Goal: Information Seeking & Learning: Learn about a topic

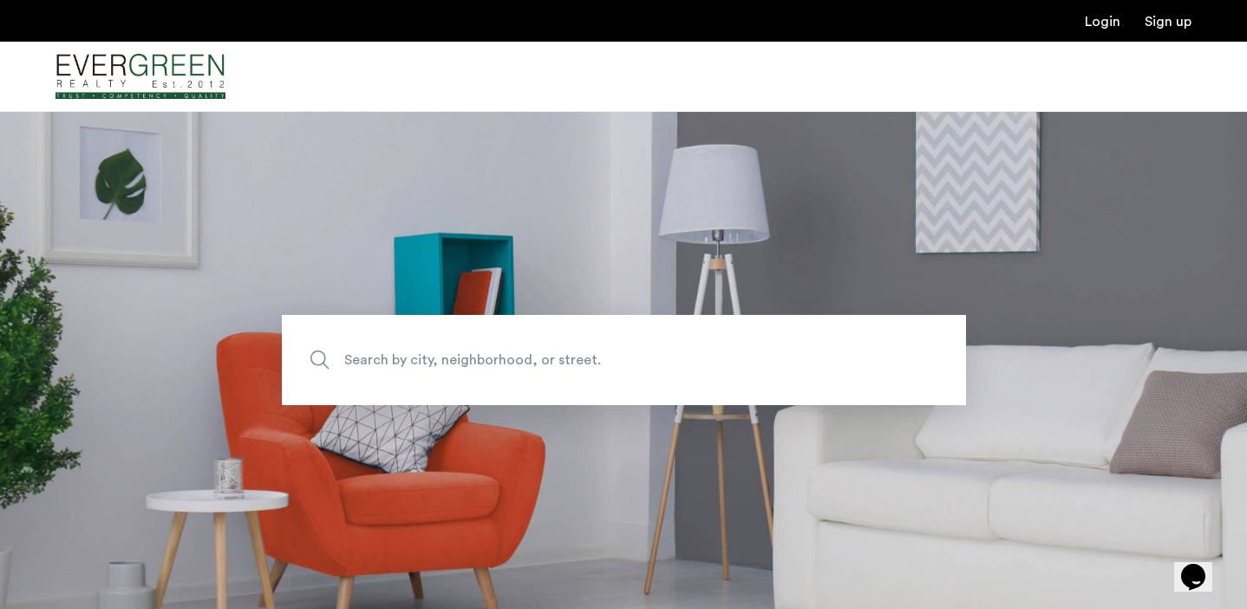
click at [493, 352] on span "Search by city, neighborhood, or street." at bounding box center [583, 360] width 479 height 23
click at [493, 352] on input "Search by city, neighborhood, or street." at bounding box center [624, 360] width 684 height 90
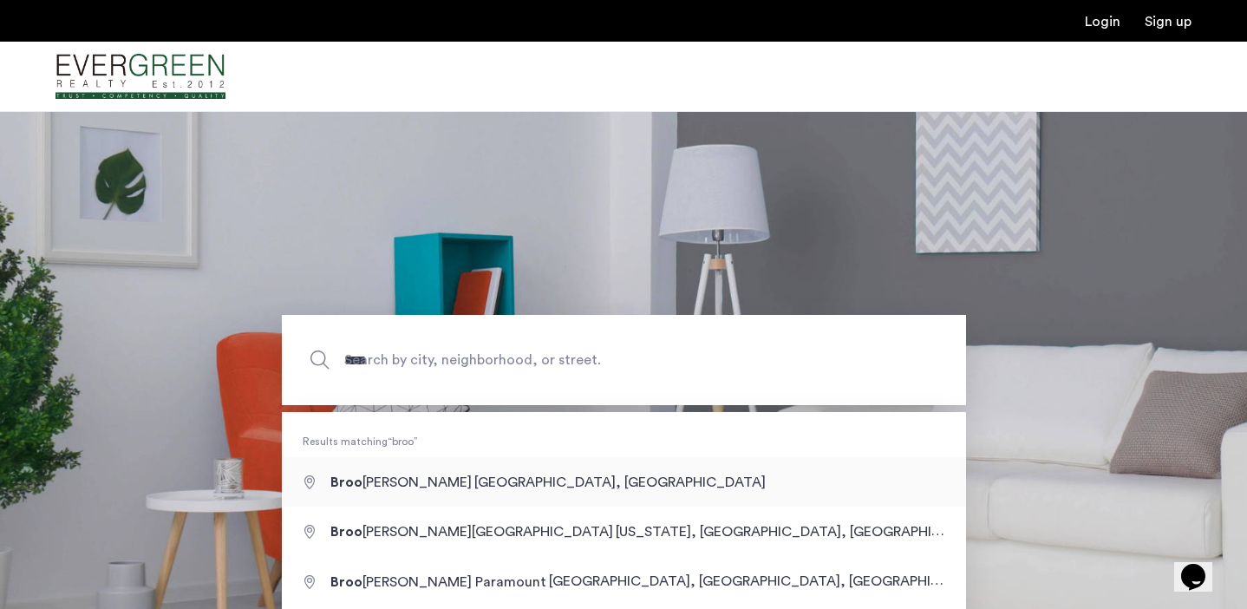
type input "**********"
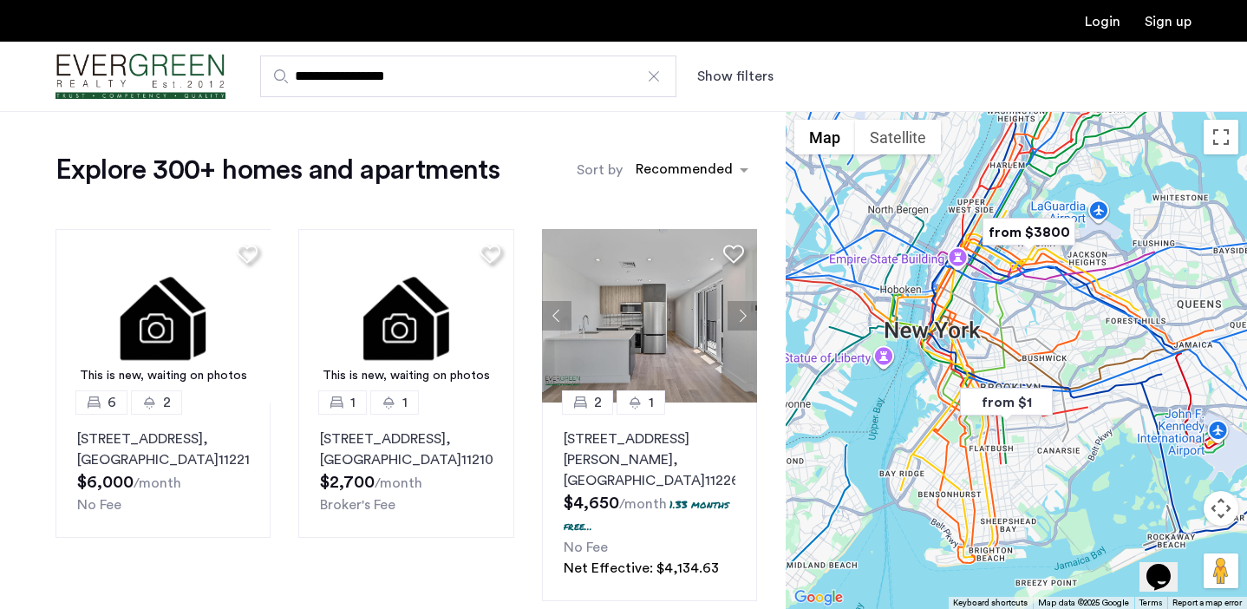
click at [717, 75] on button "Show filters" at bounding box center [735, 76] width 76 height 21
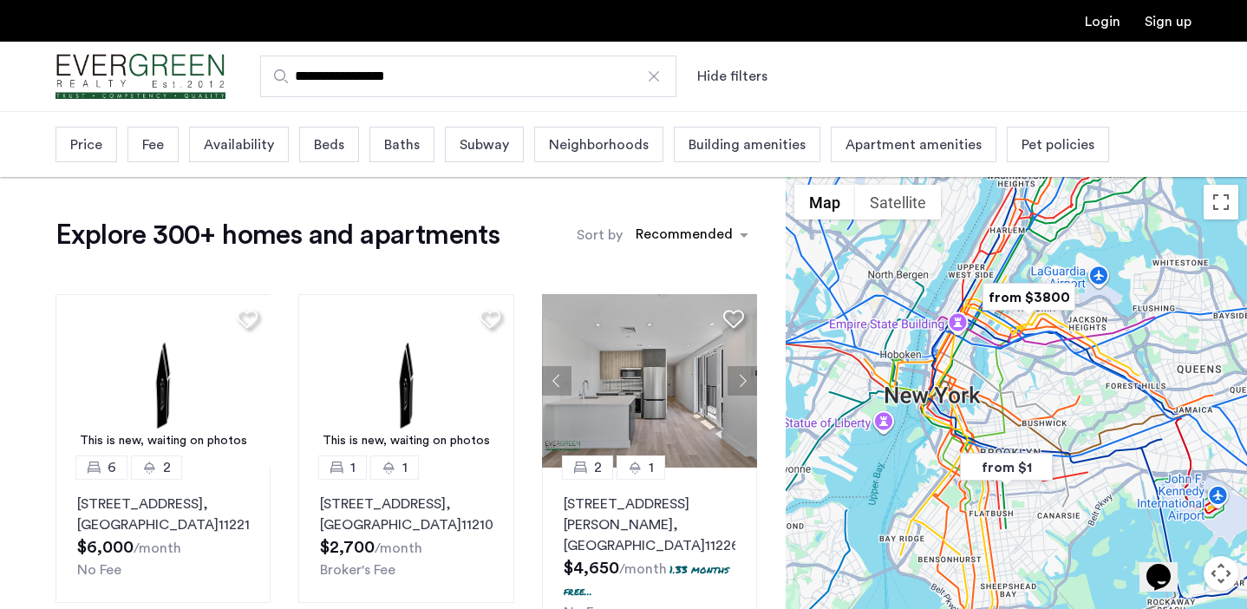
click at [305, 152] on div "Beds" at bounding box center [329, 145] width 60 height 36
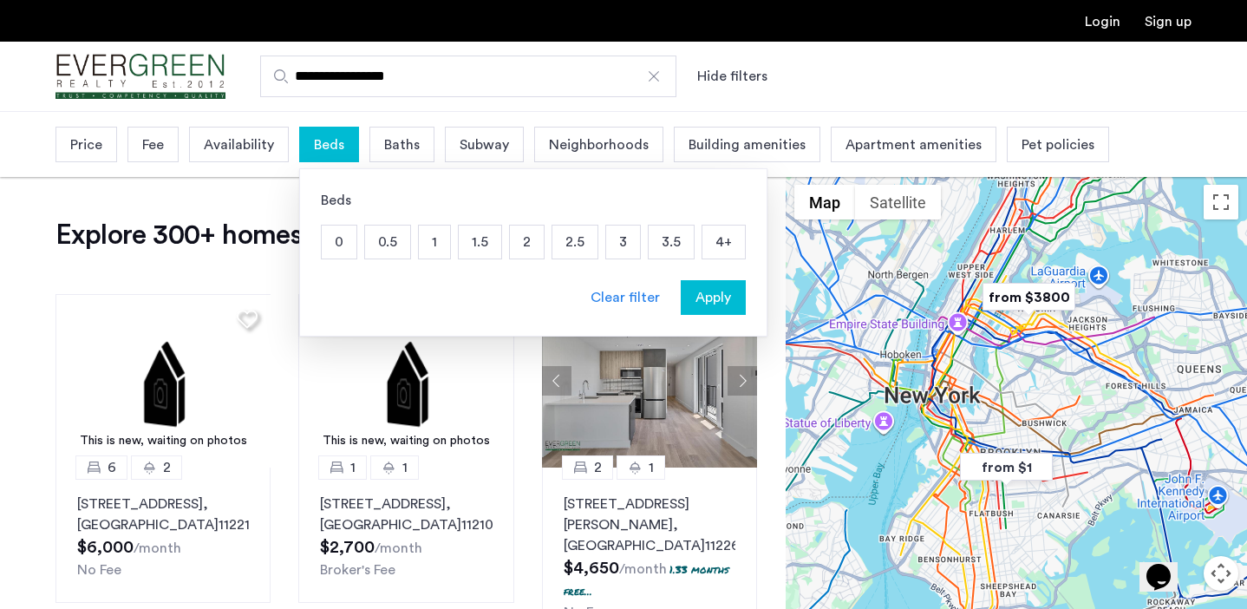
click at [516, 238] on p "2" at bounding box center [527, 241] width 34 height 33
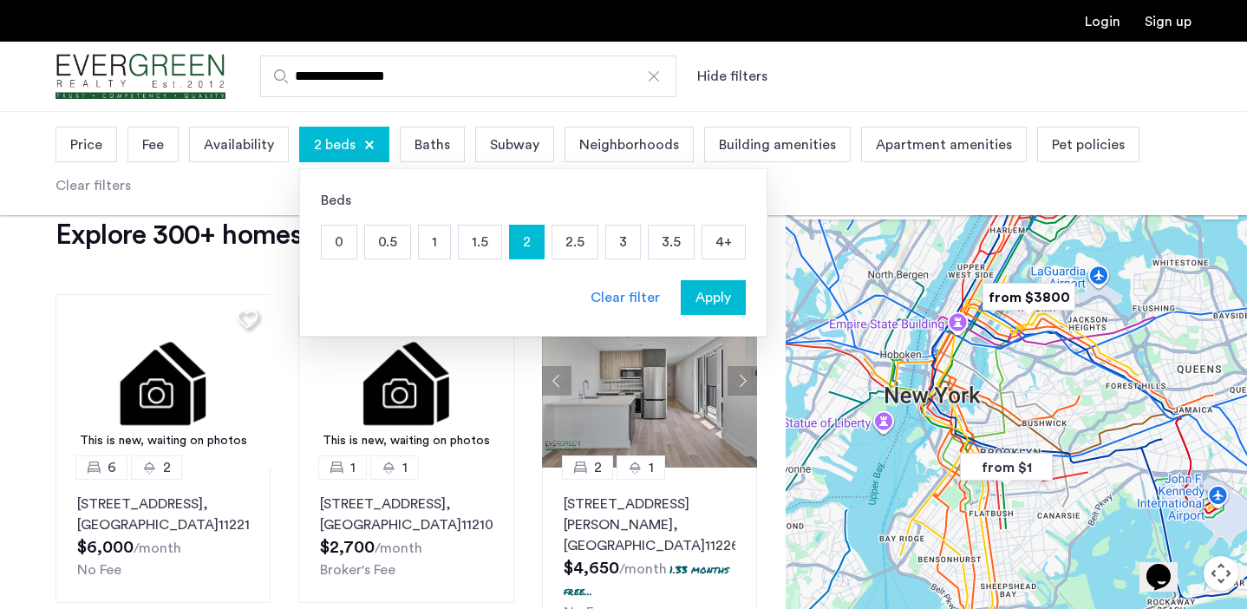
click at [730, 300] on div "Apply" at bounding box center [713, 297] width 55 height 21
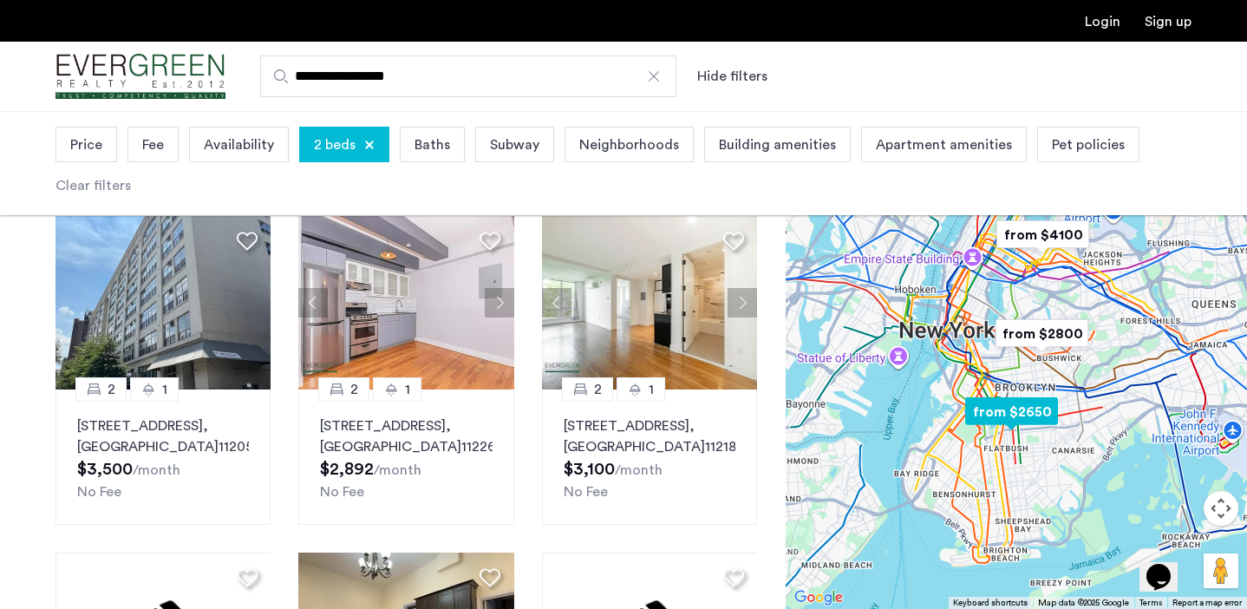
scroll to position [532, 0]
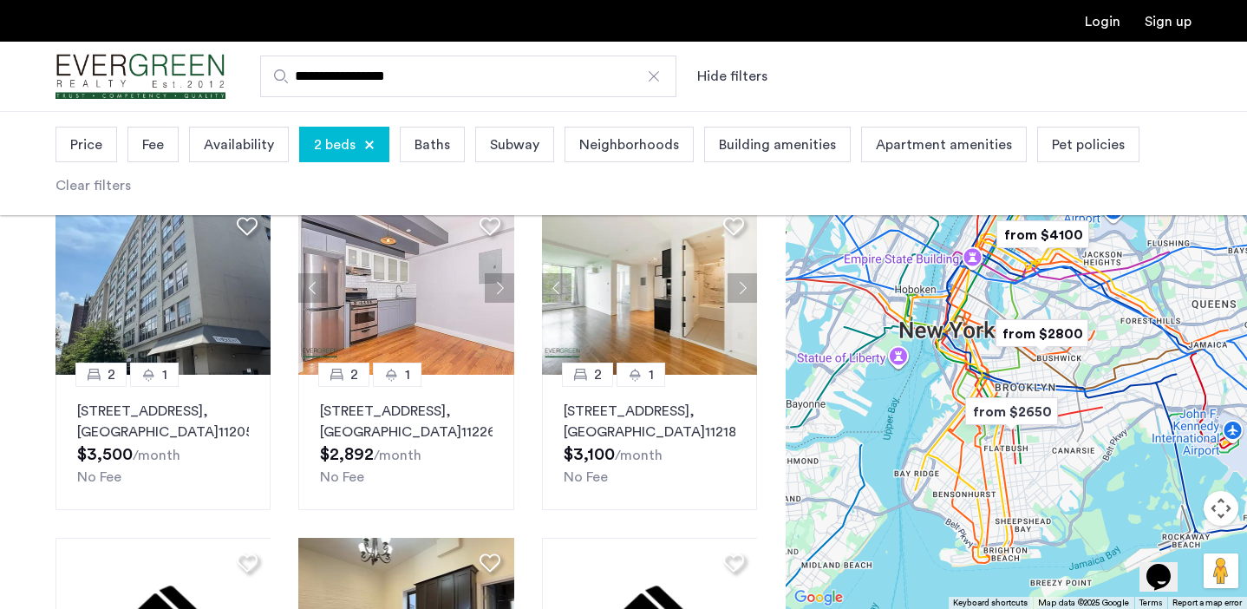
click at [759, 149] on span "Building amenities" at bounding box center [777, 144] width 117 height 21
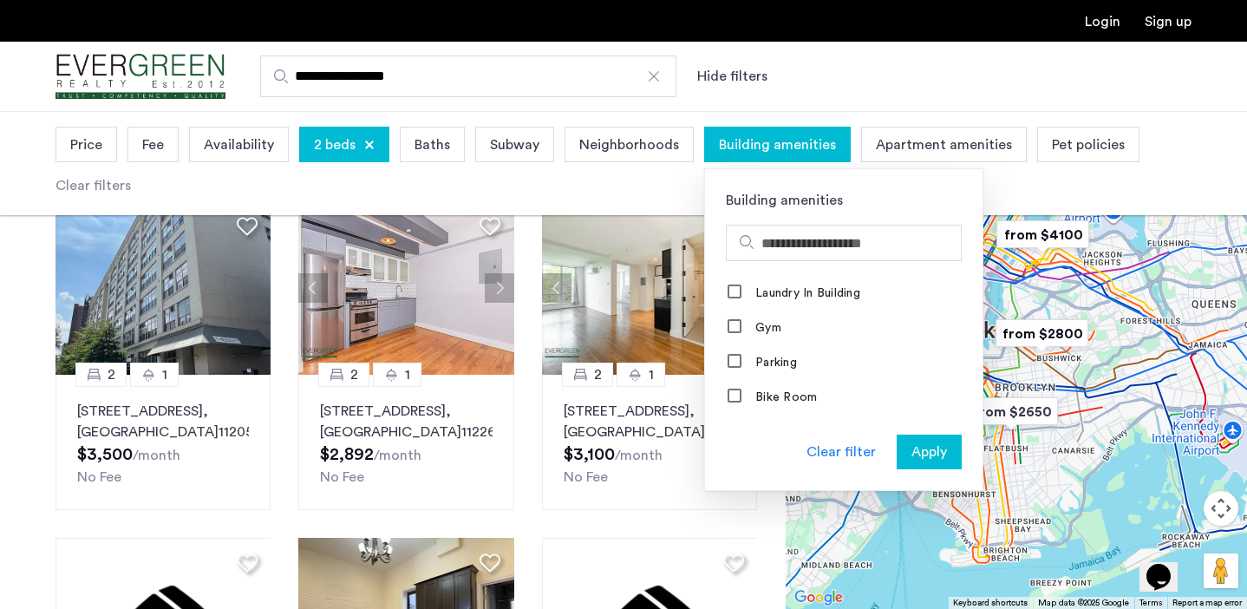
click at [911, 134] on span "Apartment amenities" at bounding box center [944, 144] width 136 height 21
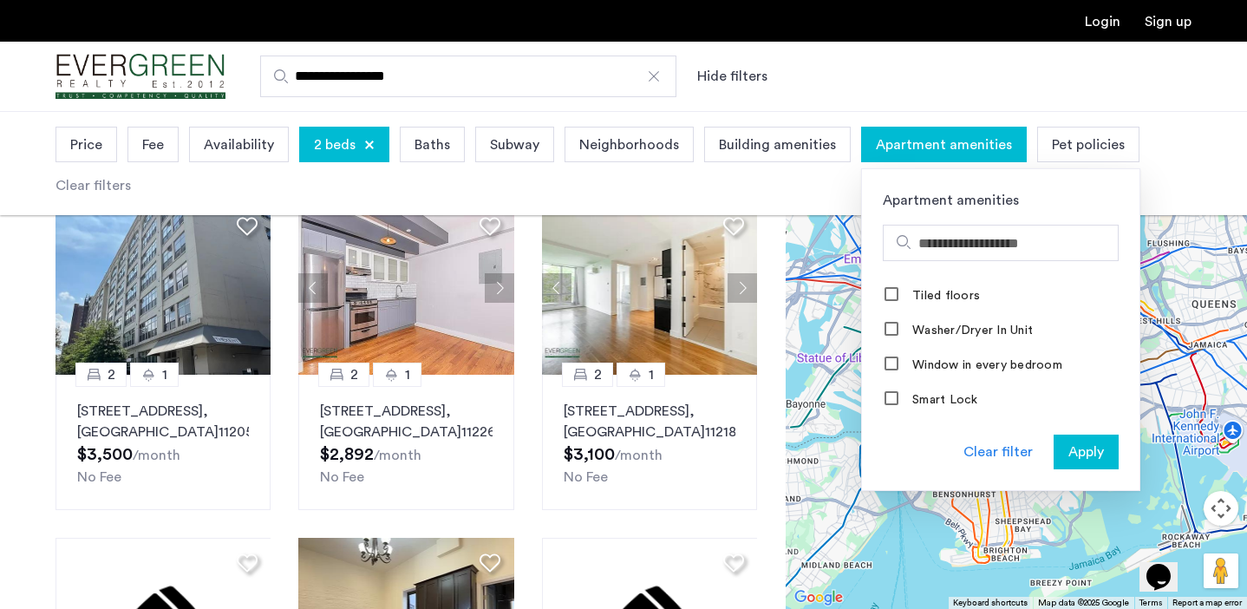
scroll to position [793, 0]
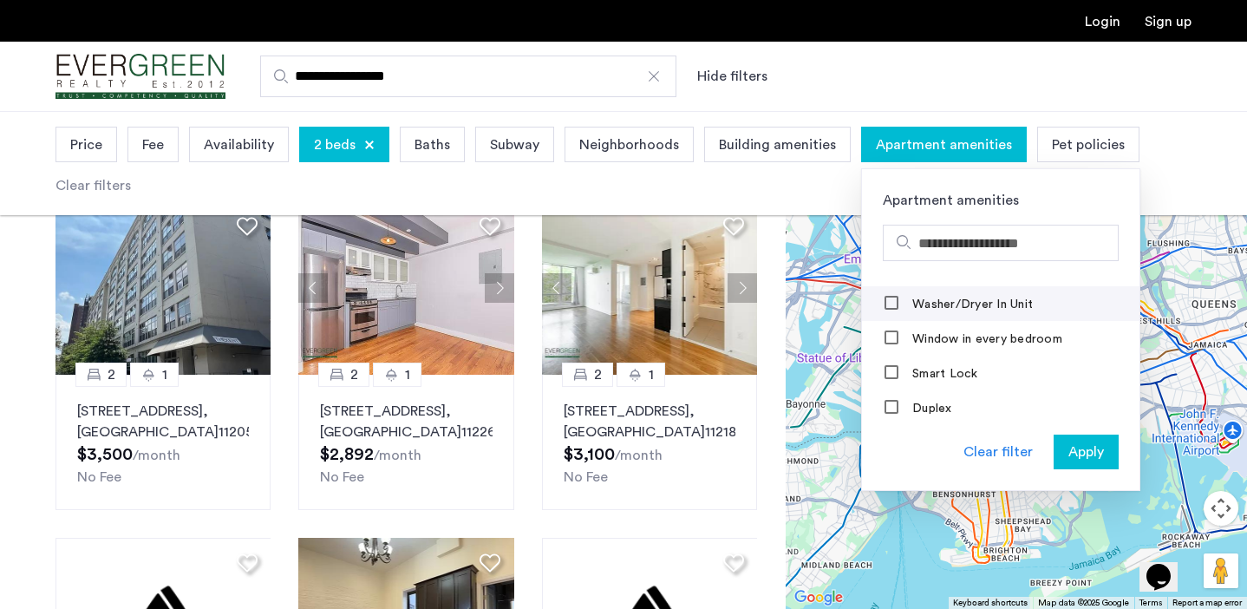
click at [937, 304] on label "Washer/Dryer In Unit" at bounding box center [971, 304] width 124 height 14
click at [1071, 440] on button "Apply" at bounding box center [1086, 451] width 65 height 35
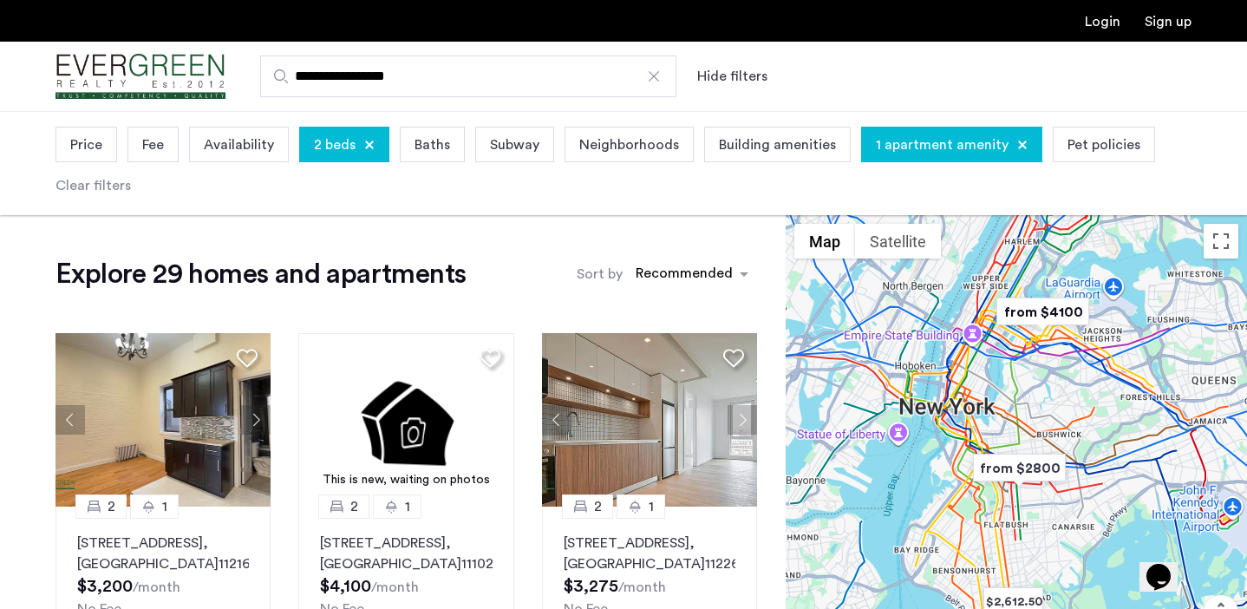
scroll to position [107, 0]
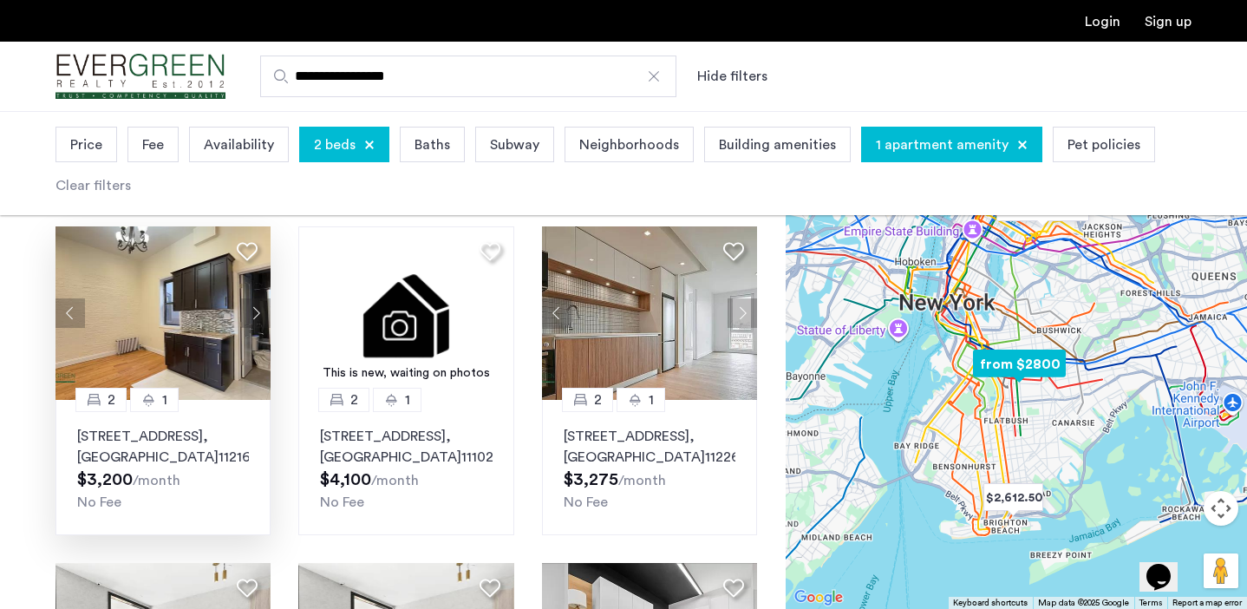
click at [166, 322] on img at bounding box center [163, 312] width 216 height 173
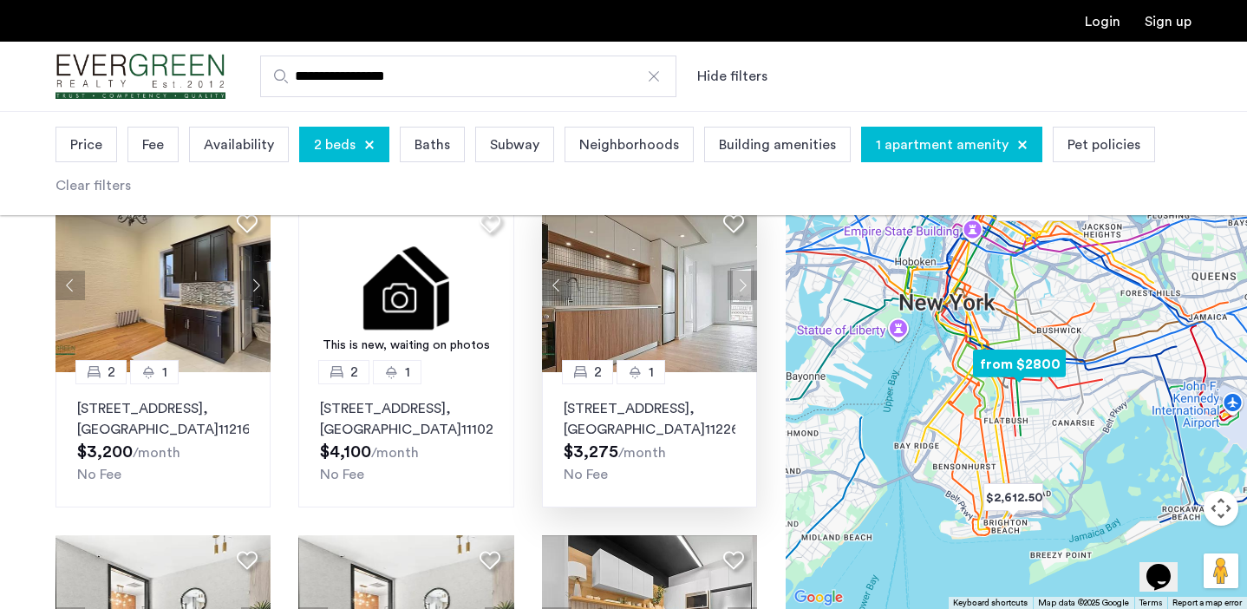
scroll to position [139, 0]
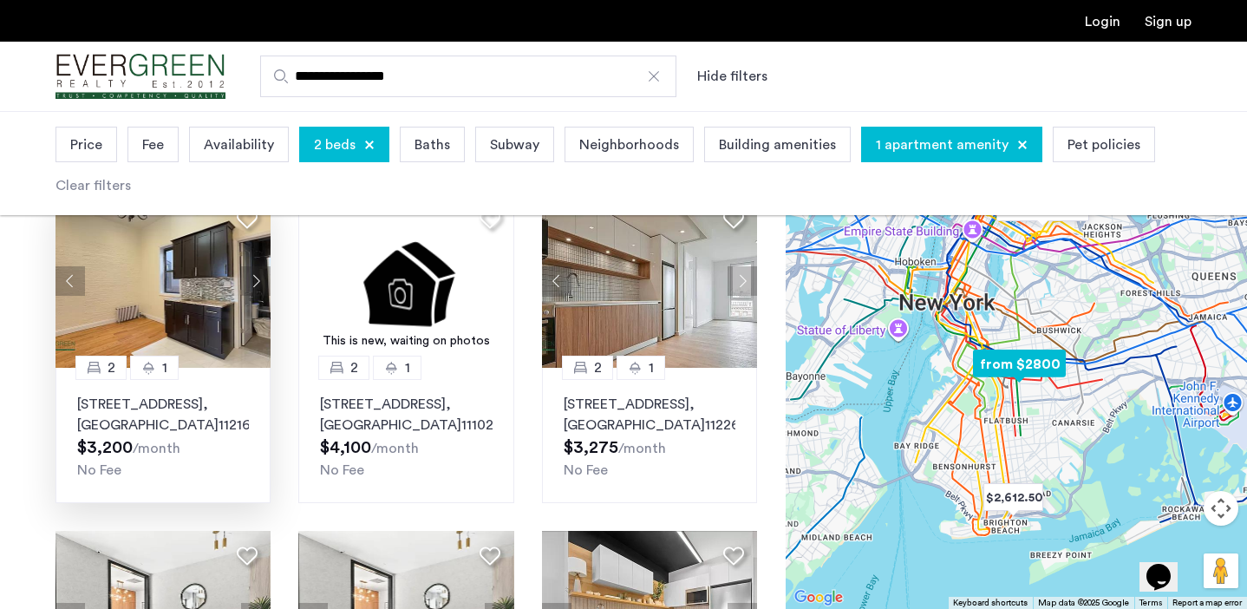
click at [193, 318] on img at bounding box center [163, 280] width 216 height 173
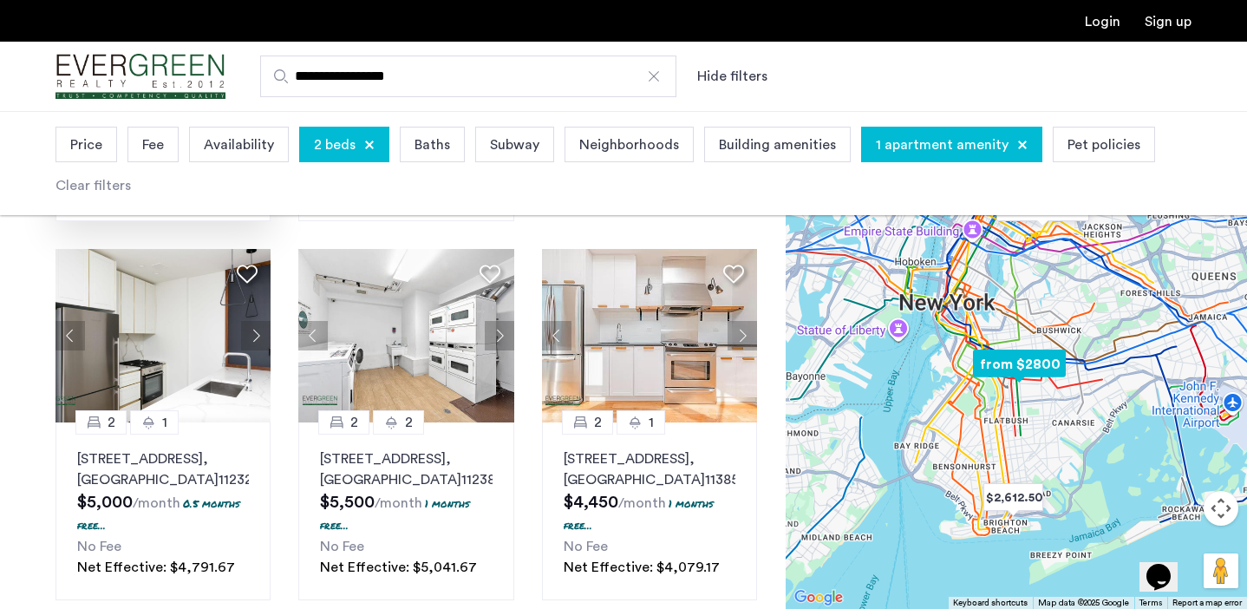
scroll to position [828, 0]
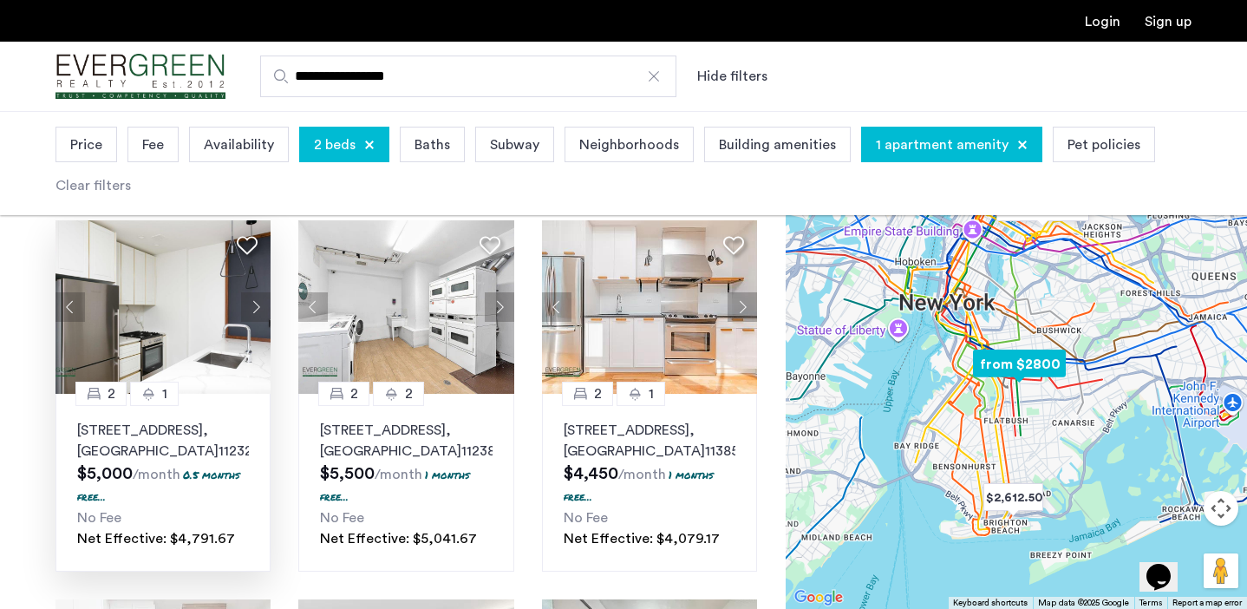
click at [223, 328] on img at bounding box center [163, 306] width 216 height 173
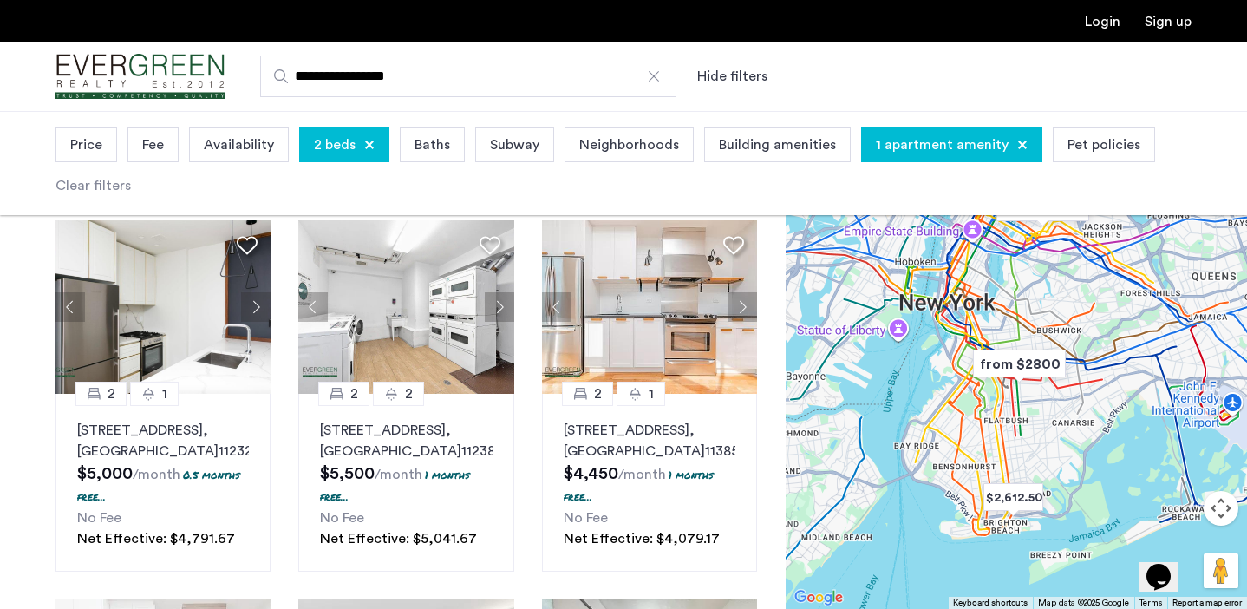
click at [93, 151] on span "Price" at bounding box center [86, 144] width 32 height 21
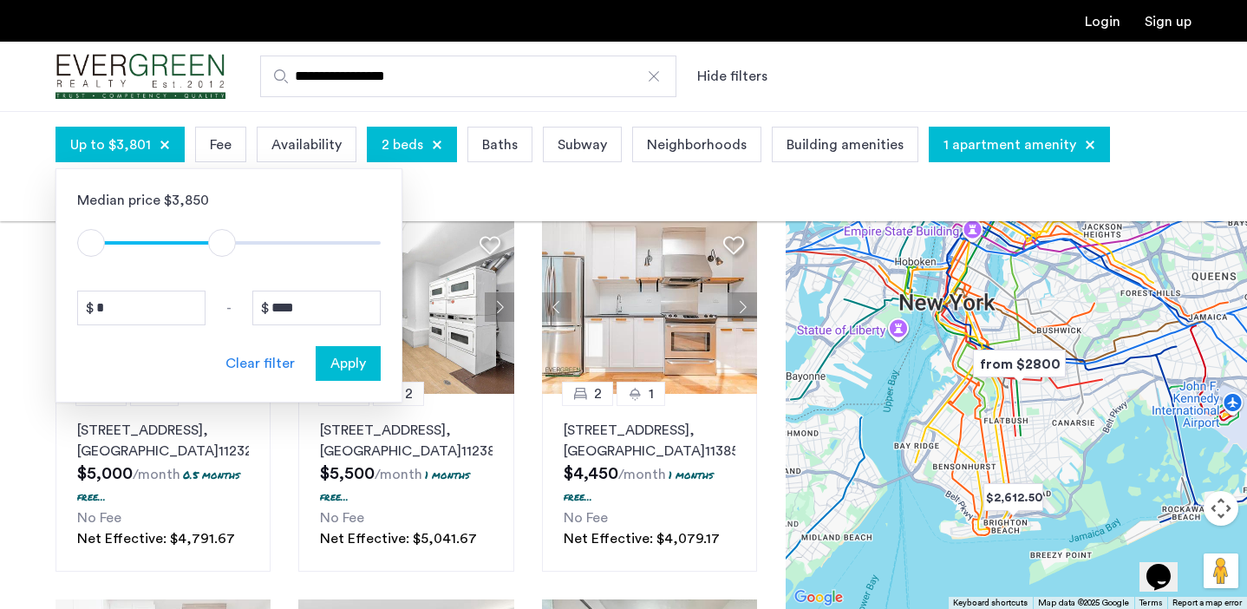
type input "****"
drag, startPoint x: 374, startPoint y: 238, endPoint x: 220, endPoint y: 262, distance: 155.3
click at [220, 262] on div "Median price $3,850 $1 $8000 $1 $3701 * - **** Clear filter Apply" at bounding box center [228, 285] width 347 height 234
click at [348, 366] on span "Apply" at bounding box center [348, 363] width 36 height 21
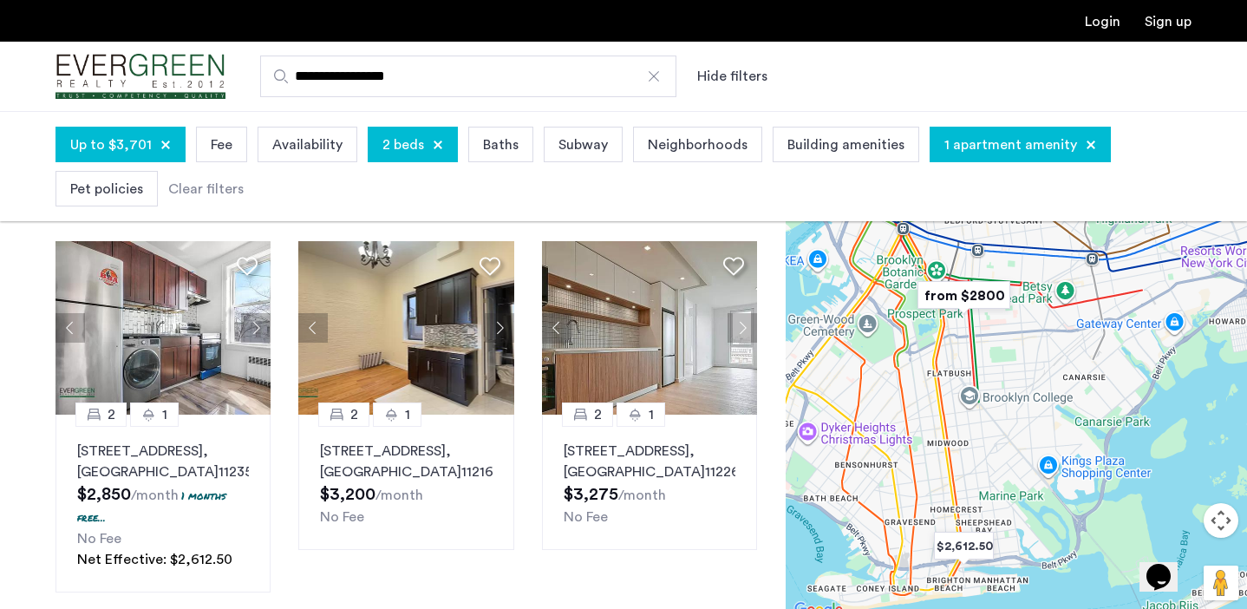
scroll to position [95, 0]
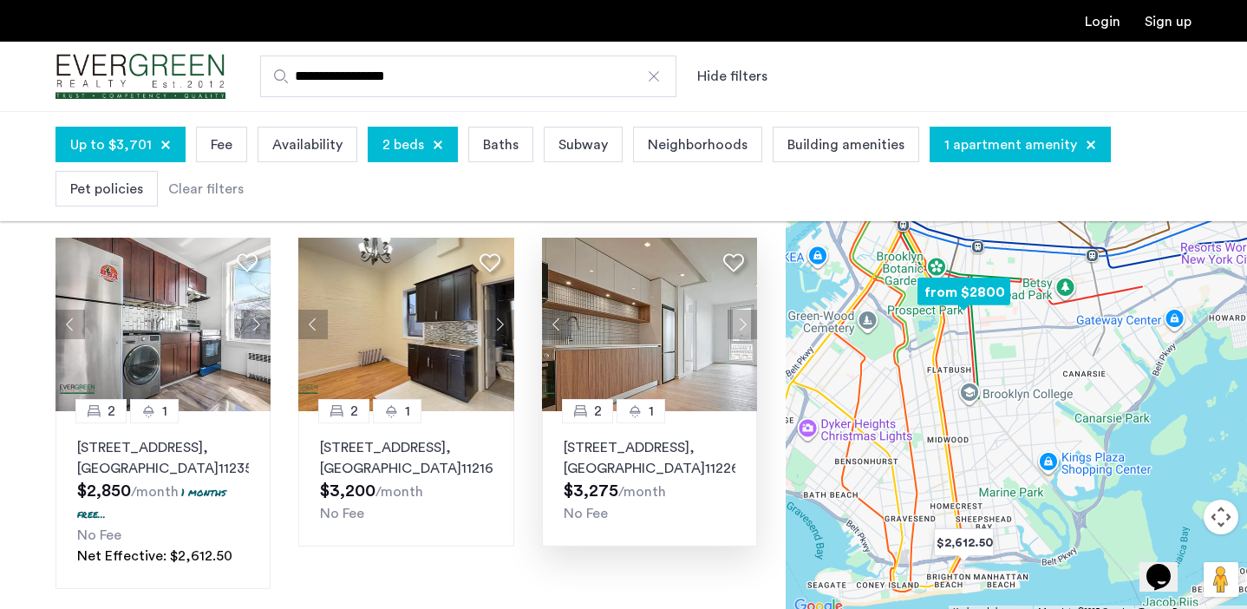
click at [648, 334] on img at bounding box center [650, 324] width 216 height 173
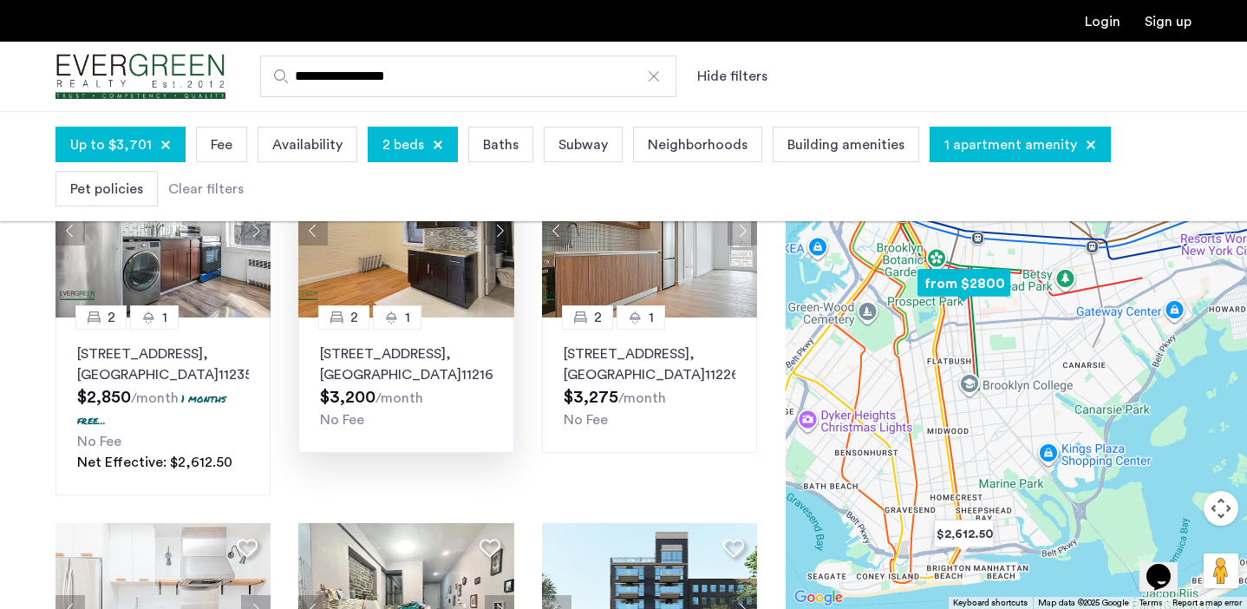
scroll to position [186, 0]
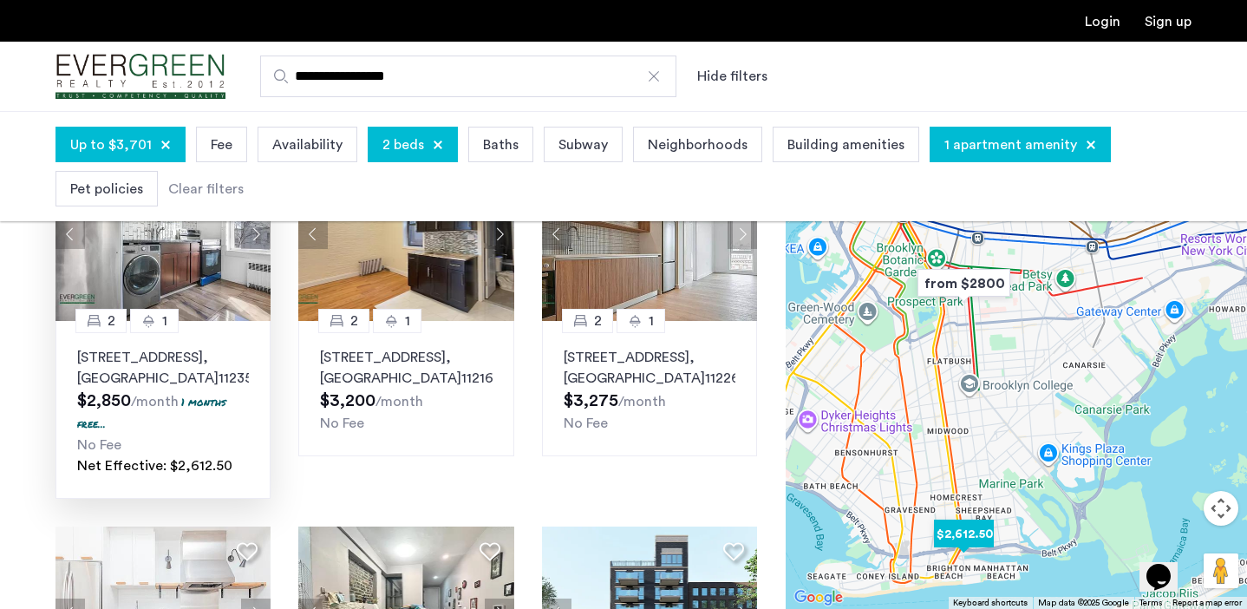
click at [193, 294] on img at bounding box center [163, 233] width 216 height 173
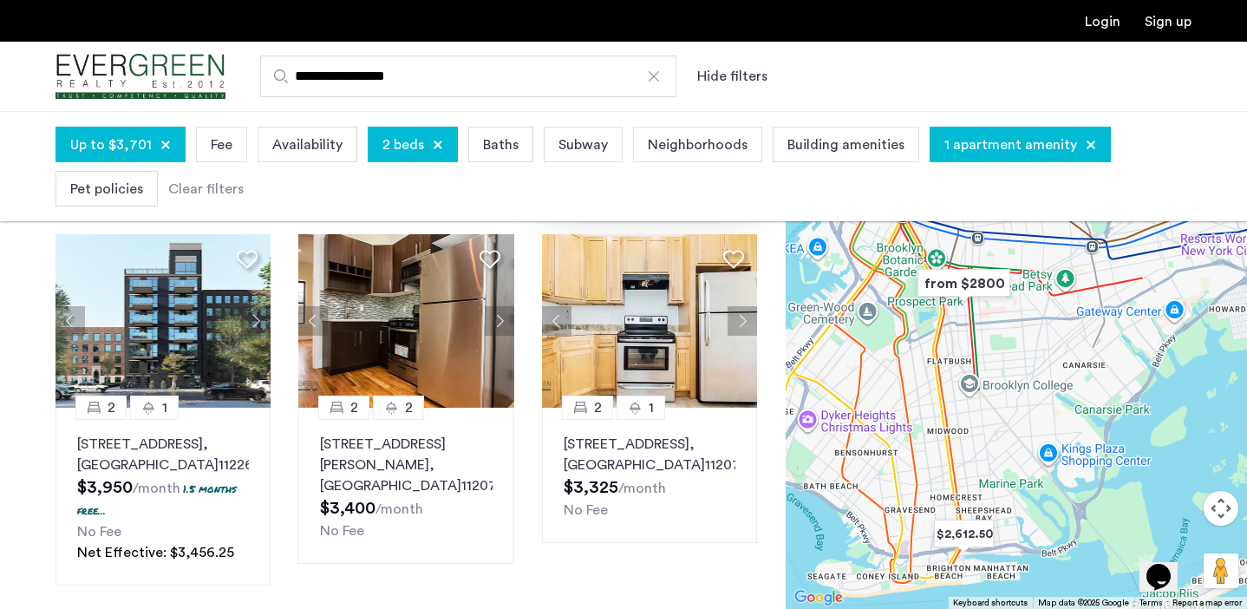
scroll to position [858, 0]
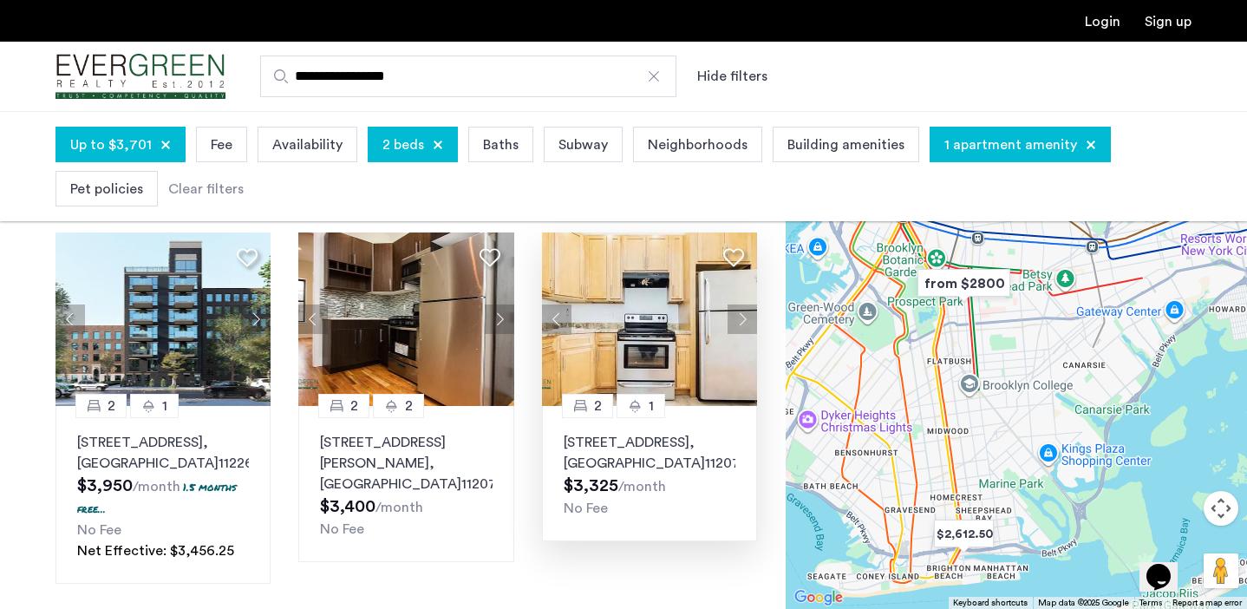
click at [631, 356] on img at bounding box center [650, 318] width 216 height 173
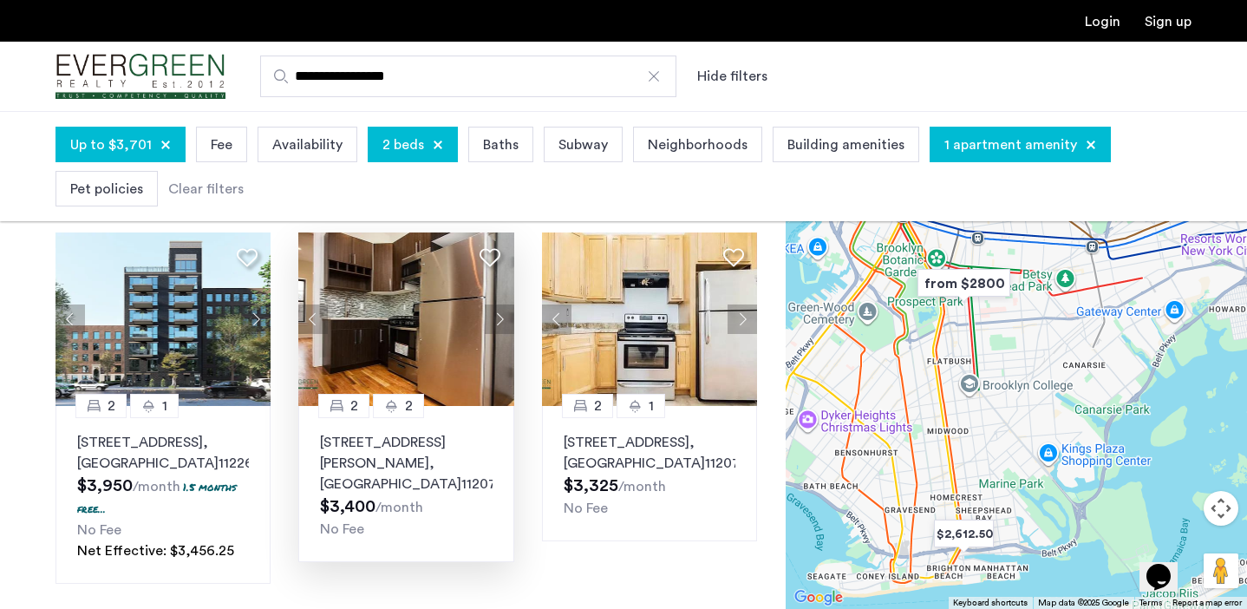
click at [406, 368] on img at bounding box center [406, 318] width 216 height 173
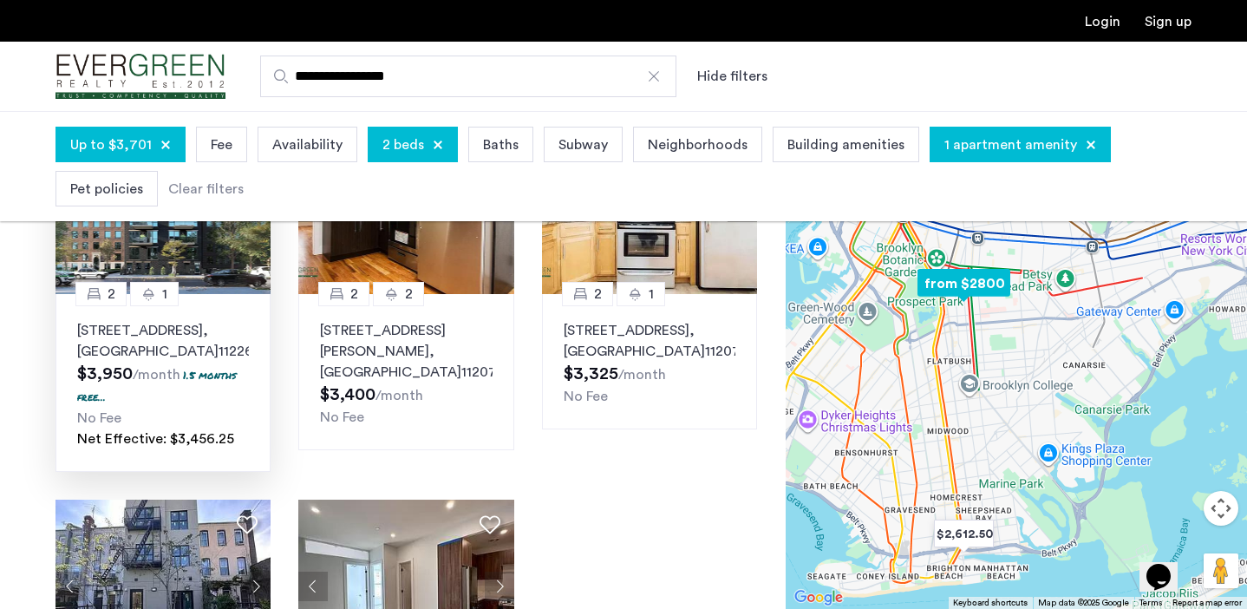
scroll to position [955, 0]
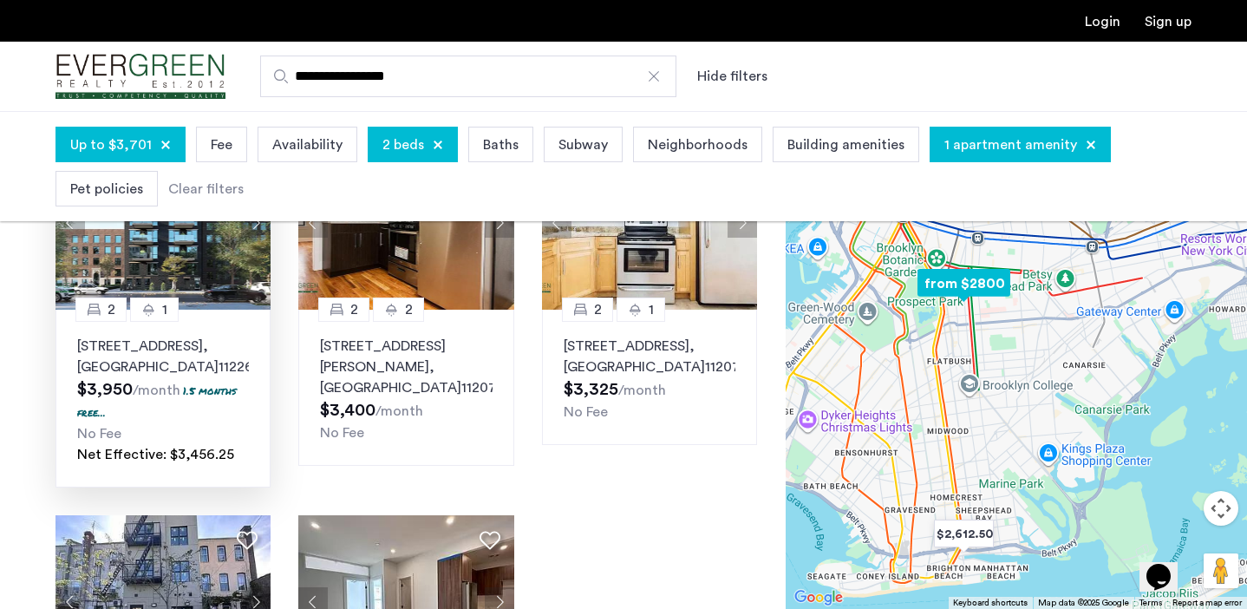
click at [178, 275] on img at bounding box center [163, 222] width 216 height 173
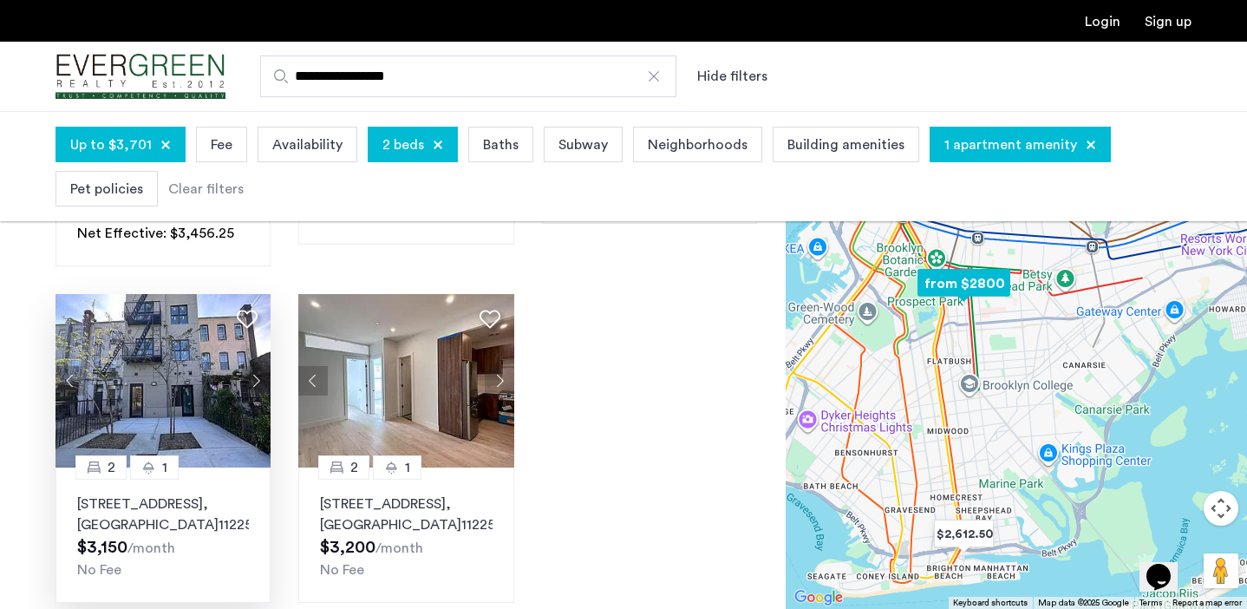
scroll to position [1178, 0]
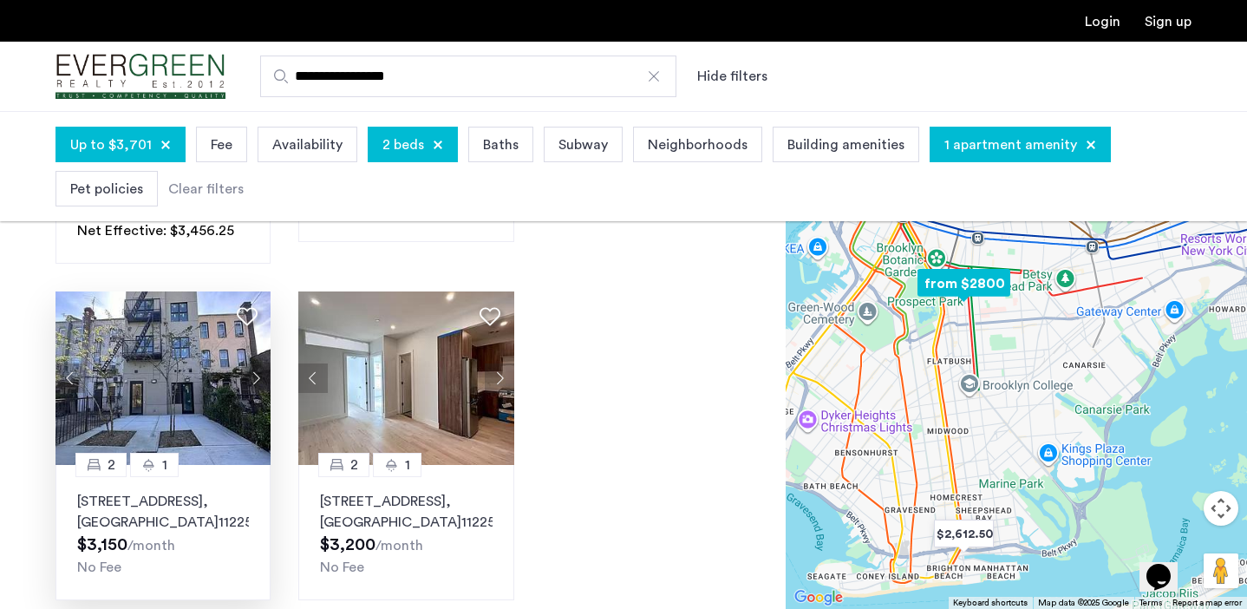
click at [134, 398] on img at bounding box center [163, 377] width 216 height 173
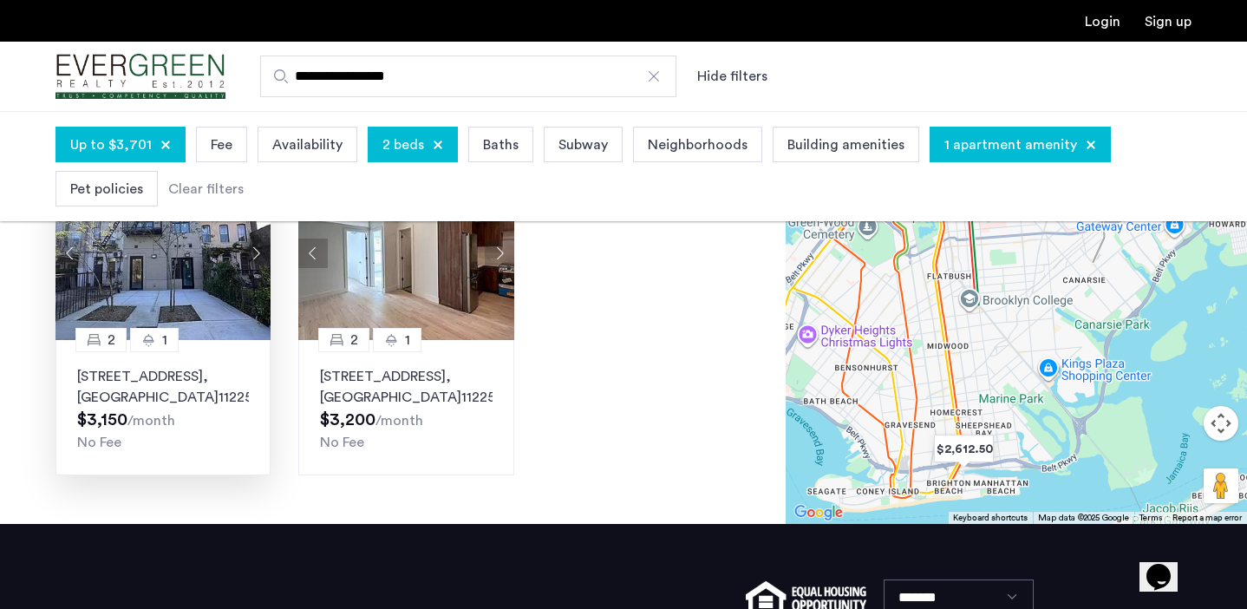
scroll to position [1318, 0]
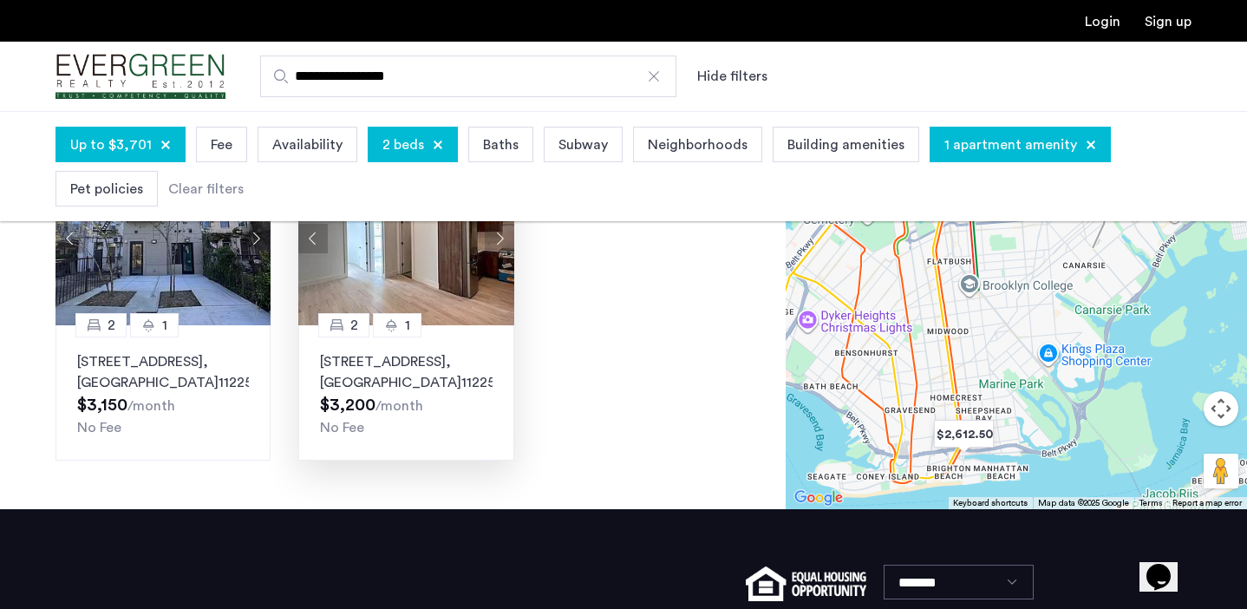
click at [374, 297] on img at bounding box center [406, 238] width 216 height 173
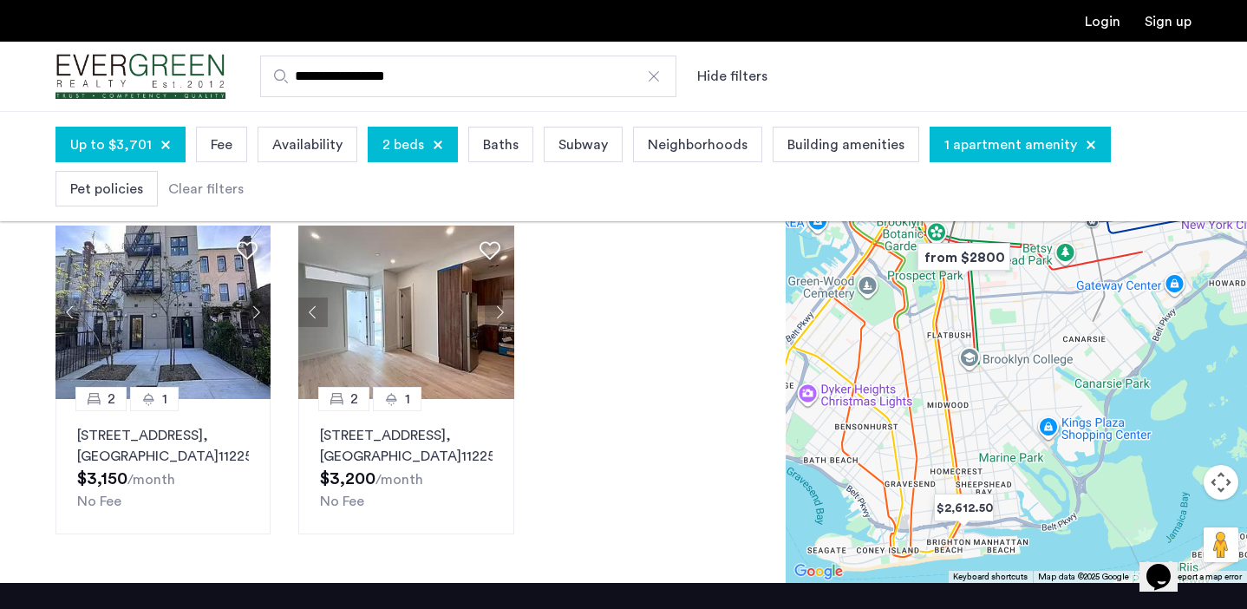
scroll to position [1145, 0]
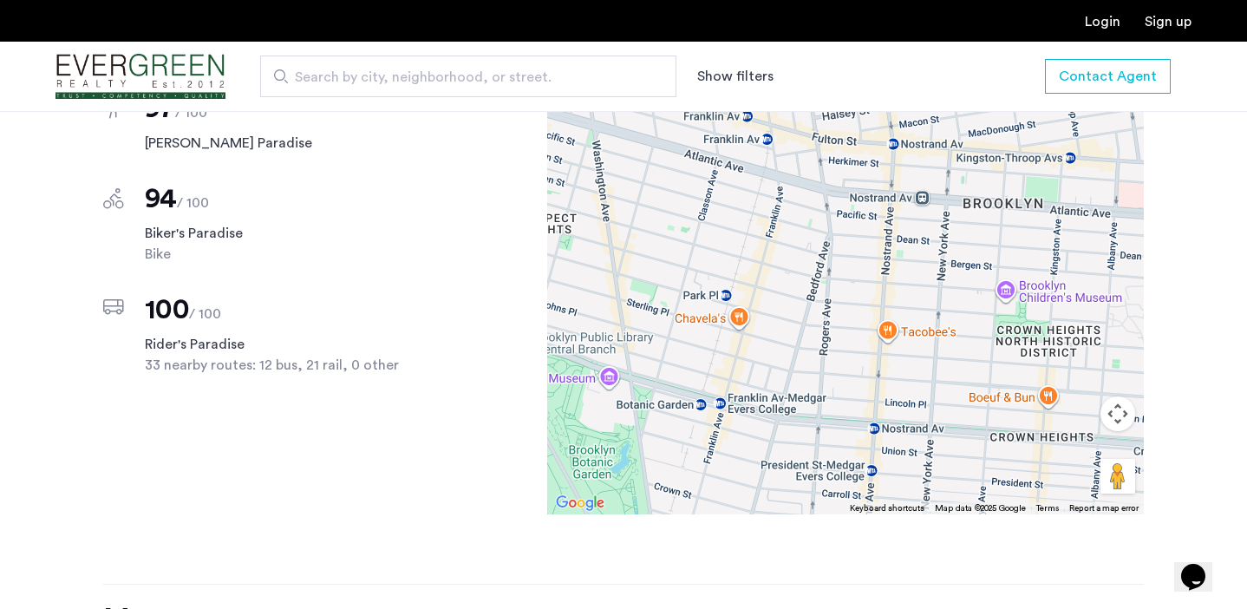
scroll to position [1918, 0]
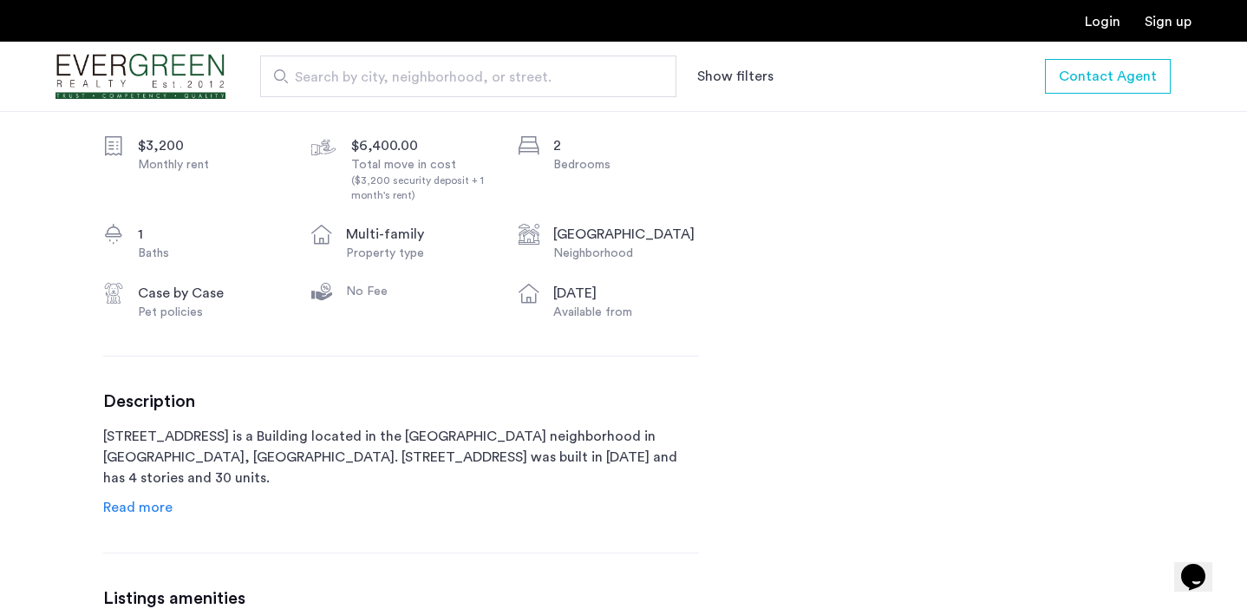
scroll to position [676, 0]
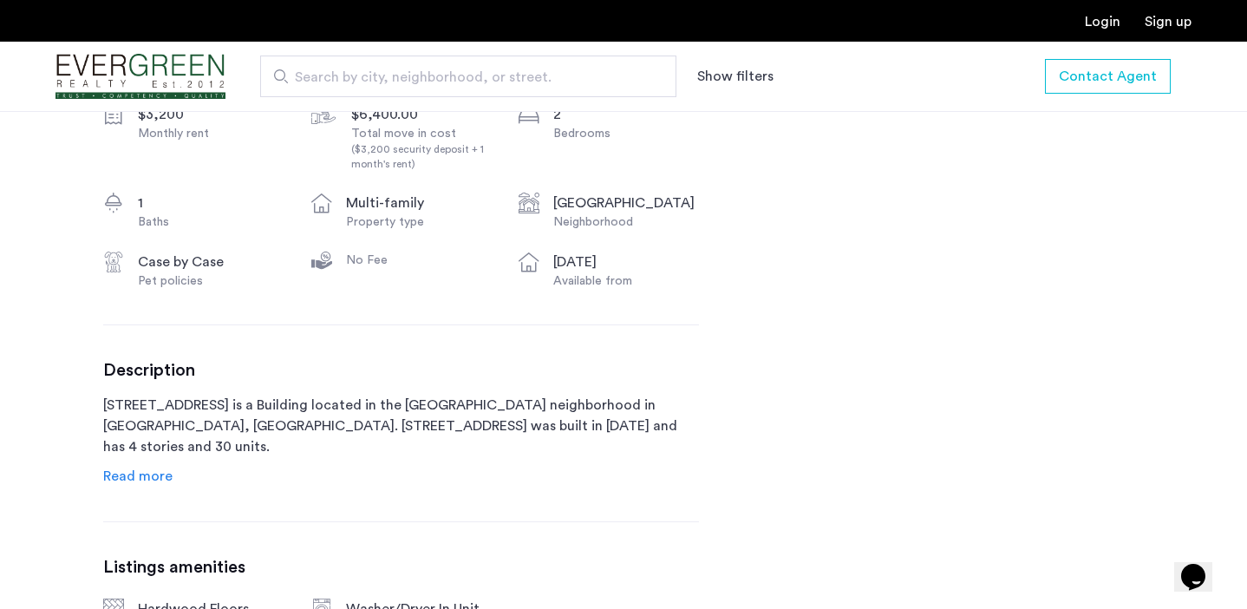
click at [160, 469] on span "Read more" at bounding box center [137, 476] width 69 height 14
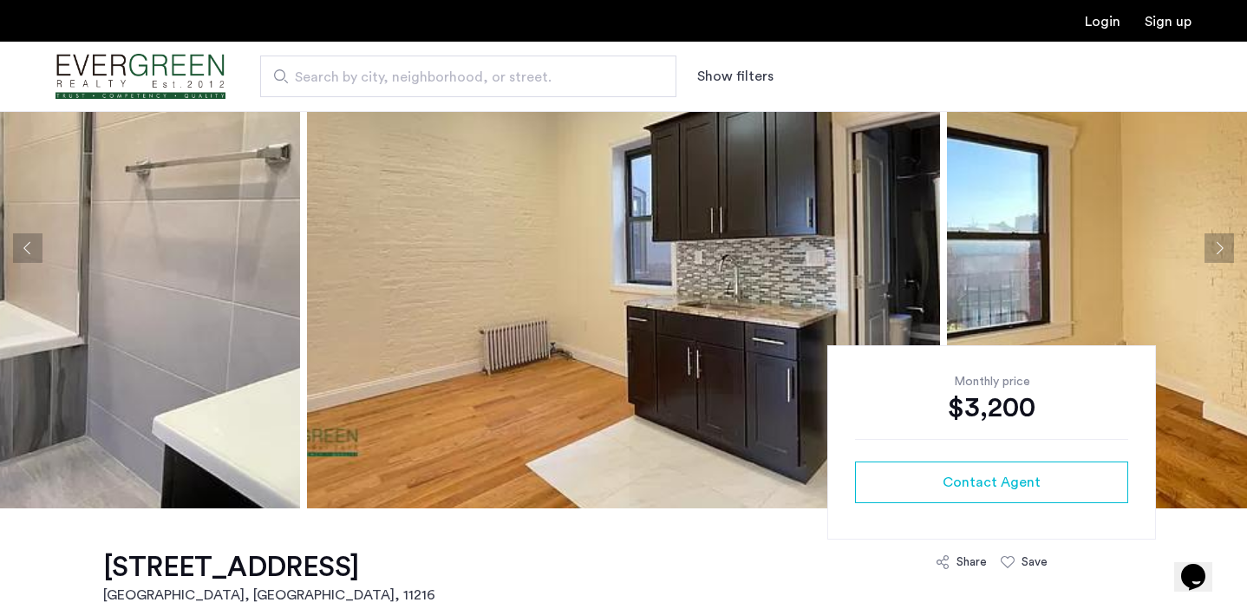
scroll to position [0, 0]
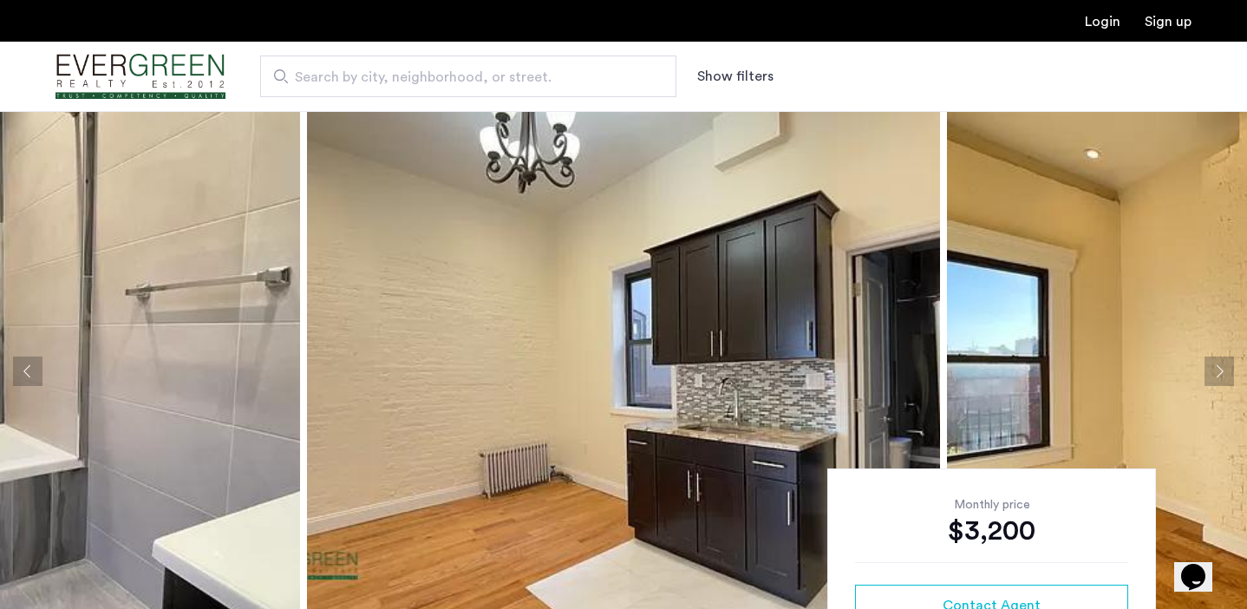
click at [1217, 362] on button "Next apartment" at bounding box center [1218, 370] width 29 height 29
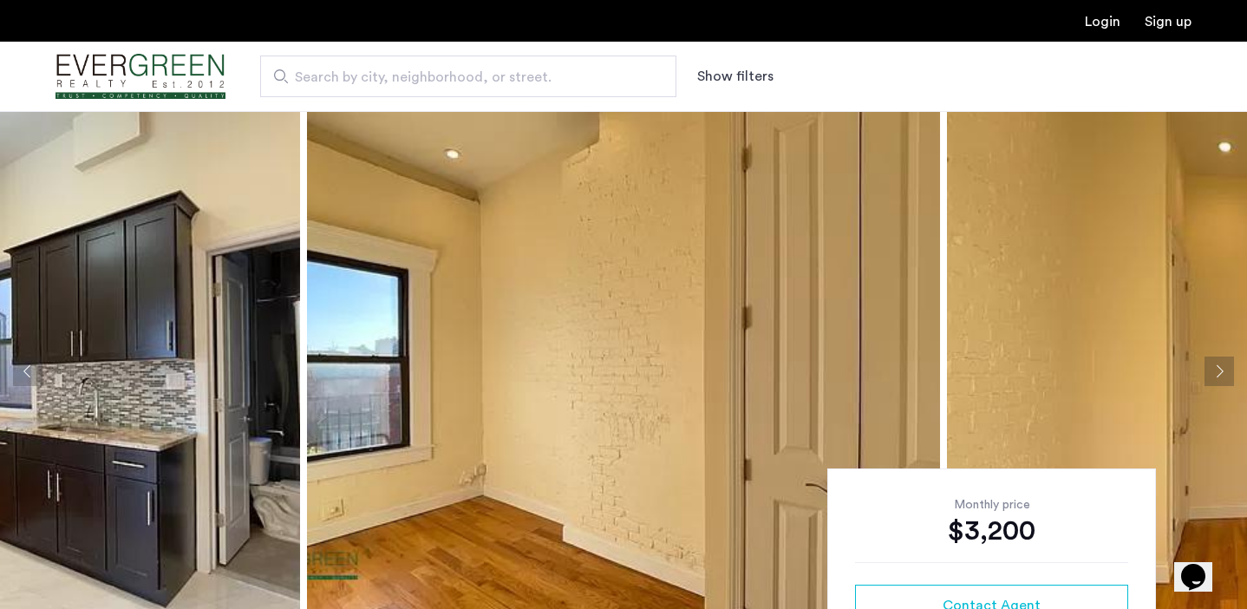
click at [1217, 362] on button "Next apartment" at bounding box center [1218, 370] width 29 height 29
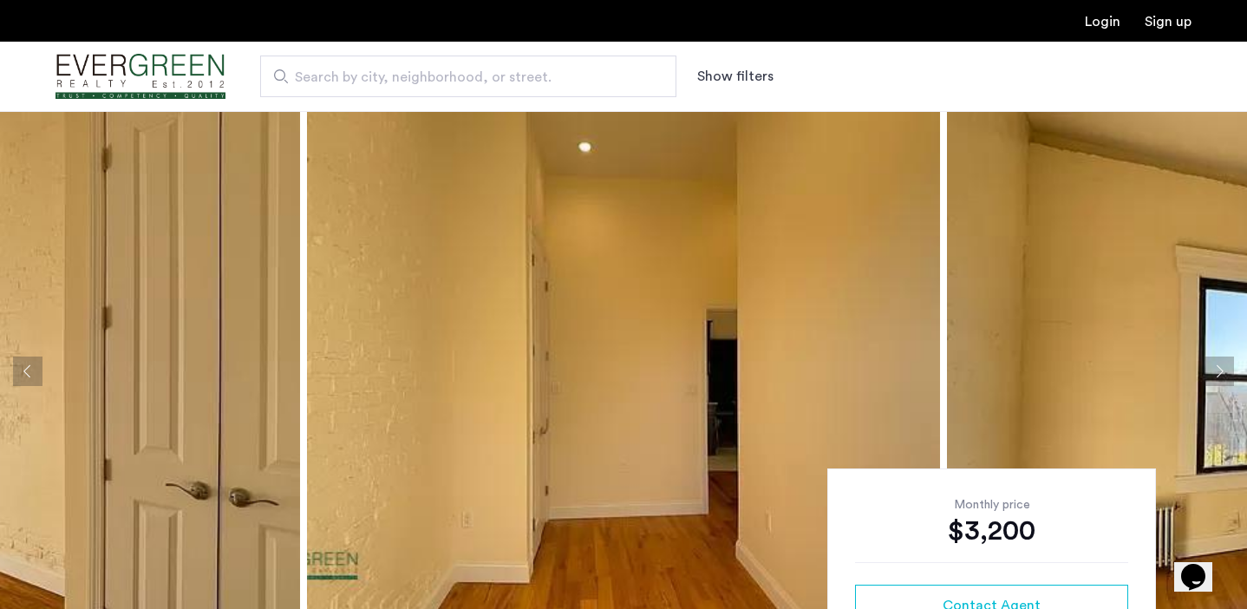
click at [1217, 362] on button "Next apartment" at bounding box center [1218, 370] width 29 height 29
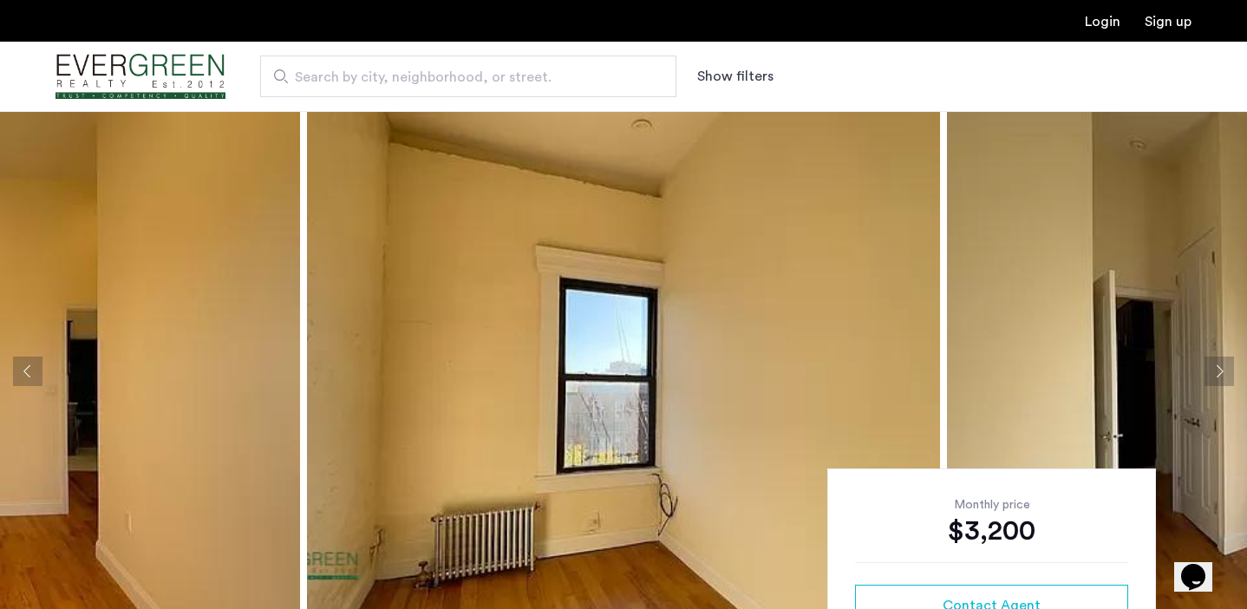
click at [1217, 362] on button "Next apartment" at bounding box center [1218, 370] width 29 height 29
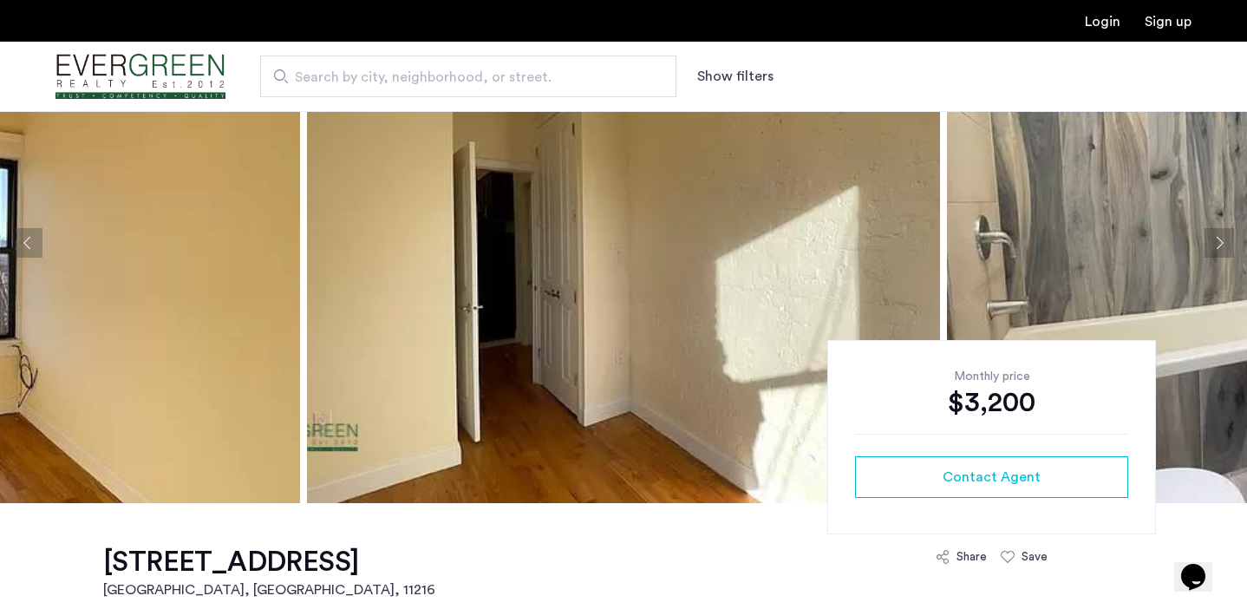
scroll to position [160, 0]
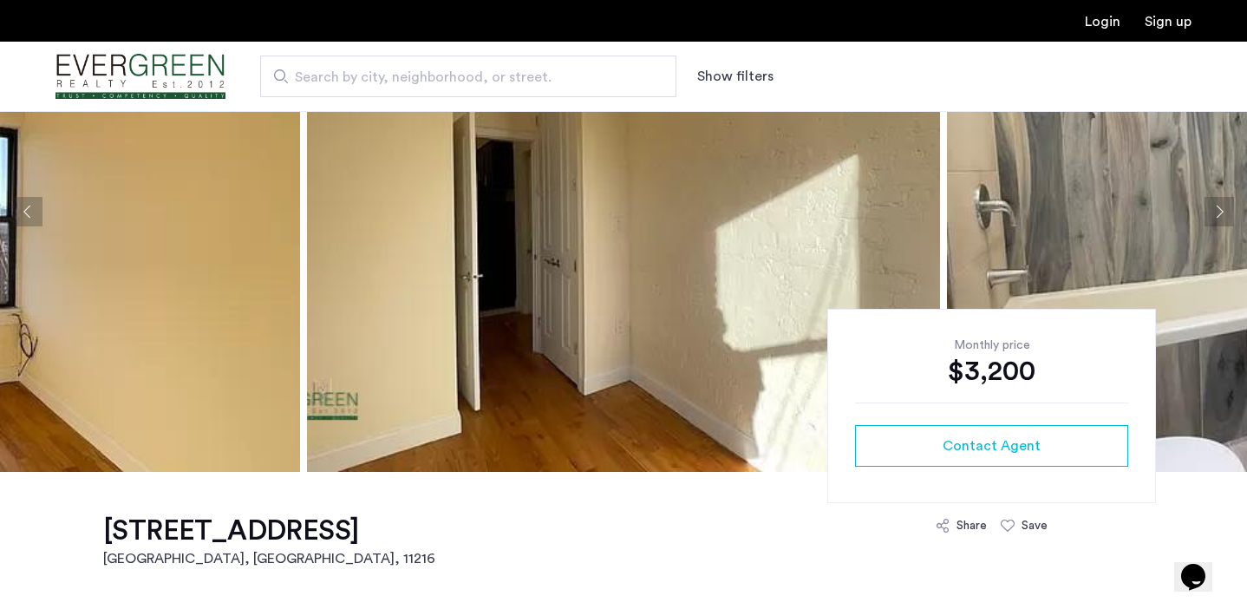
click at [1230, 222] on button "Next apartment" at bounding box center [1218, 211] width 29 height 29
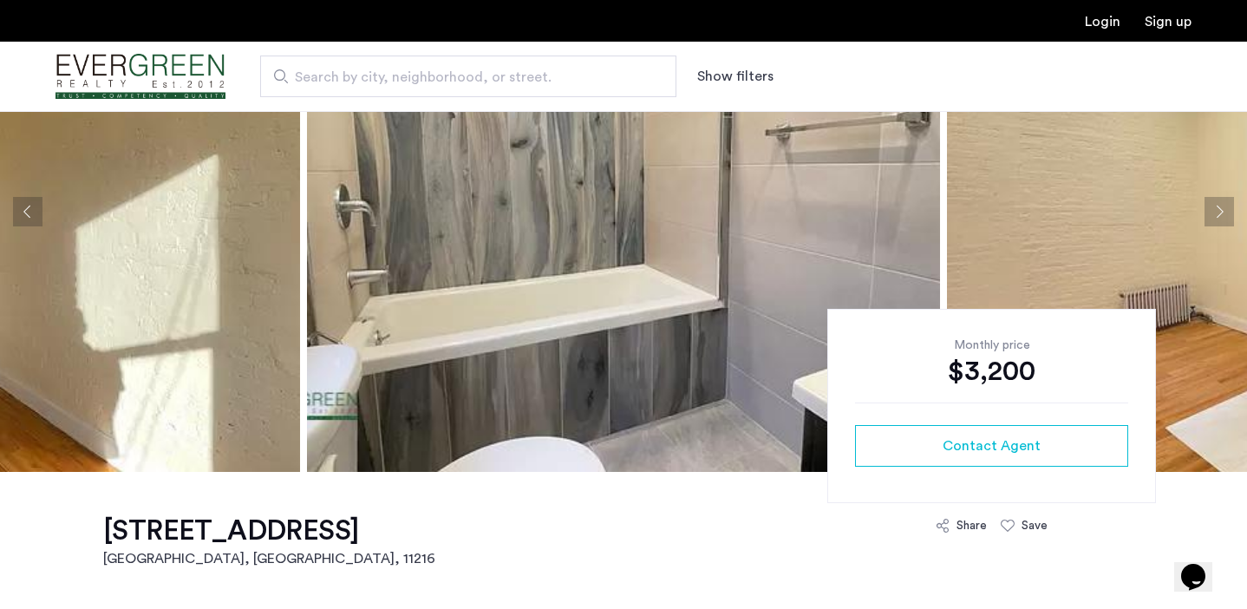
click at [1230, 222] on button "Next apartment" at bounding box center [1218, 211] width 29 height 29
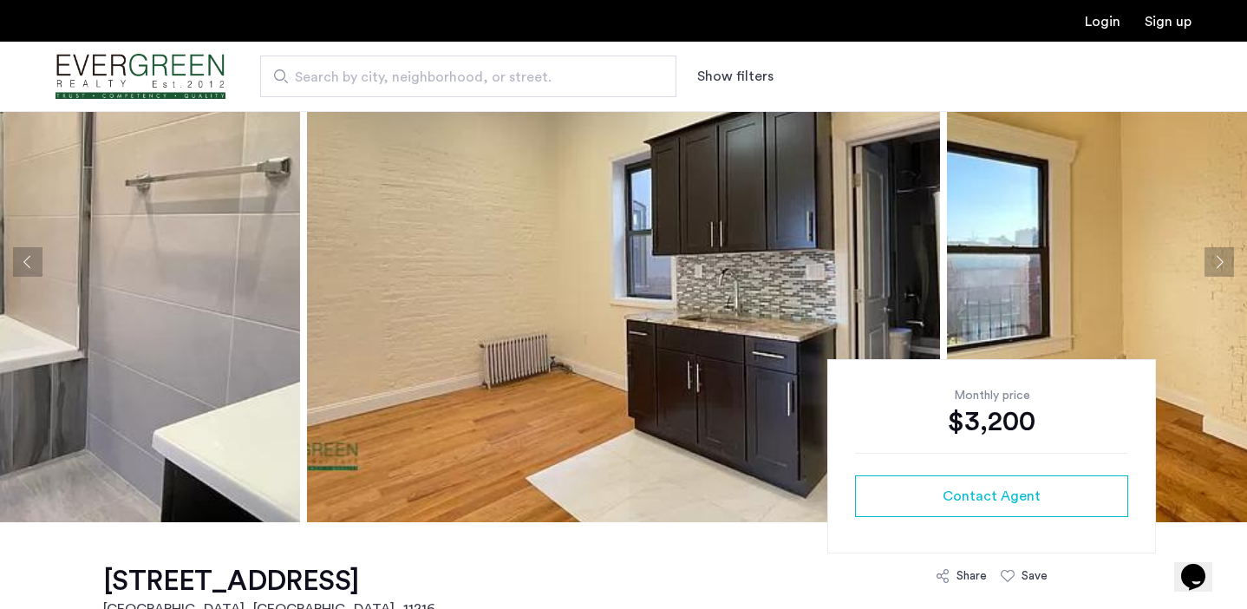
click at [1229, 257] on button "Next apartment" at bounding box center [1218, 261] width 29 height 29
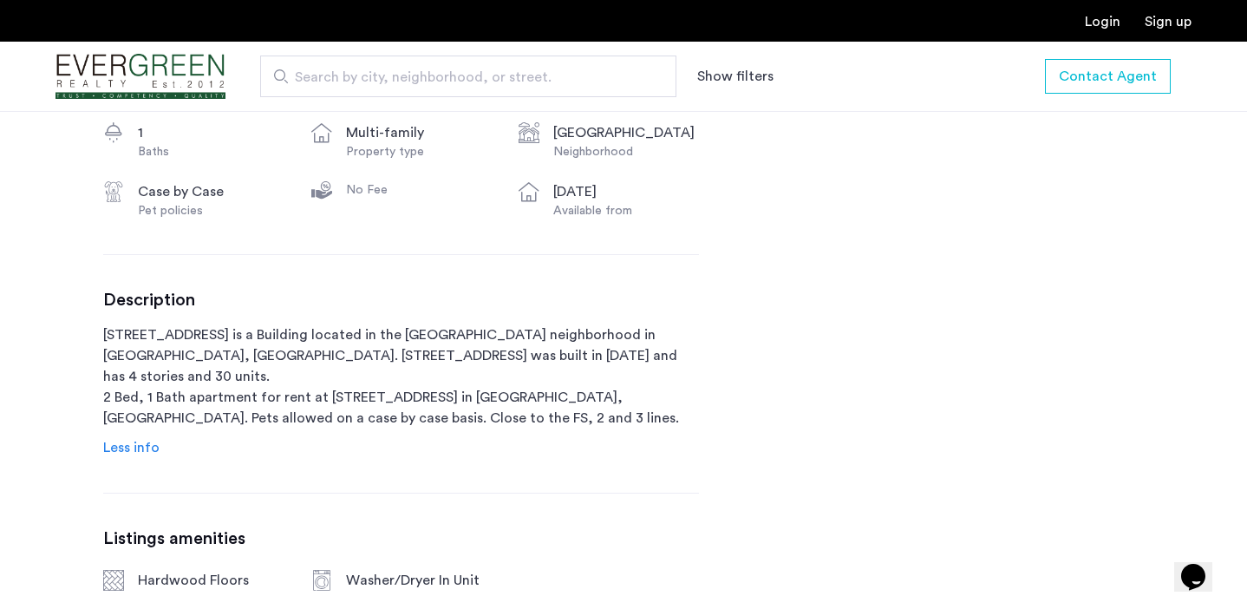
scroll to position [752, 0]
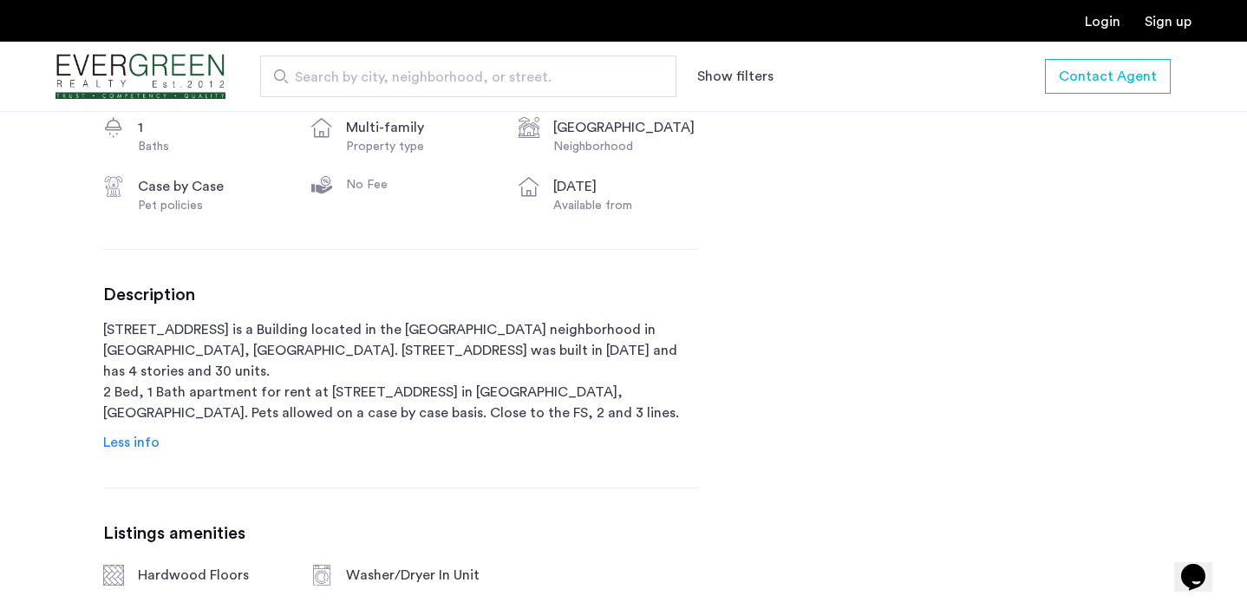
click at [151, 447] on span "Less info" at bounding box center [131, 442] width 56 height 14
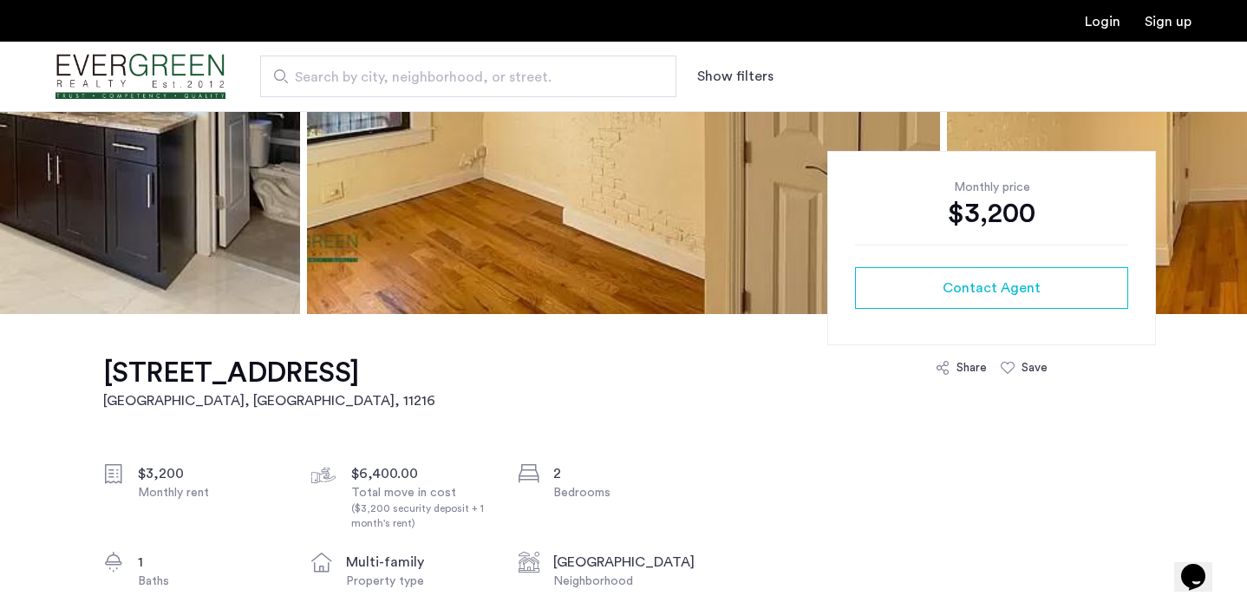
scroll to position [319, 0]
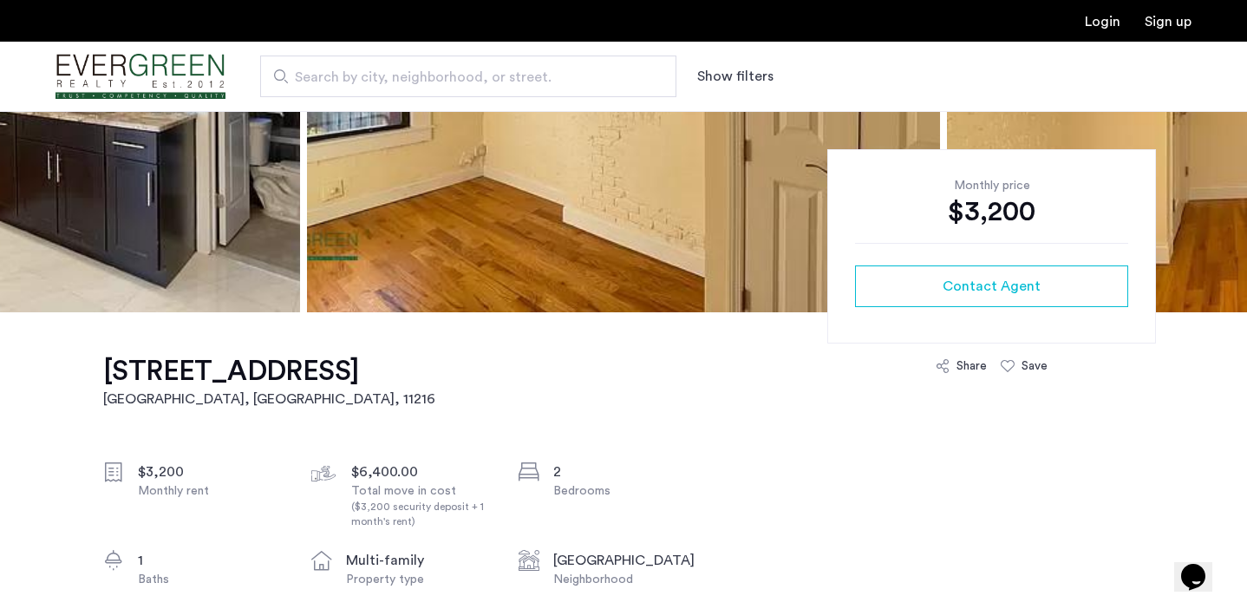
drag, startPoint x: 80, startPoint y: 371, endPoint x: 392, endPoint y: 362, distance: 312.3
copy h1 "641 Saint Marks Avenue"
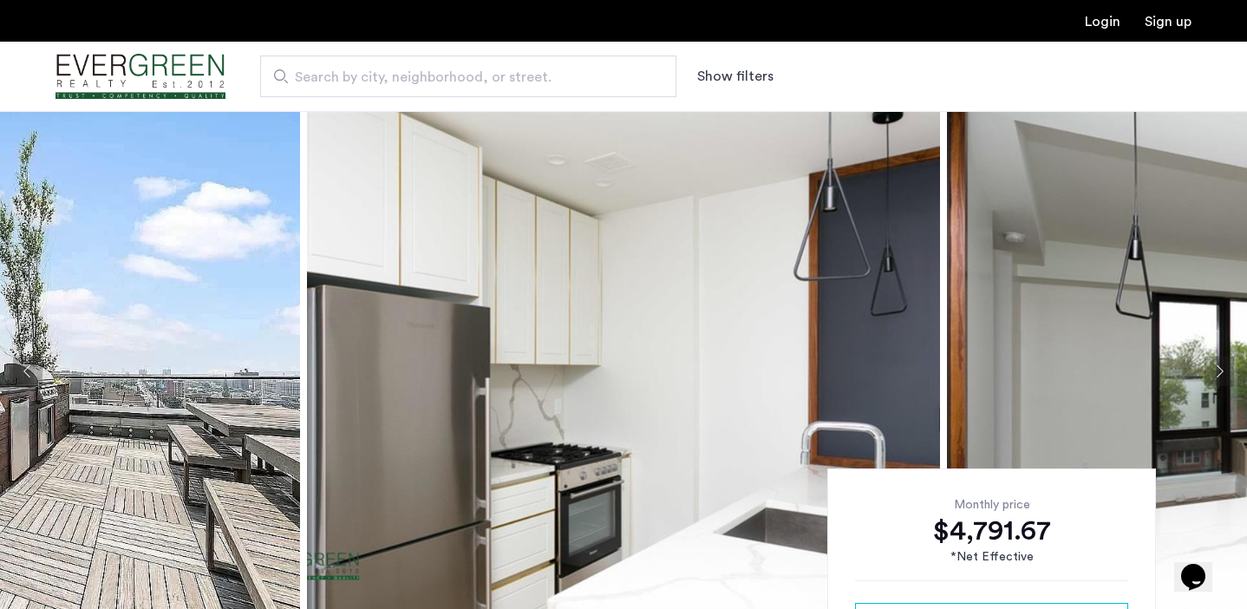
click at [1217, 369] on button "Next apartment" at bounding box center [1218, 370] width 29 height 29
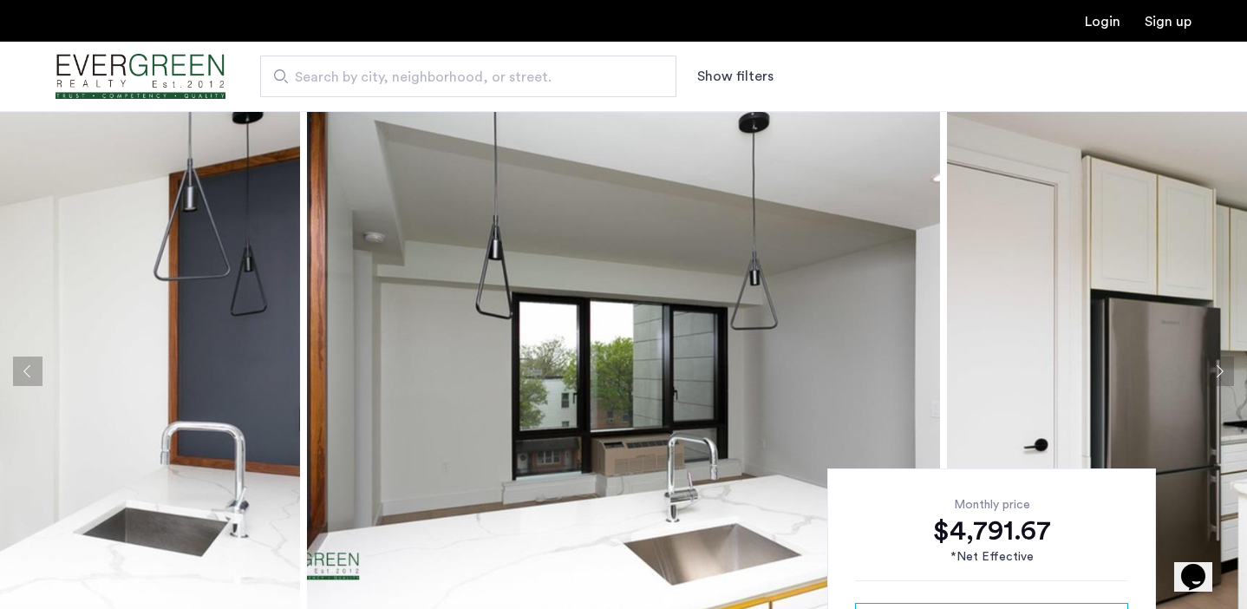
click at [1217, 369] on button "Next apartment" at bounding box center [1218, 370] width 29 height 29
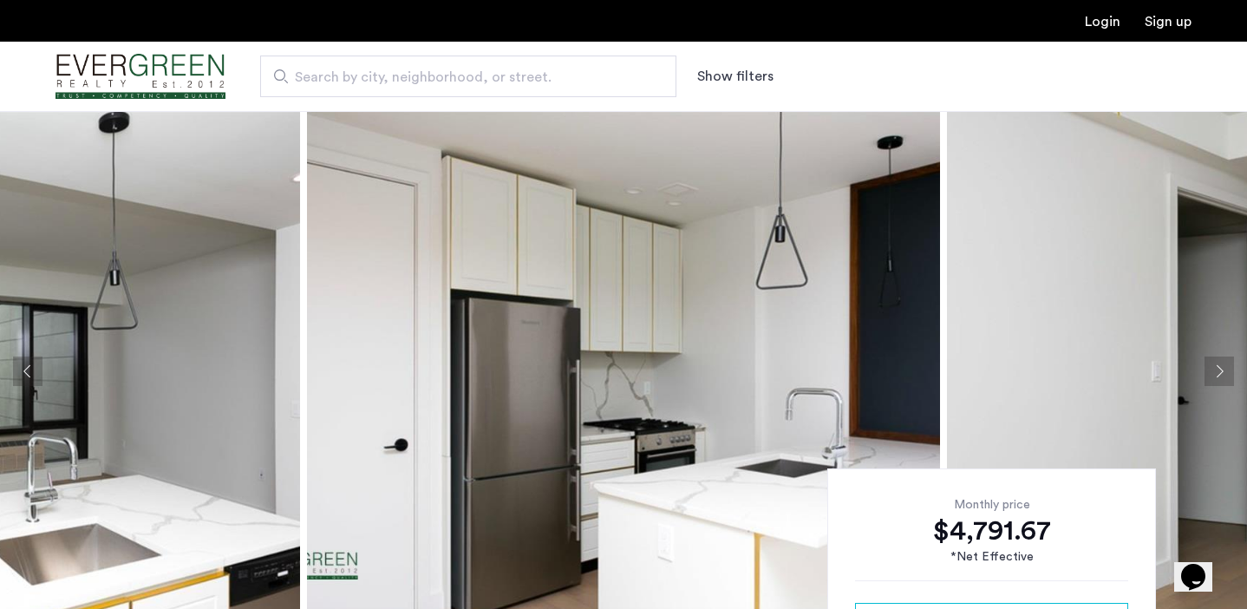
click at [1217, 369] on button "Next apartment" at bounding box center [1218, 370] width 29 height 29
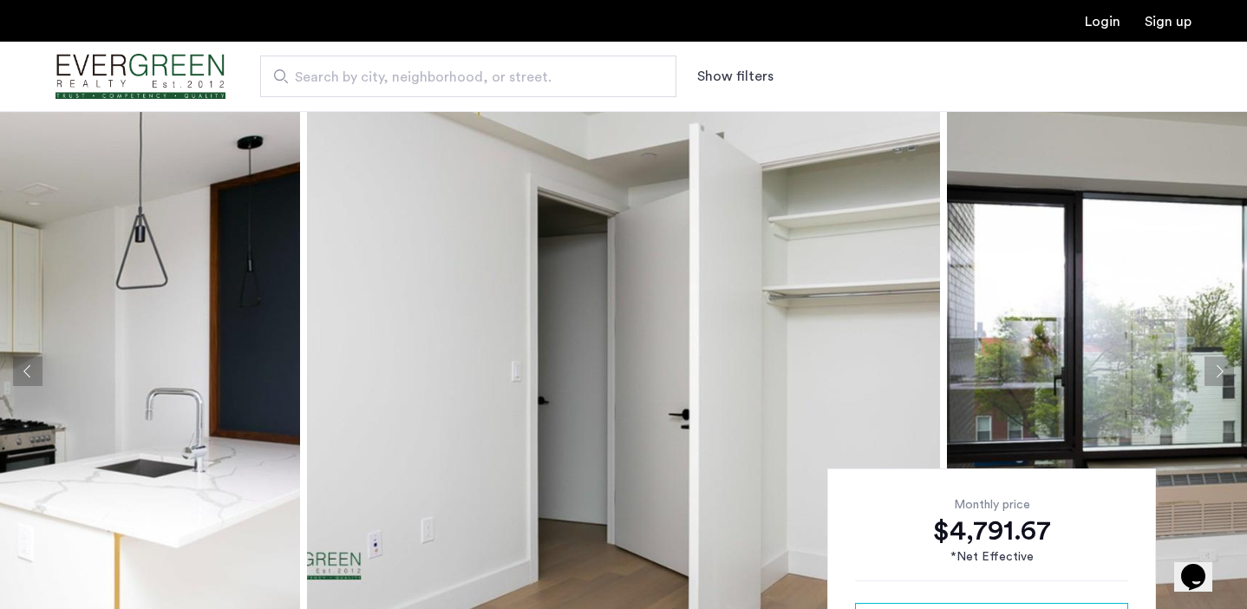
click at [1217, 369] on button "Next apartment" at bounding box center [1218, 370] width 29 height 29
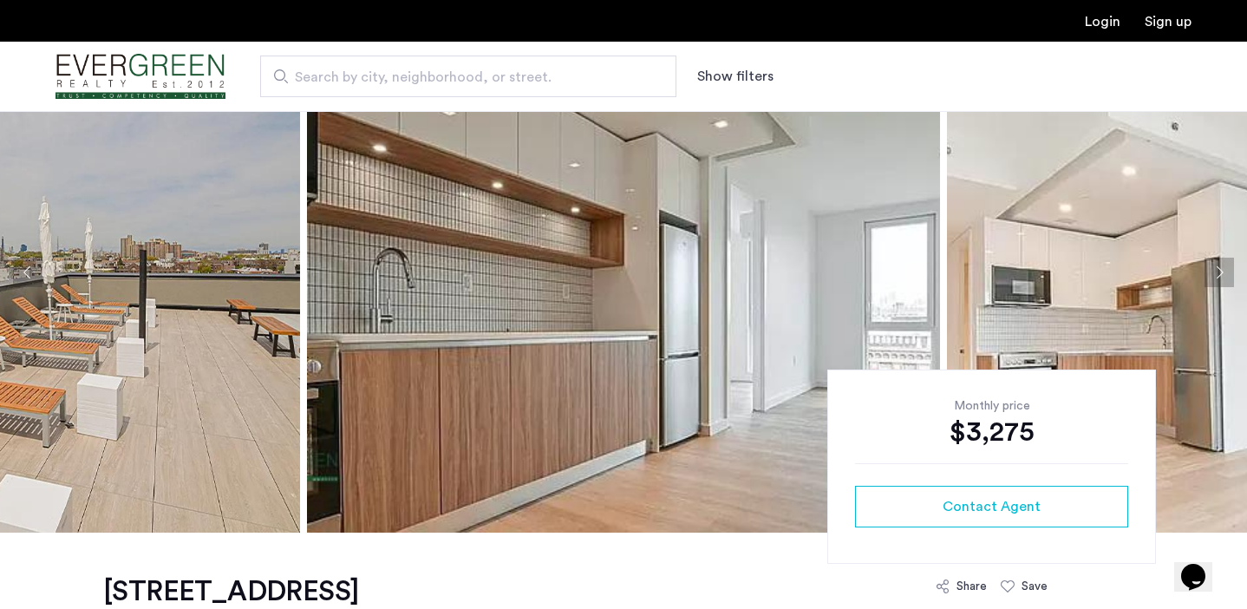
scroll to position [109, 0]
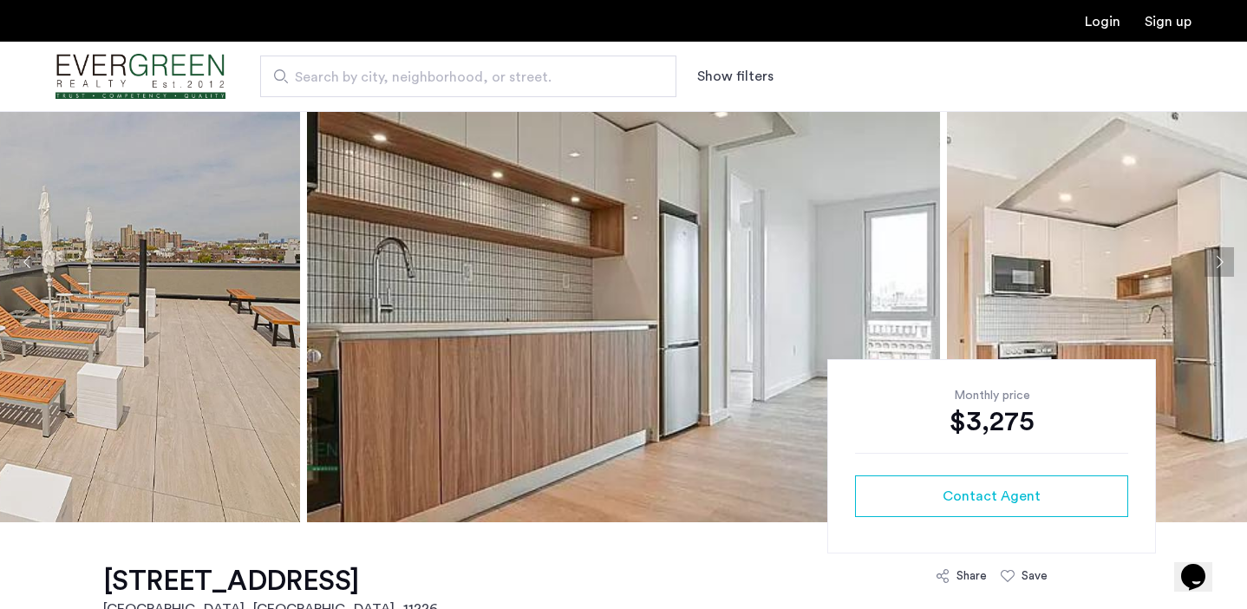
click at [1222, 262] on button "Next apartment" at bounding box center [1218, 261] width 29 height 29
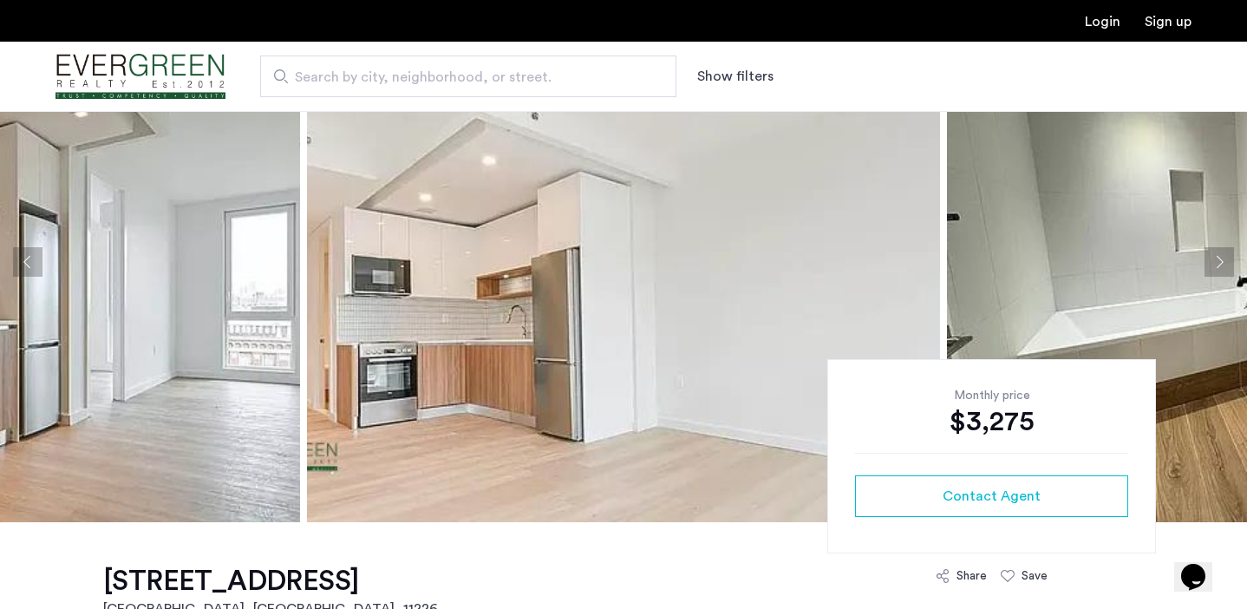
click at [1222, 262] on button "Next apartment" at bounding box center [1218, 261] width 29 height 29
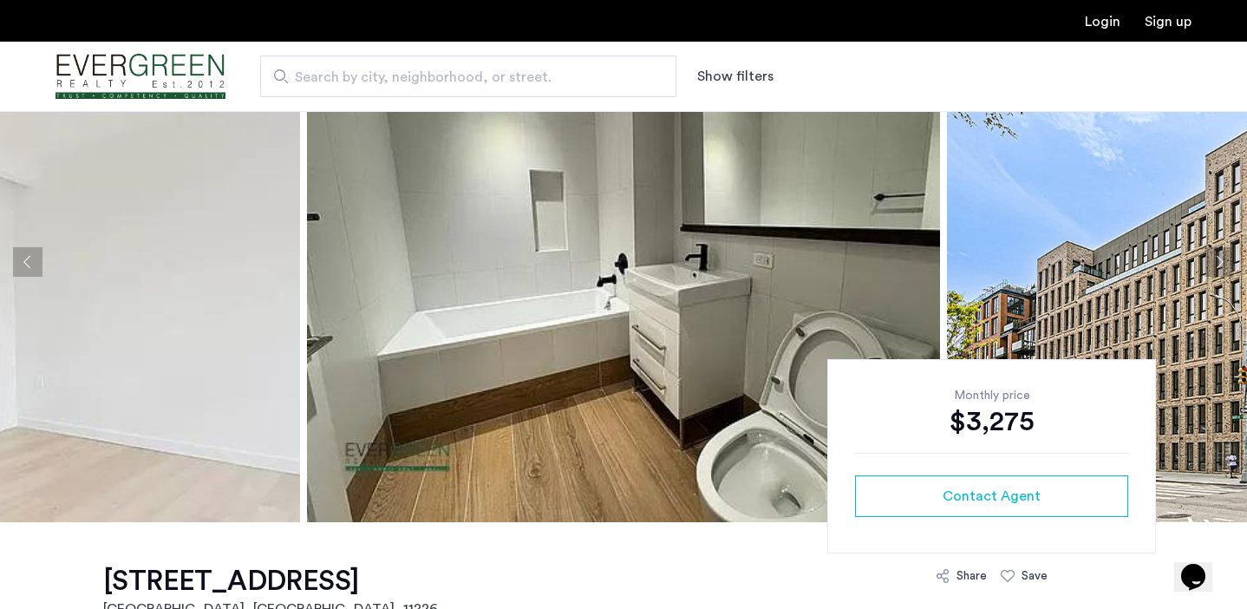
click at [1222, 268] on button "Next apartment" at bounding box center [1218, 261] width 29 height 29
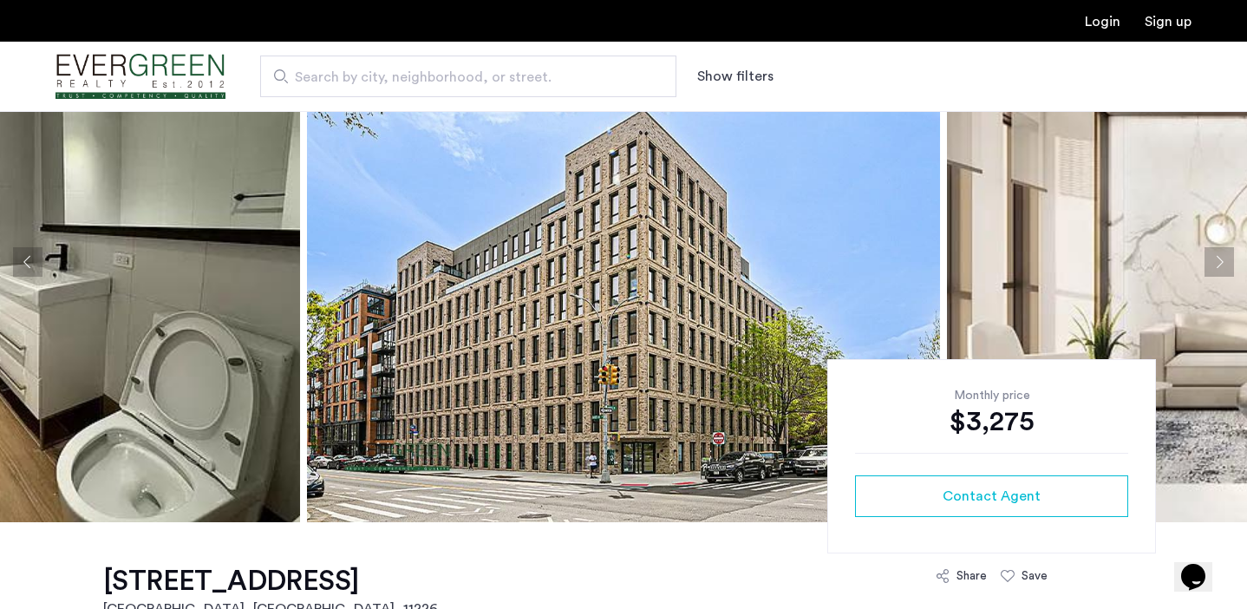
click at [1222, 268] on button "Next apartment" at bounding box center [1218, 261] width 29 height 29
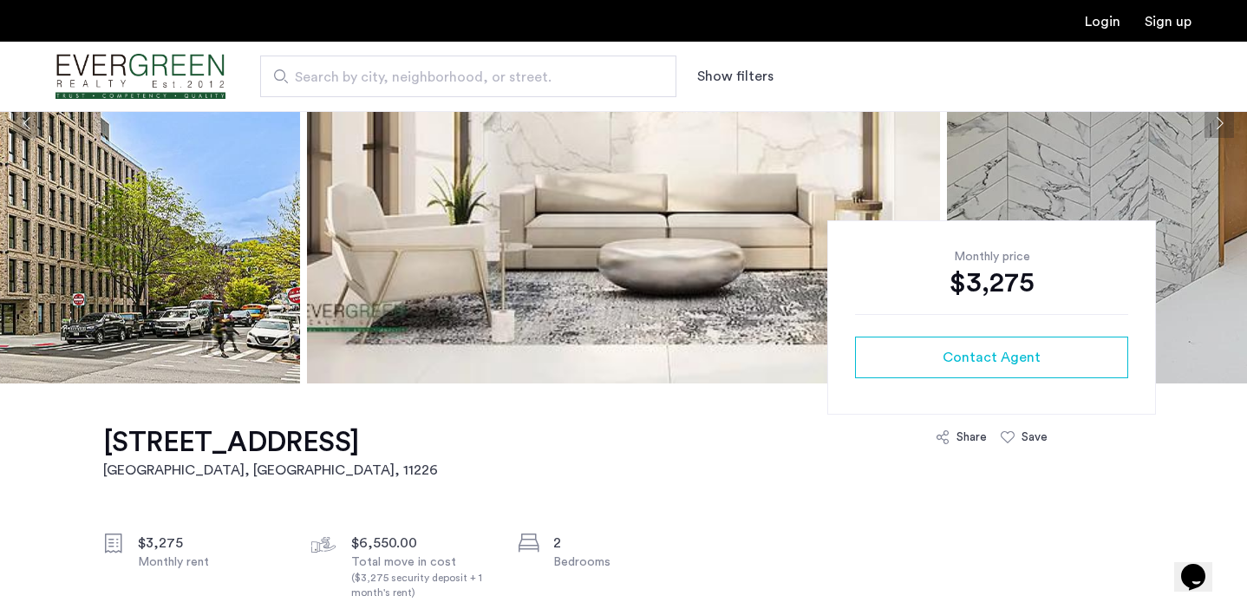
scroll to position [276, 0]
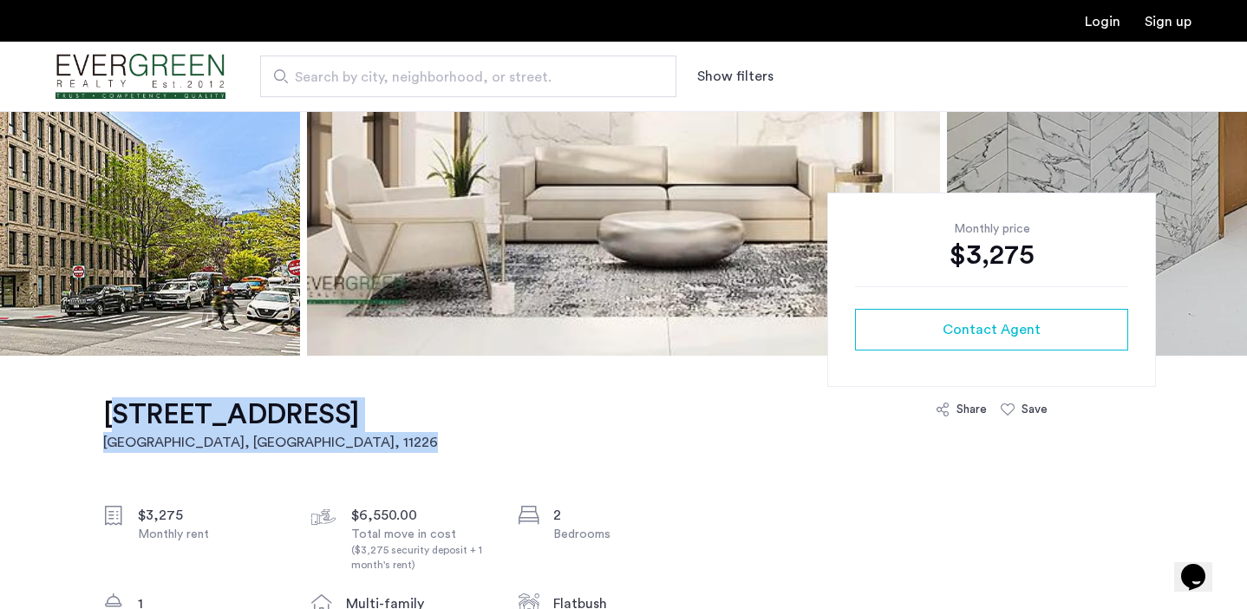
drag, startPoint x: 447, startPoint y: 411, endPoint x: 99, endPoint y: 402, distance: 348.7
copy link "100 Lenox Road, Unit 8G Brooklyn, NY , 11226"
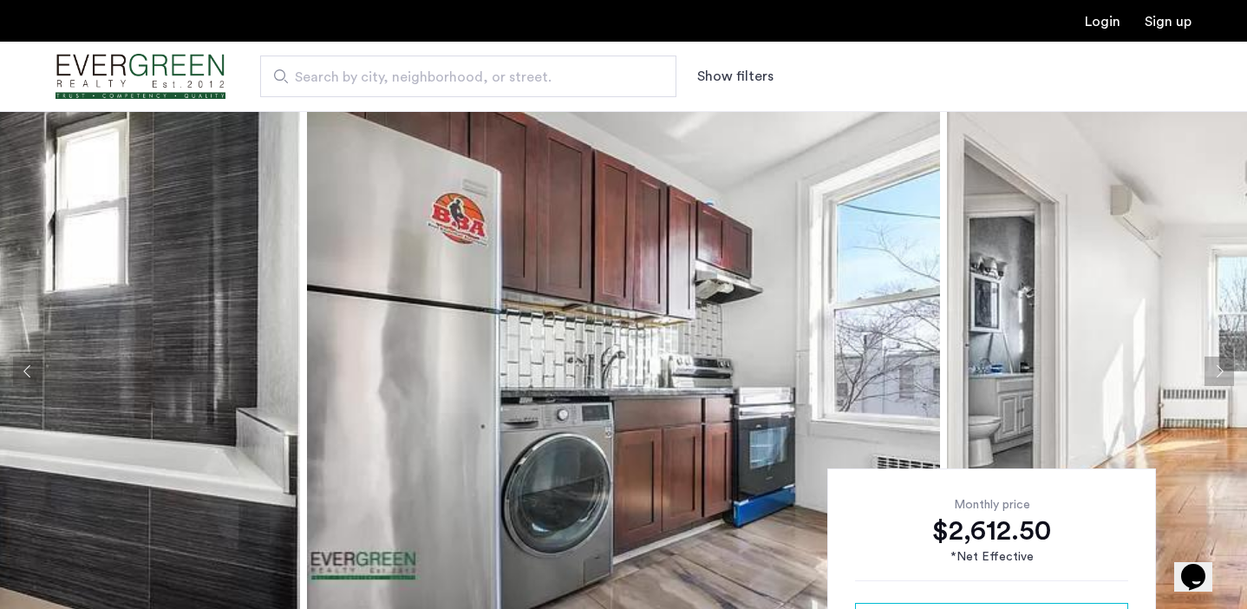
scroll to position [189, 0]
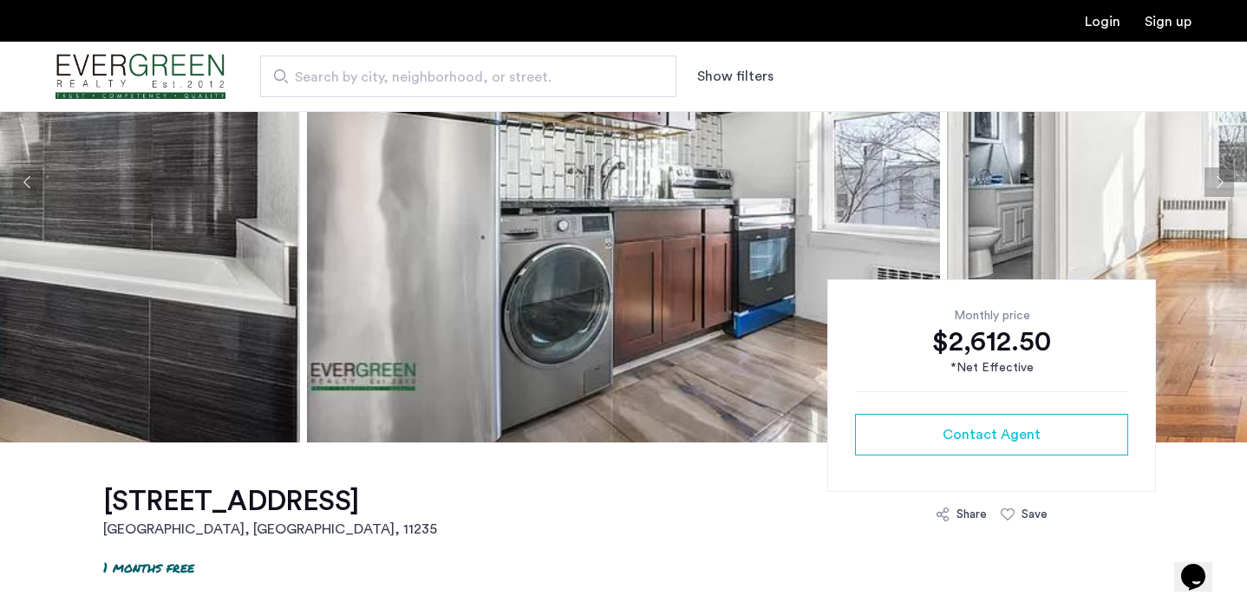
click at [1213, 193] on button "Next apartment" at bounding box center [1218, 181] width 29 height 29
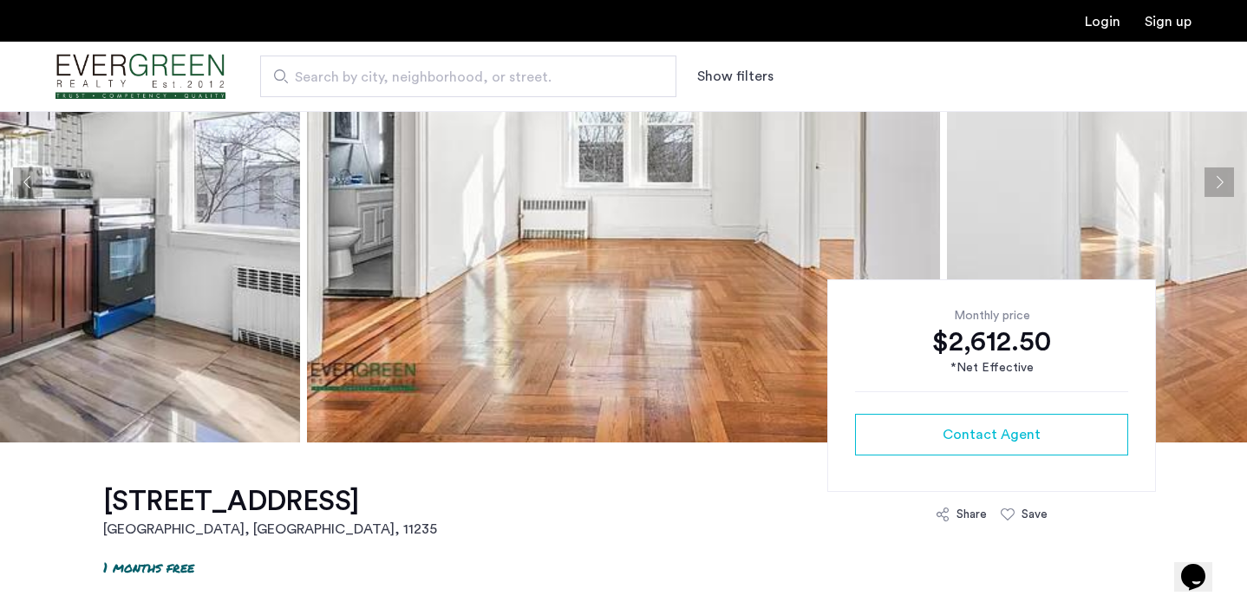
click at [1213, 193] on button "Next apartment" at bounding box center [1218, 181] width 29 height 29
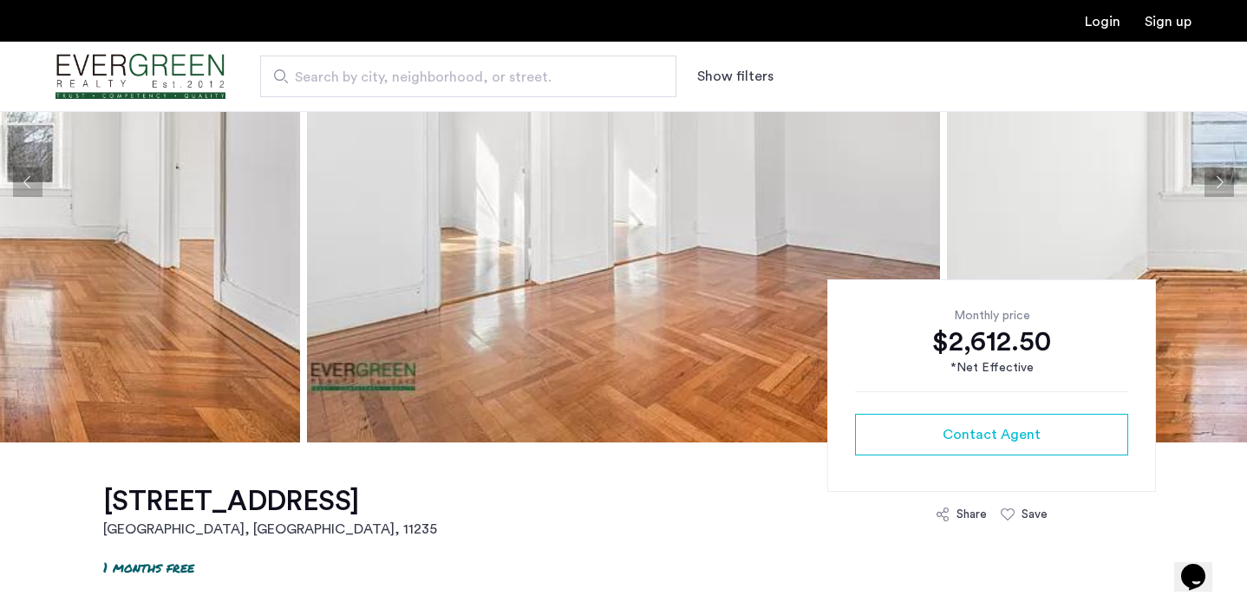
click at [1213, 193] on button "Next apartment" at bounding box center [1218, 181] width 29 height 29
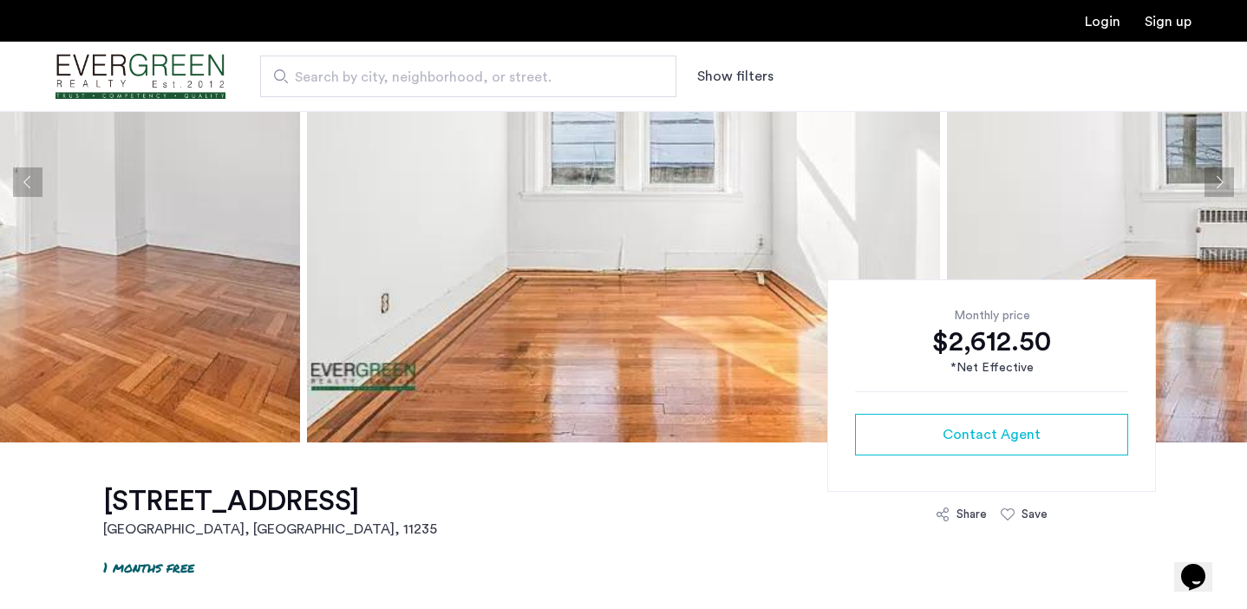
click at [1213, 193] on button "Next apartment" at bounding box center [1218, 181] width 29 height 29
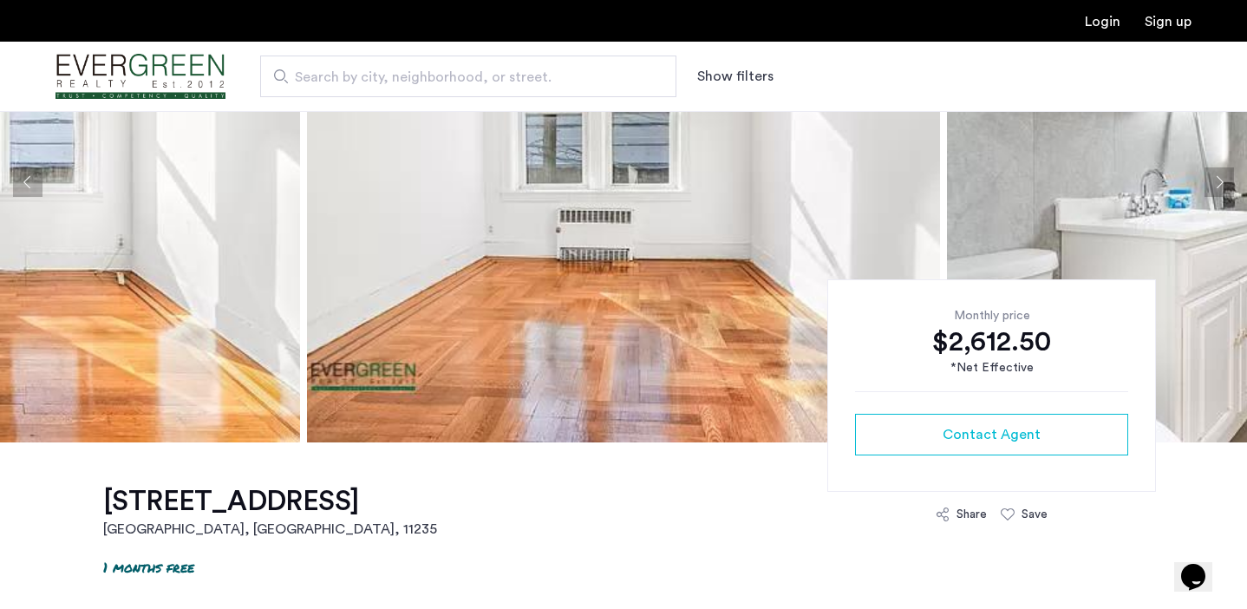
click at [1213, 193] on button "Next apartment" at bounding box center [1218, 181] width 29 height 29
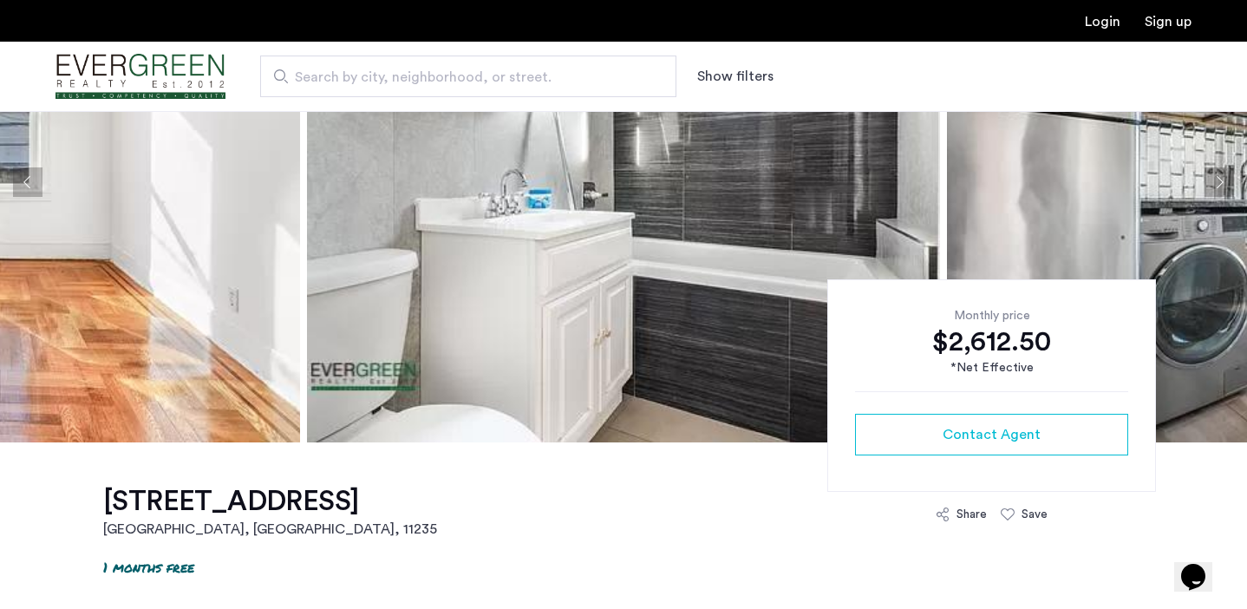
click at [1213, 193] on button "Next apartment" at bounding box center [1218, 181] width 29 height 29
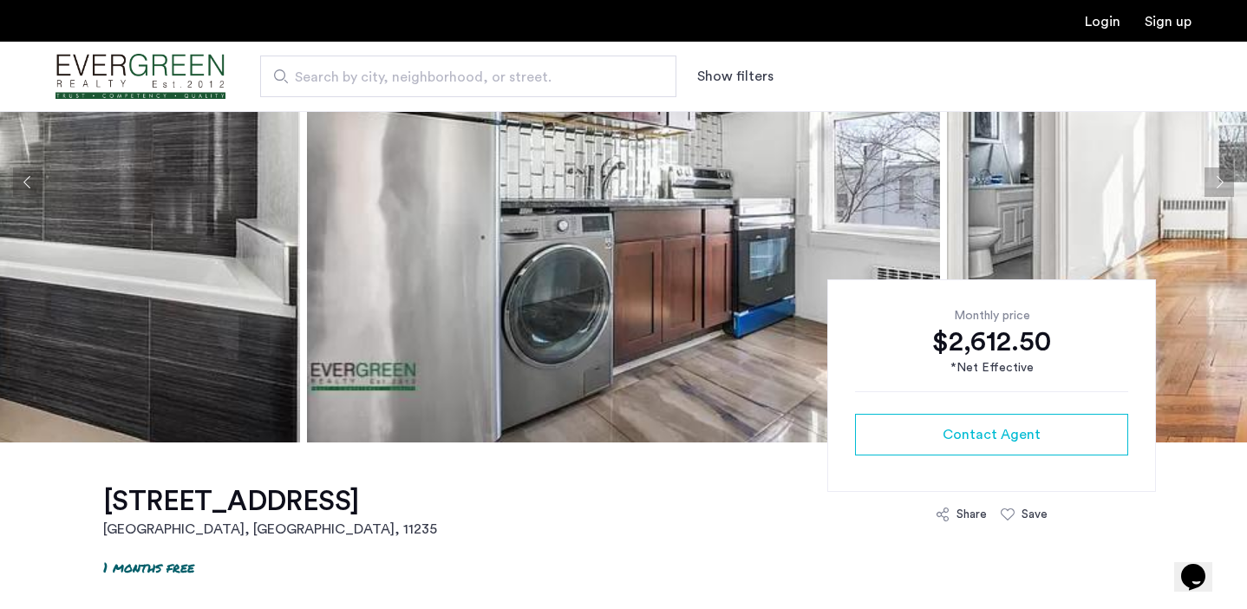
click at [1213, 193] on button "Next apartment" at bounding box center [1218, 181] width 29 height 29
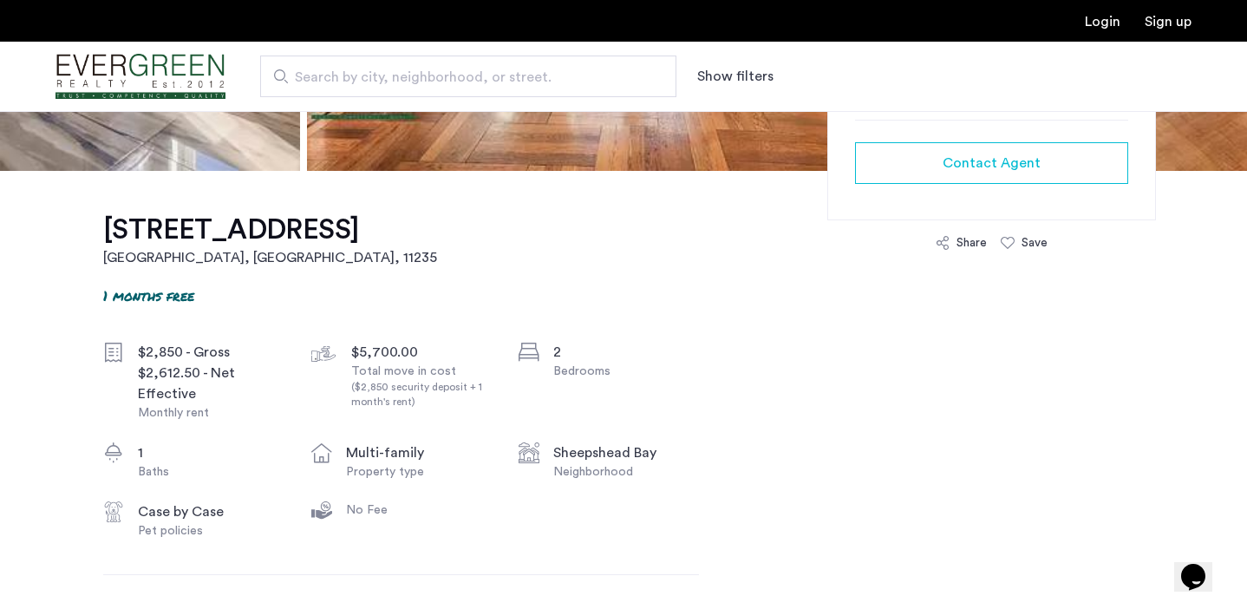
scroll to position [548, 0]
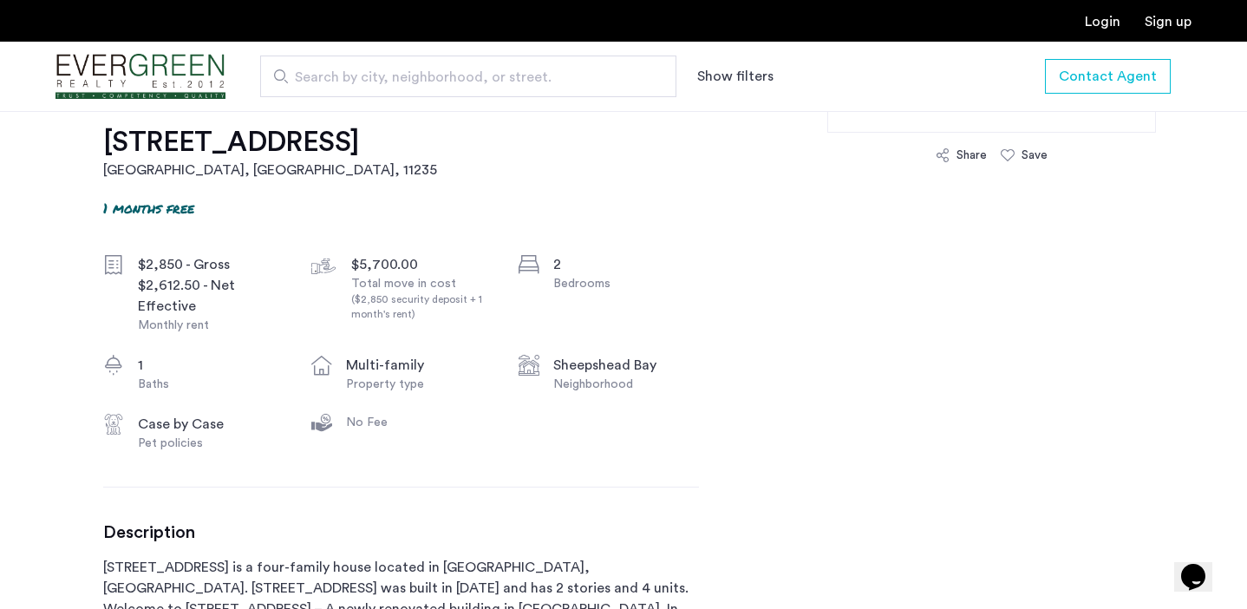
click at [484, 115] on div "2785 East 15th Street, Unit 2F Brooklyn, NY , 11235 1 months free $2,850 - Gros…" at bounding box center [401, 505] width 596 height 844
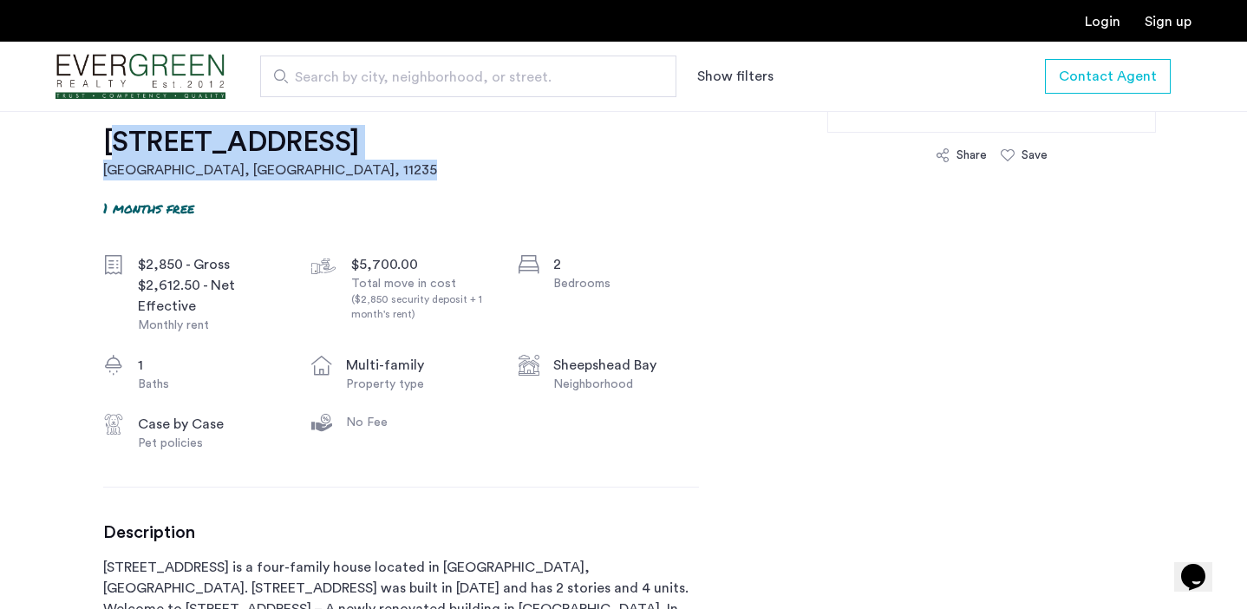
drag, startPoint x: 484, startPoint y: 151, endPoint x: 49, endPoint y: 169, distance: 434.8
copy link "2785 East 15th Street, Unit 2F Brooklyn, NY , 11235"
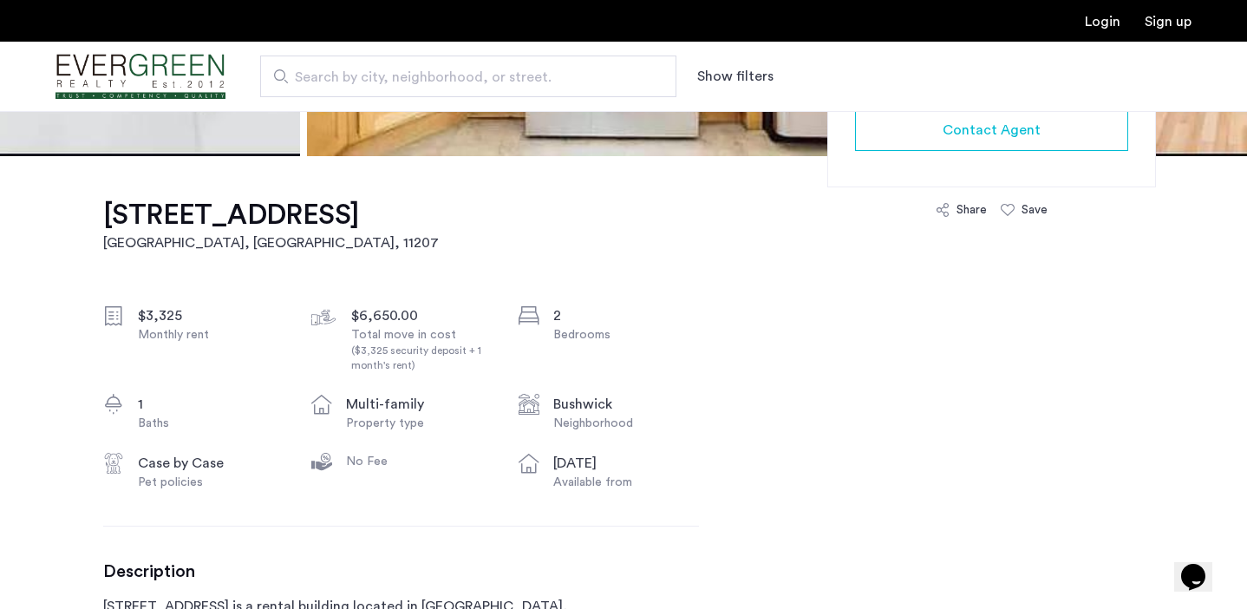
scroll to position [495, 0]
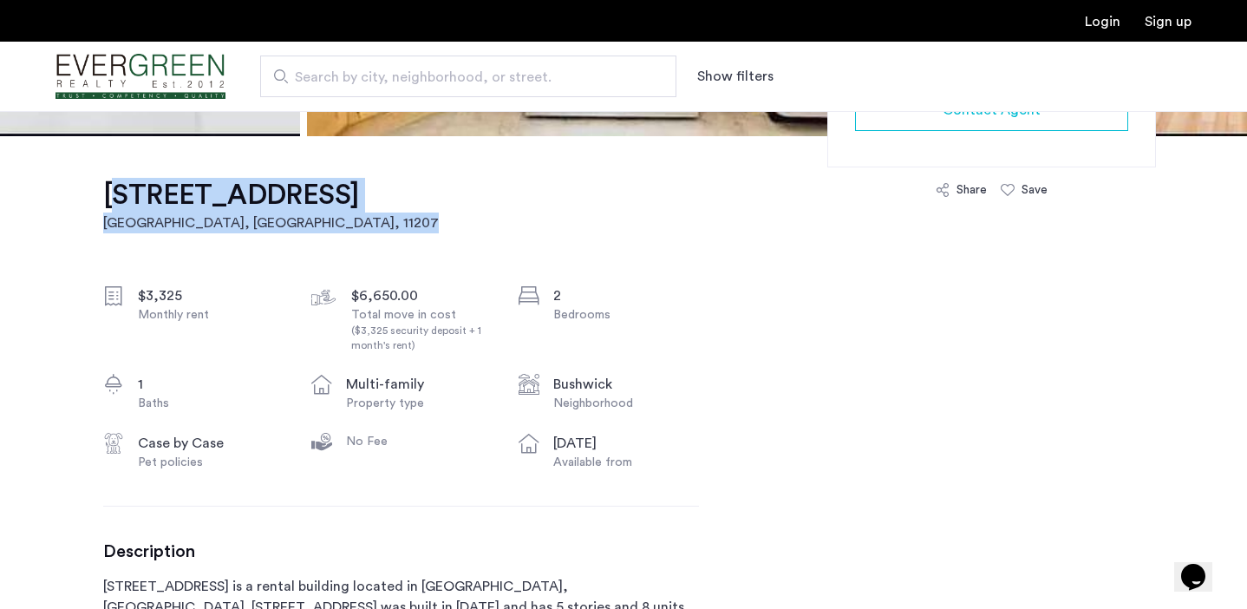
drag, startPoint x: 511, startPoint y: 196, endPoint x: 77, endPoint y: 188, distance: 433.6
copy link "1465 Bushwick Avenue, Unit 3R Brooklyn, NY , 11207"
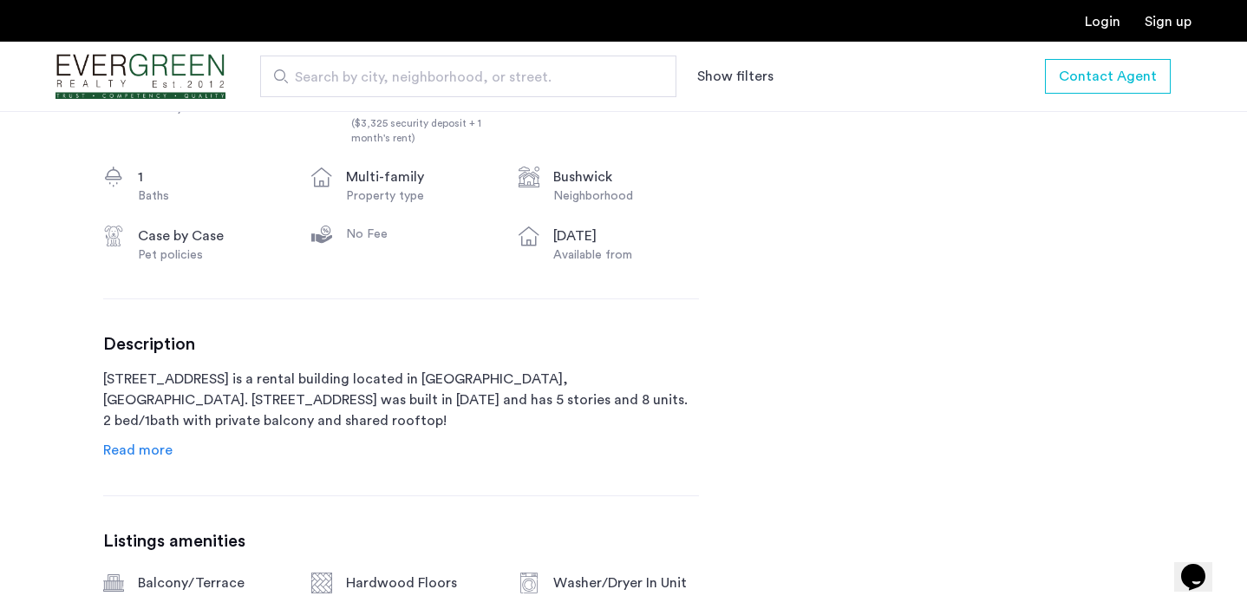
scroll to position [706, 0]
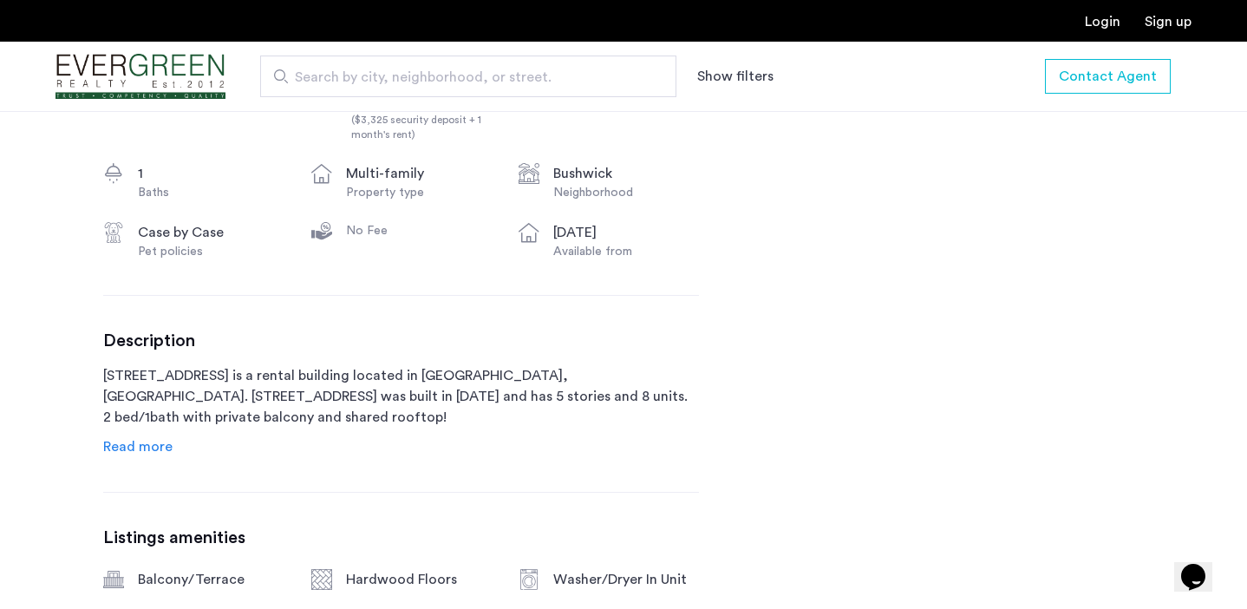
click at [170, 442] on div "Description 1465 Bushwick Avenue is a rental building located in Brooklyn, NY. …" at bounding box center [401, 393] width 596 height 126
click at [160, 447] on span "Read more" at bounding box center [137, 447] width 69 height 14
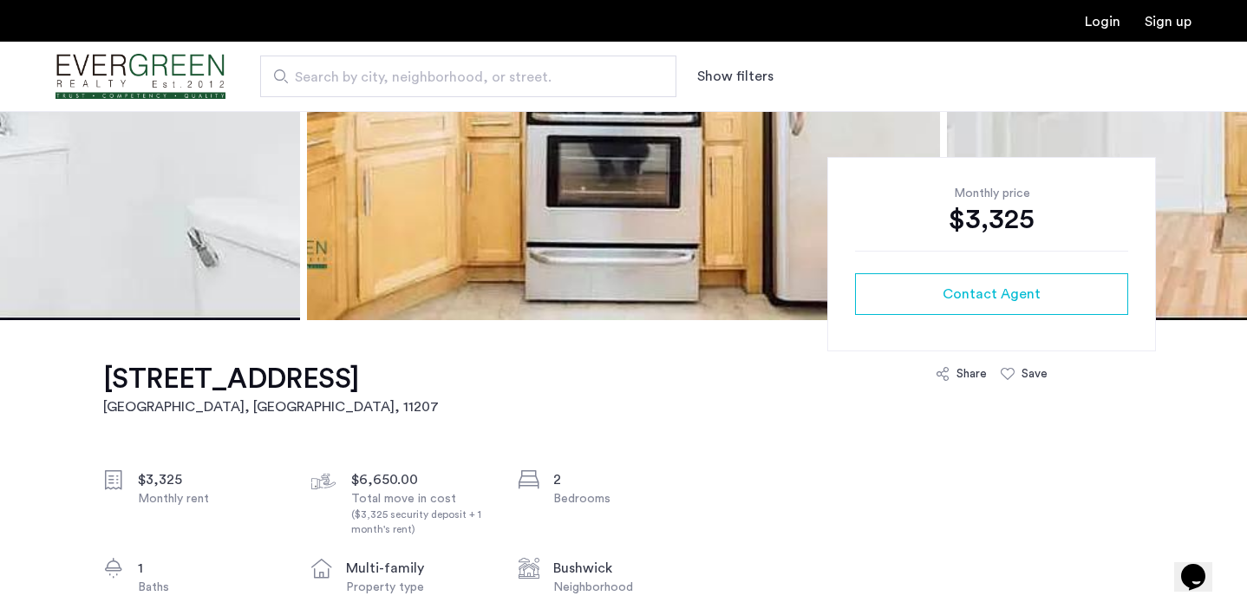
scroll to position [313, 0]
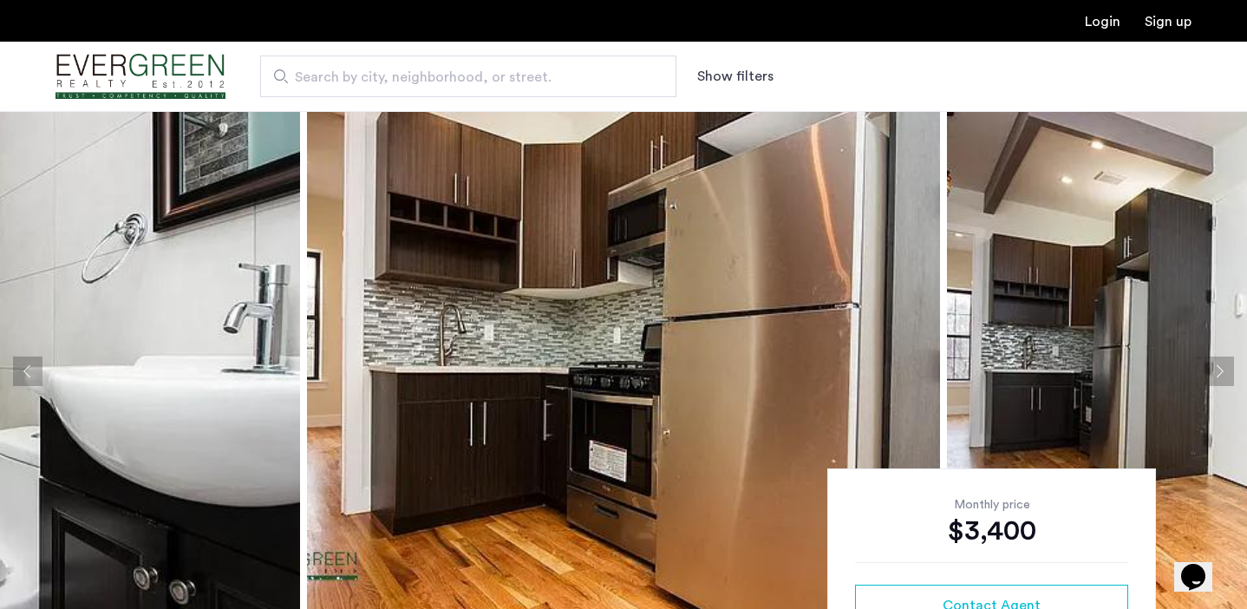
click at [1227, 362] on button "Next apartment" at bounding box center [1218, 370] width 29 height 29
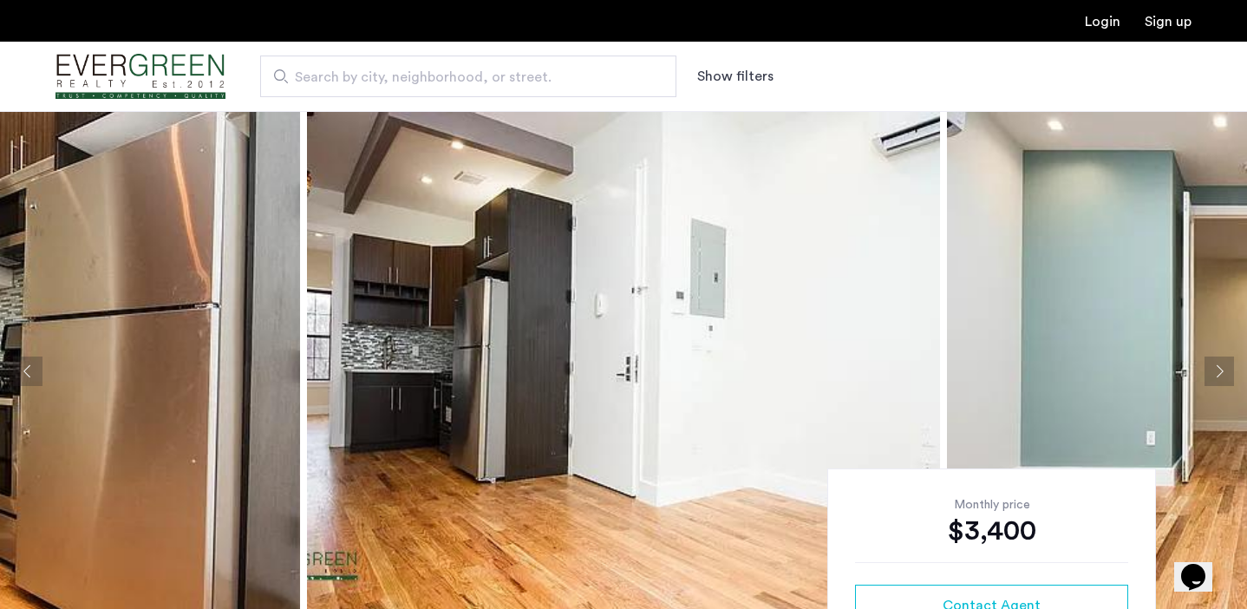
click at [1227, 362] on button "Next apartment" at bounding box center [1218, 370] width 29 height 29
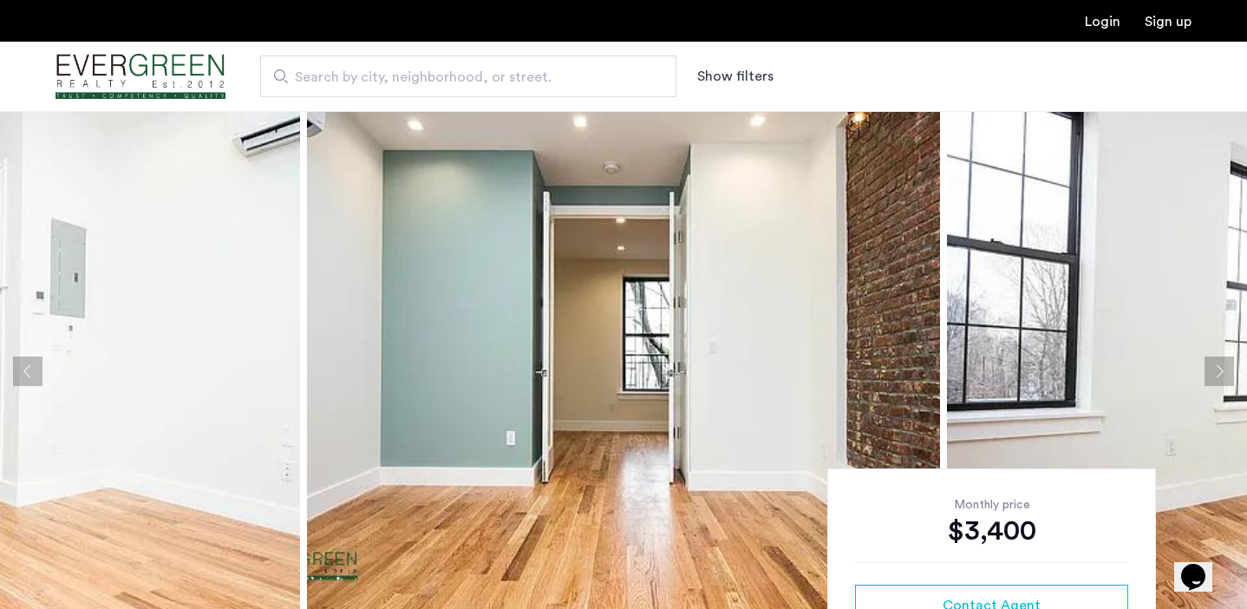
click at [1228, 362] on button "Next apartment" at bounding box center [1218, 370] width 29 height 29
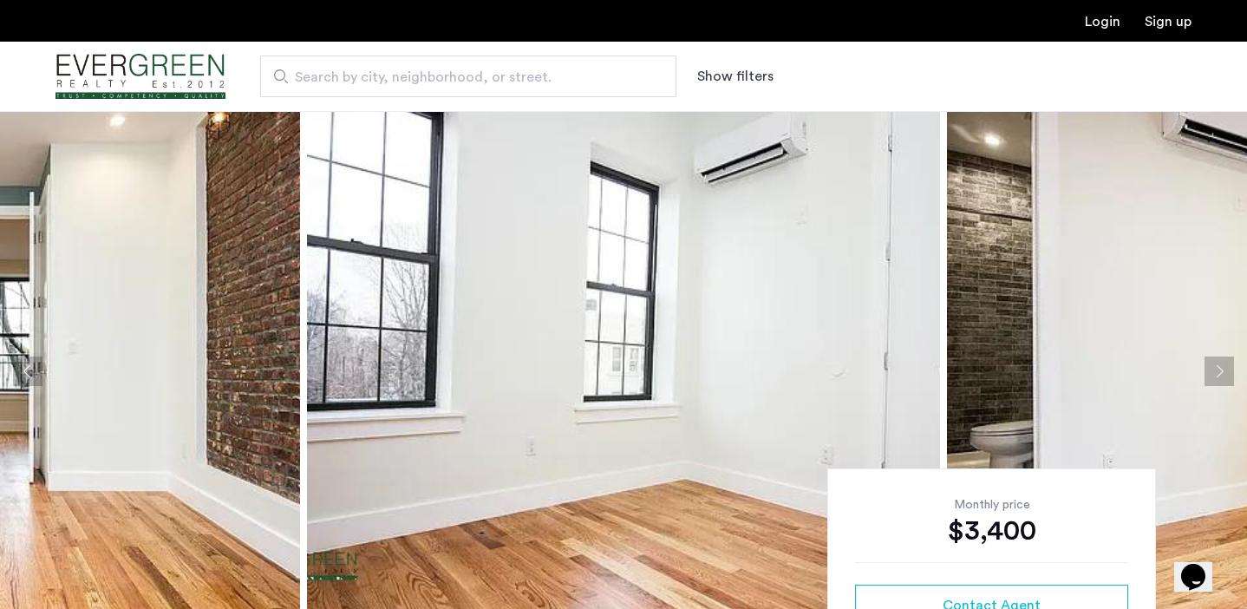
click at [1228, 362] on button "Next apartment" at bounding box center [1218, 370] width 29 height 29
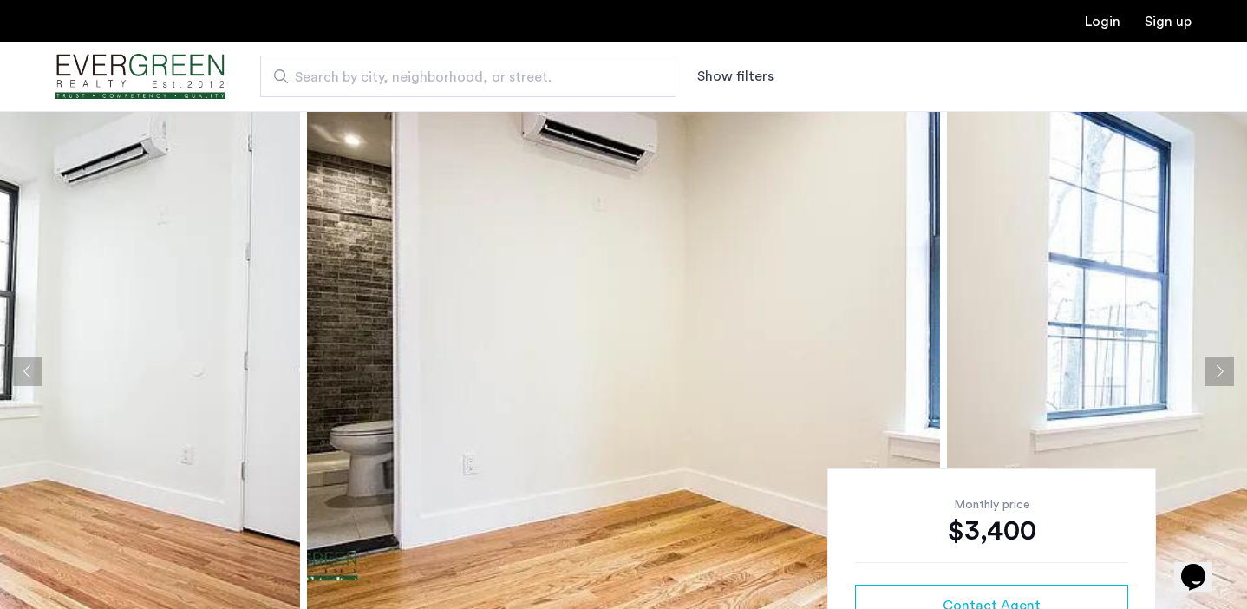
click at [1228, 362] on button "Next apartment" at bounding box center [1218, 370] width 29 height 29
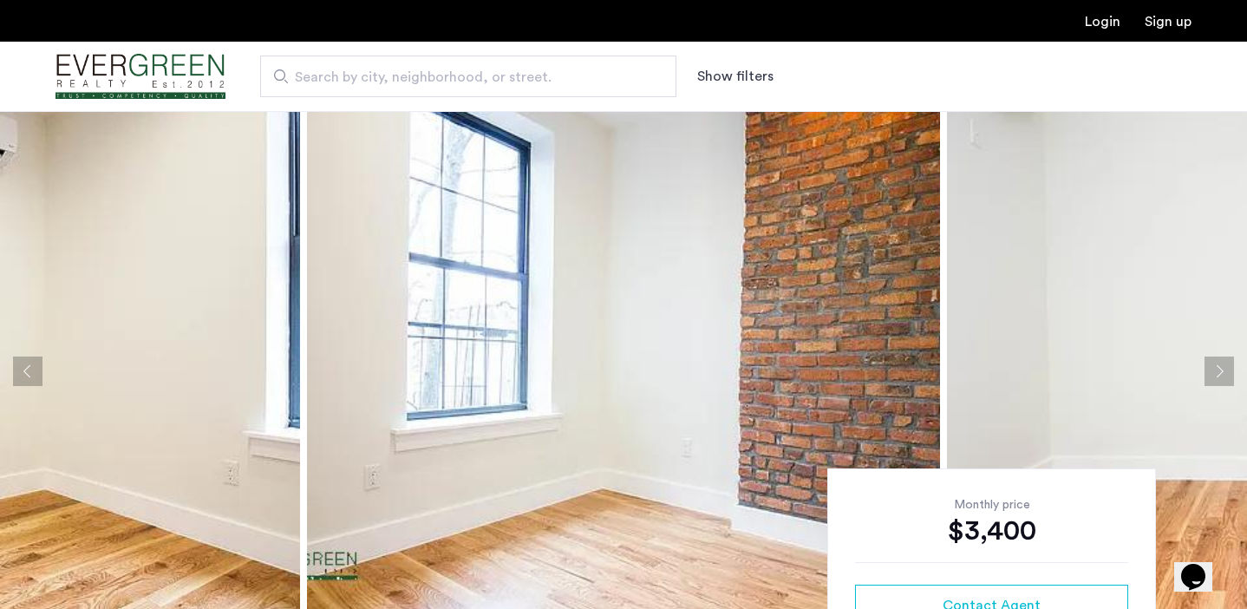
click at [1229, 362] on button "Next apartment" at bounding box center [1218, 370] width 29 height 29
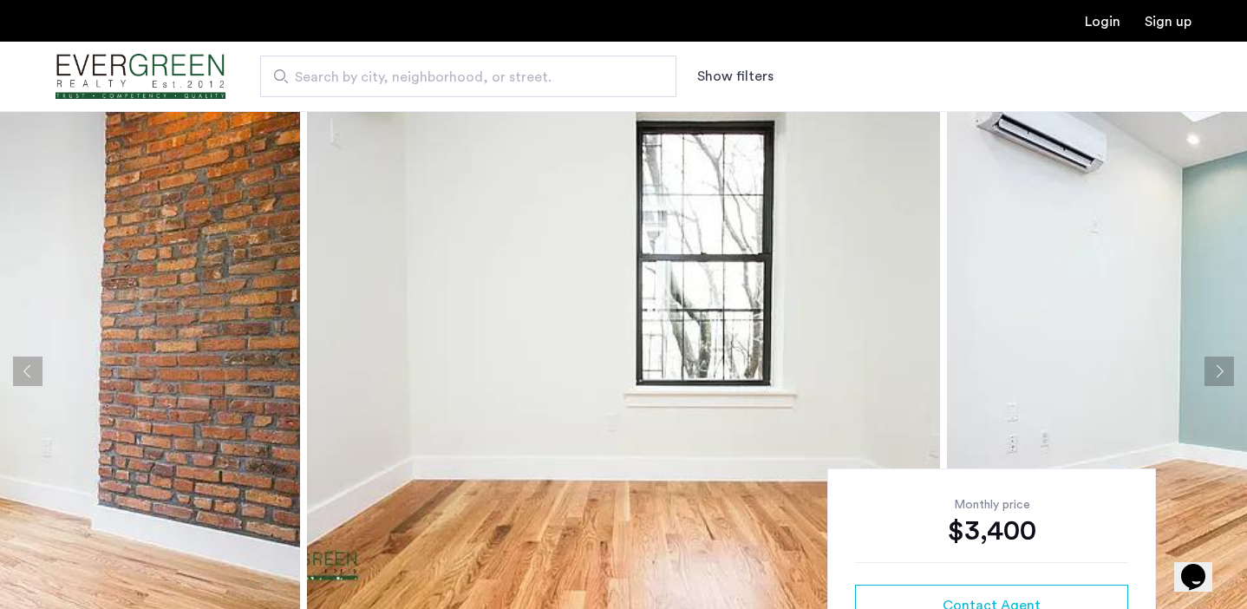
click at [1227, 362] on button "Next apartment" at bounding box center [1218, 370] width 29 height 29
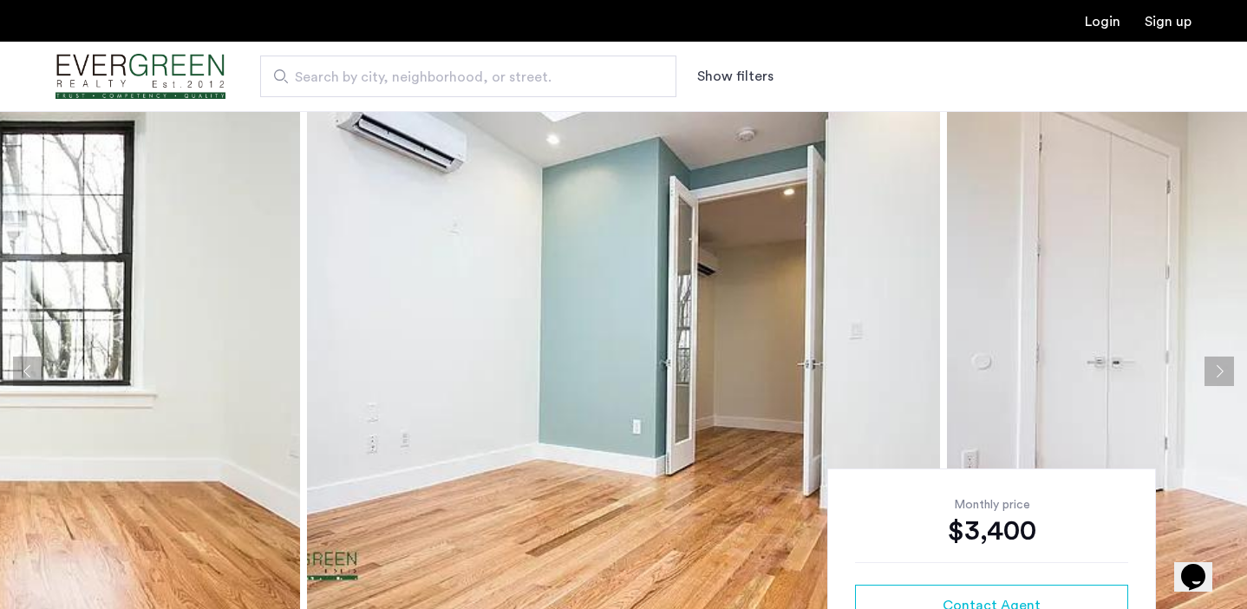
click at [1227, 362] on button "Next apartment" at bounding box center [1218, 370] width 29 height 29
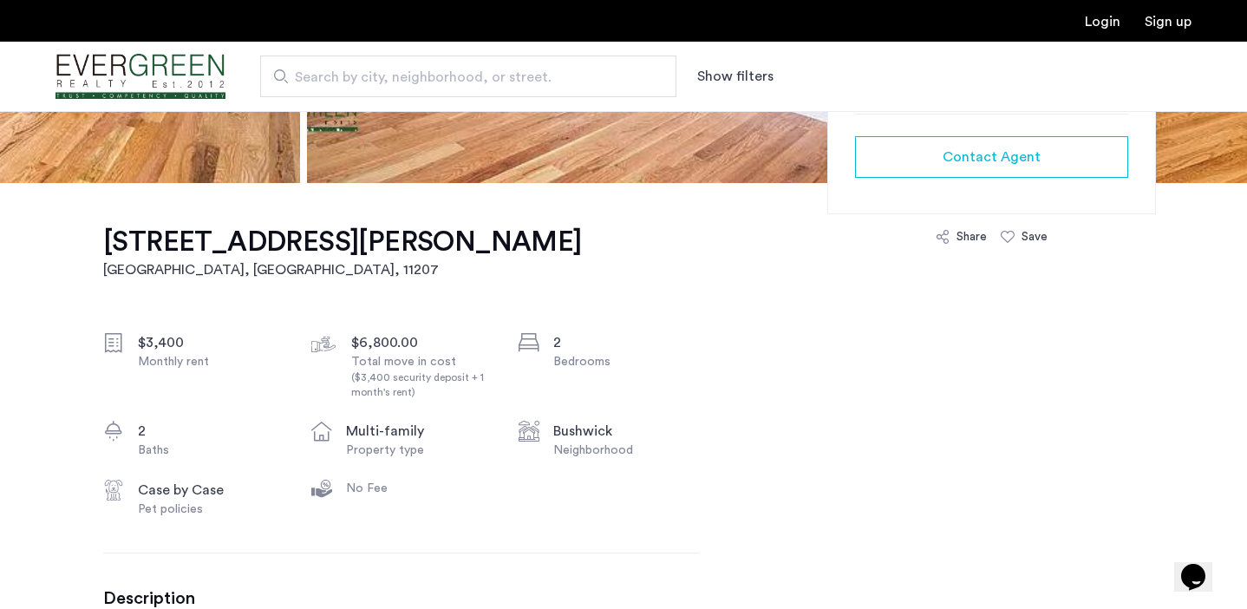
scroll to position [467, 0]
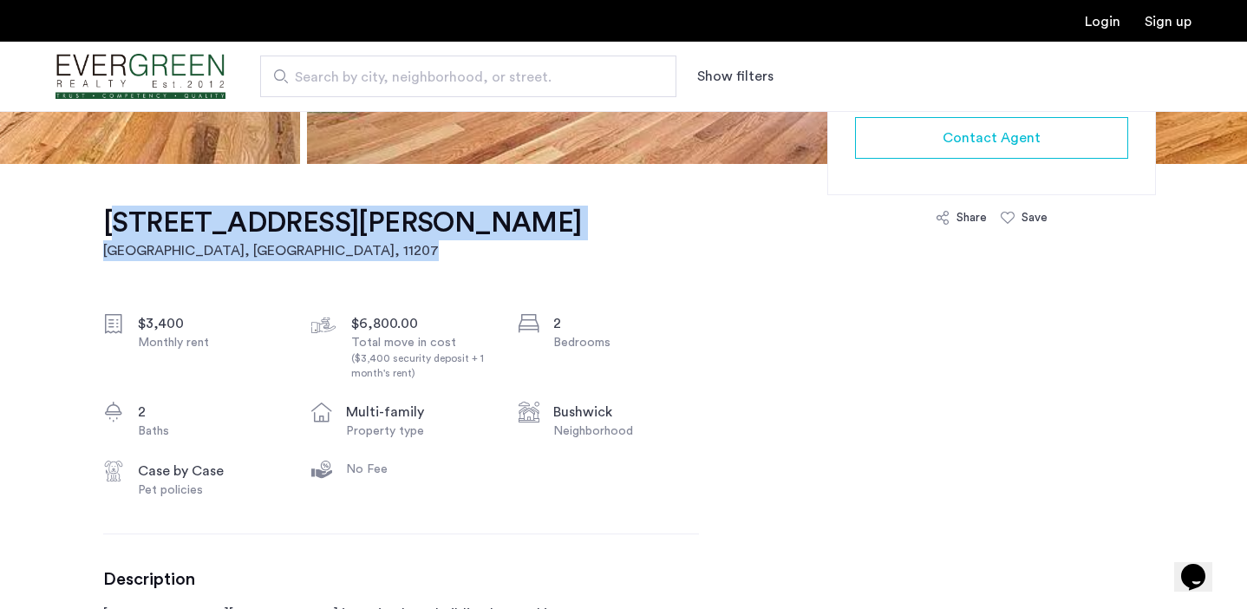
drag, startPoint x: 326, startPoint y: 261, endPoint x: 101, endPoint y: 219, distance: 229.4
copy link "562 Wilson Avenue, Unit 2R Brooklyn, NY , 11207"
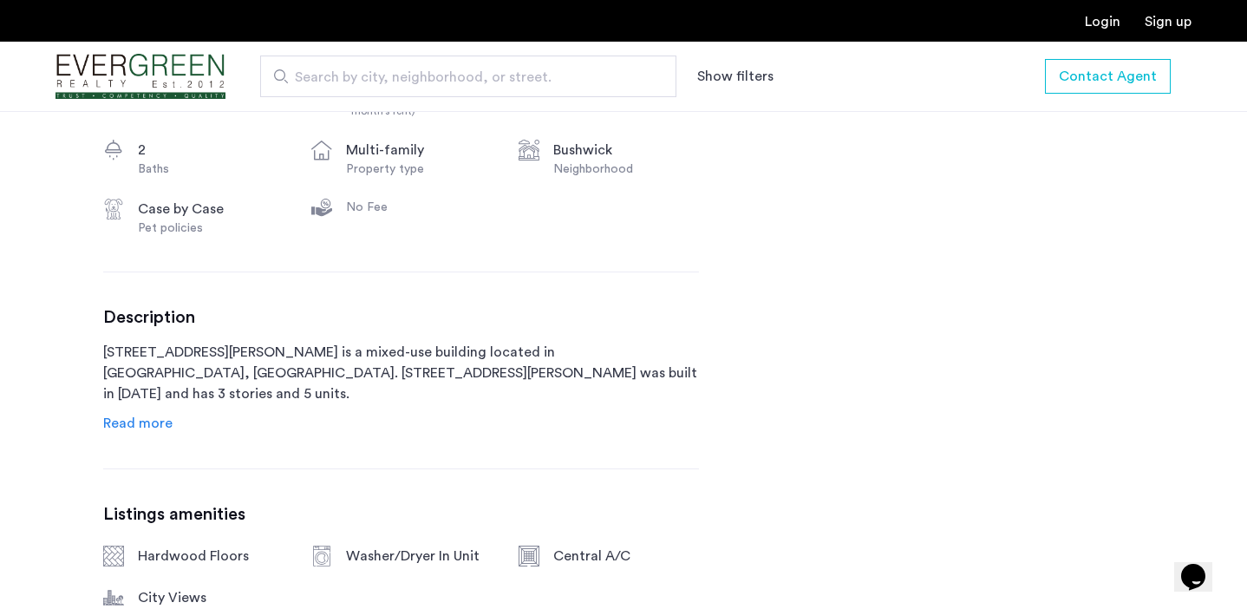
scroll to position [731, 0]
click at [134, 422] on span "Read more" at bounding box center [137, 421] width 69 height 14
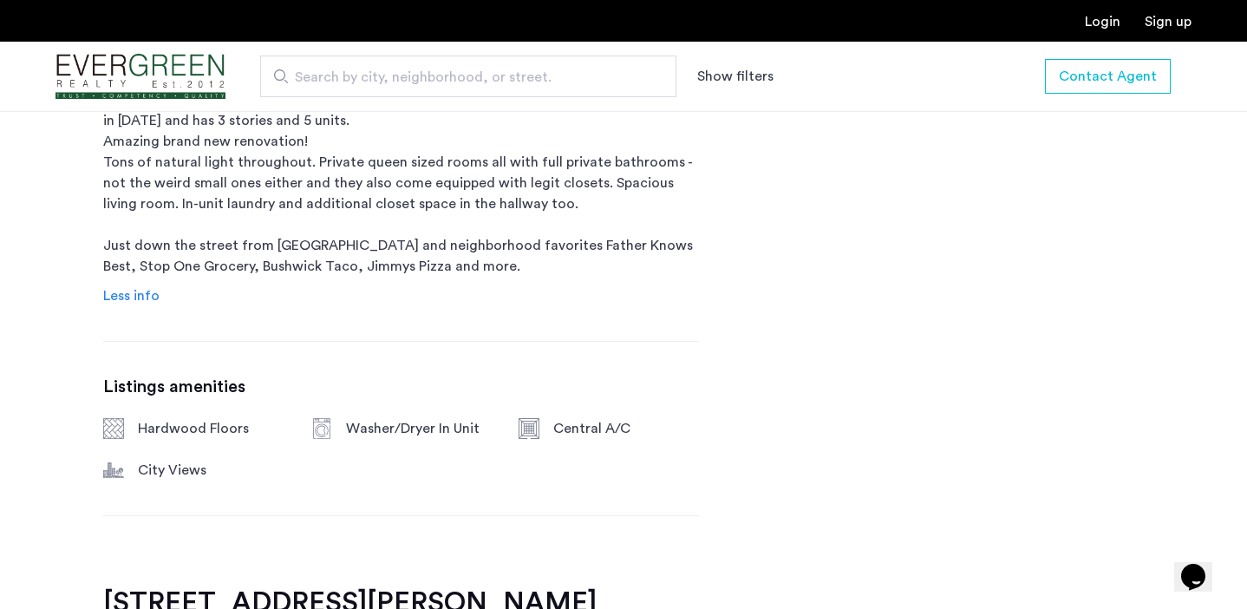
scroll to position [0, 0]
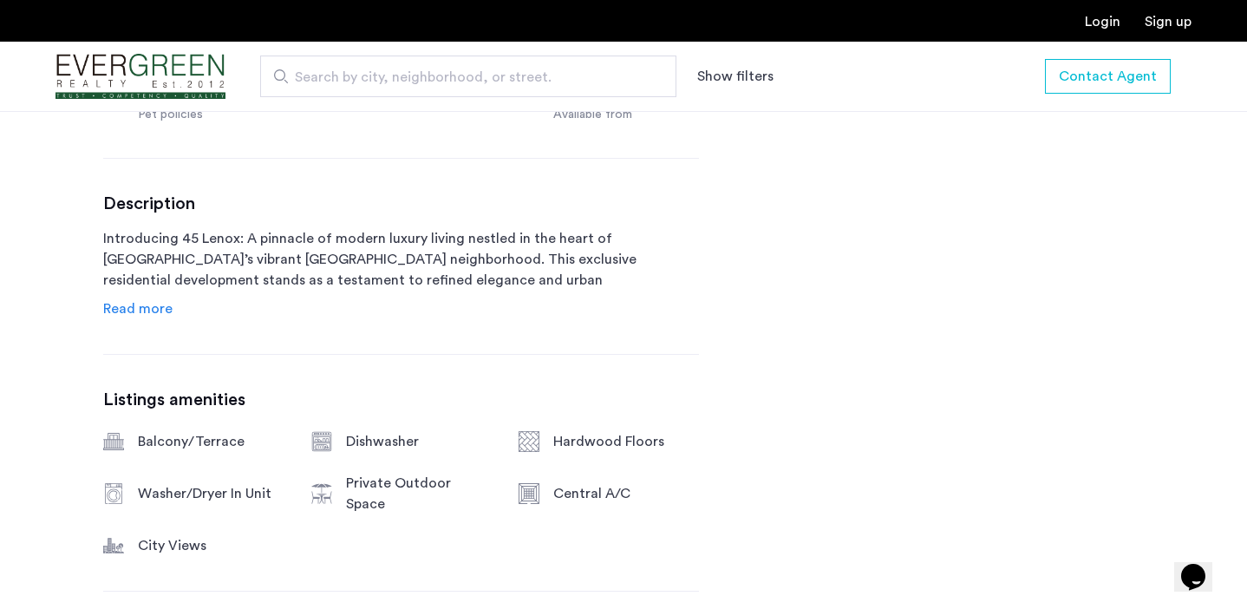
scroll to position [884, 0]
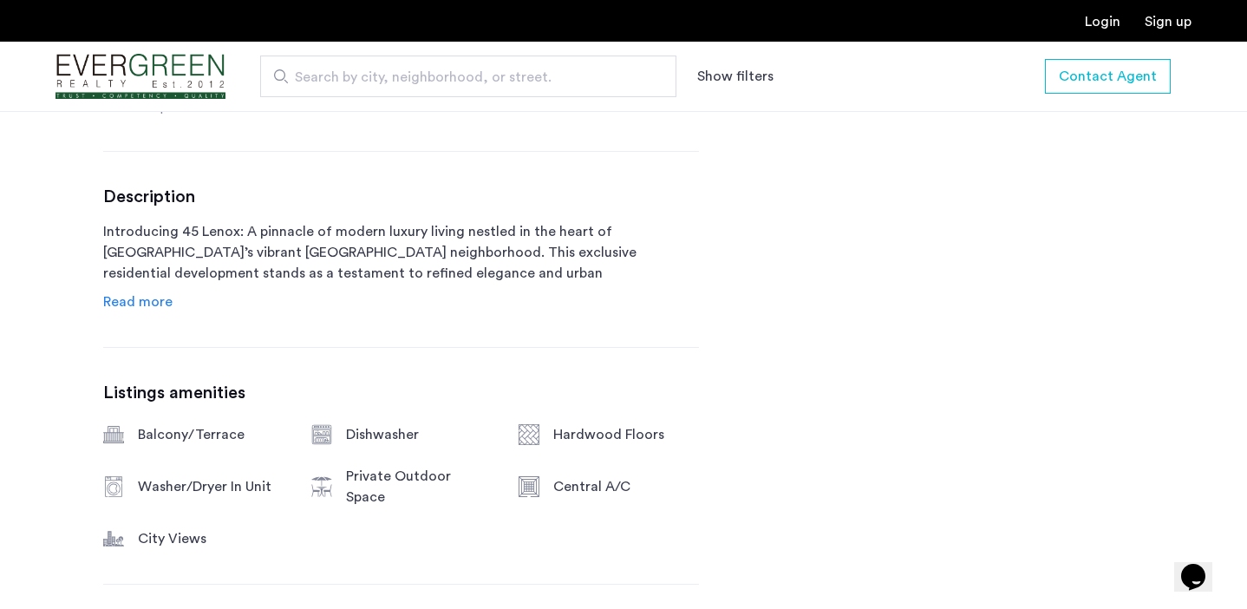
click at [138, 298] on span "Read more" at bounding box center [137, 302] width 69 height 14
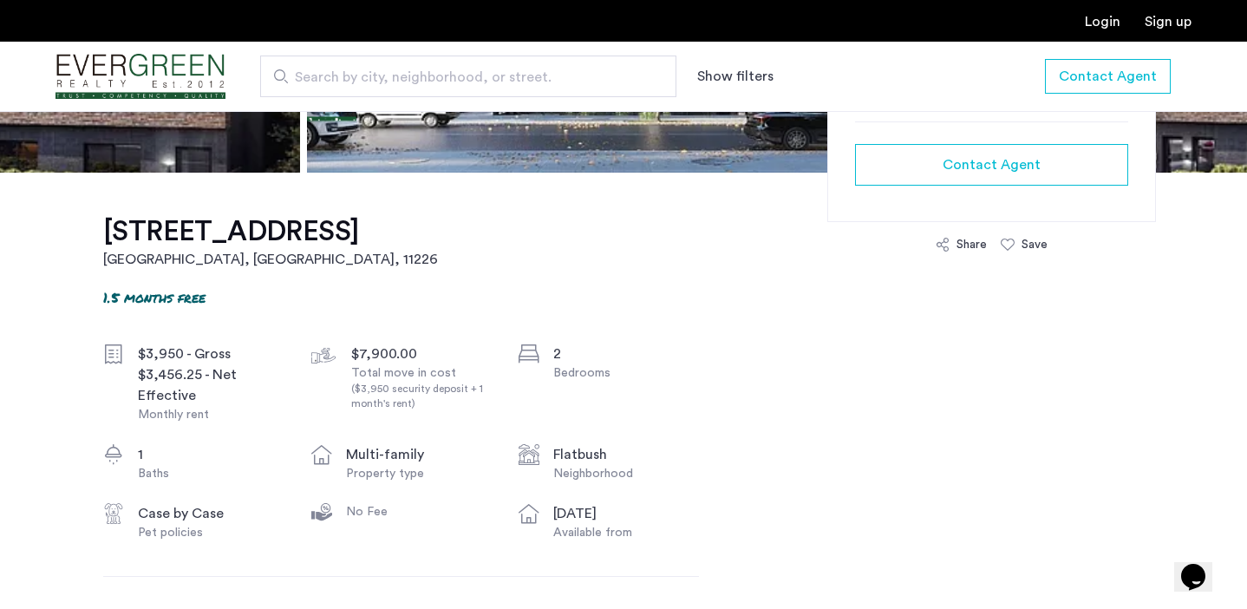
scroll to position [0, 0]
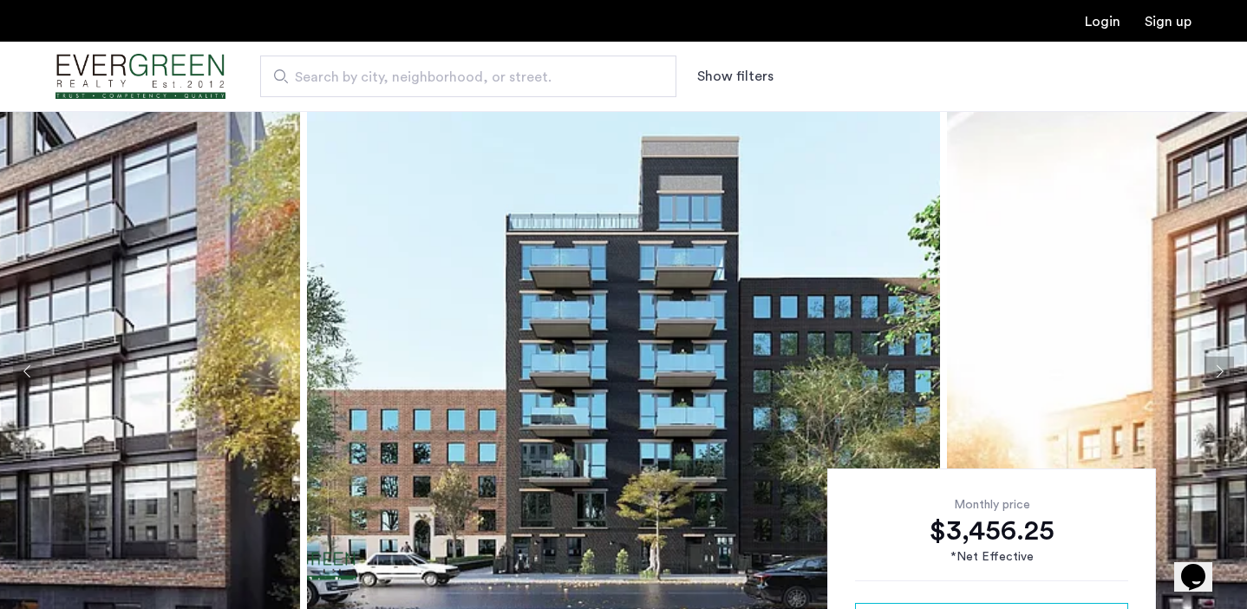
click at [1220, 363] on button "Next apartment" at bounding box center [1218, 370] width 29 height 29
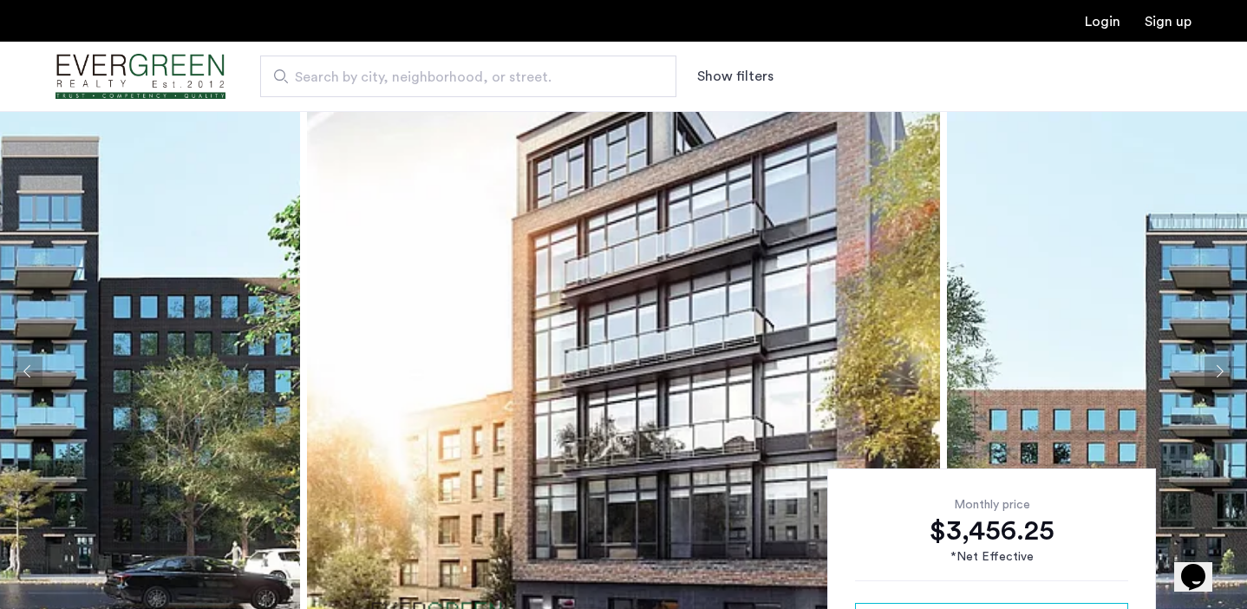
click at [1220, 363] on button "Next apartment" at bounding box center [1218, 370] width 29 height 29
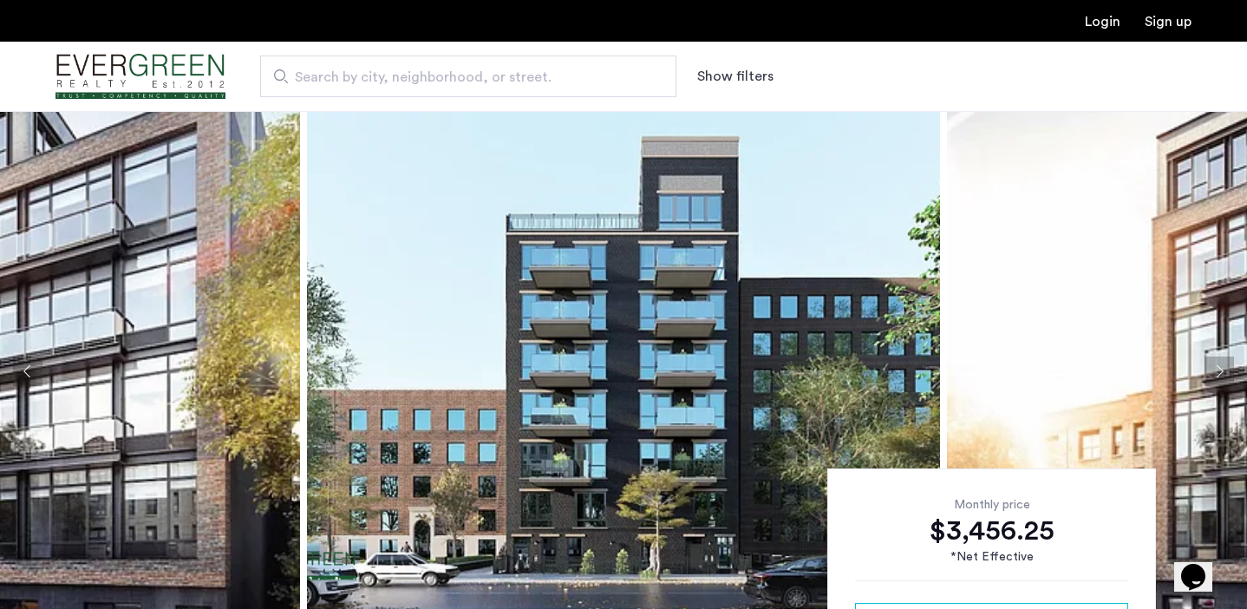
click at [1220, 363] on button "Next apartment" at bounding box center [1218, 370] width 29 height 29
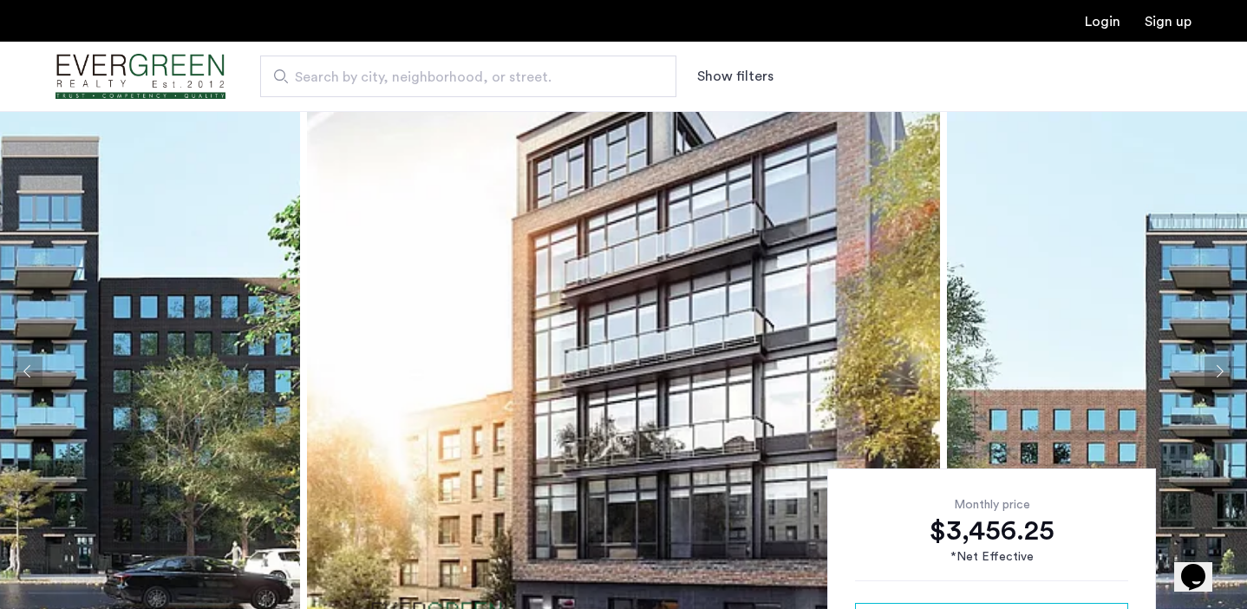
click at [1220, 363] on button "Next apartment" at bounding box center [1218, 370] width 29 height 29
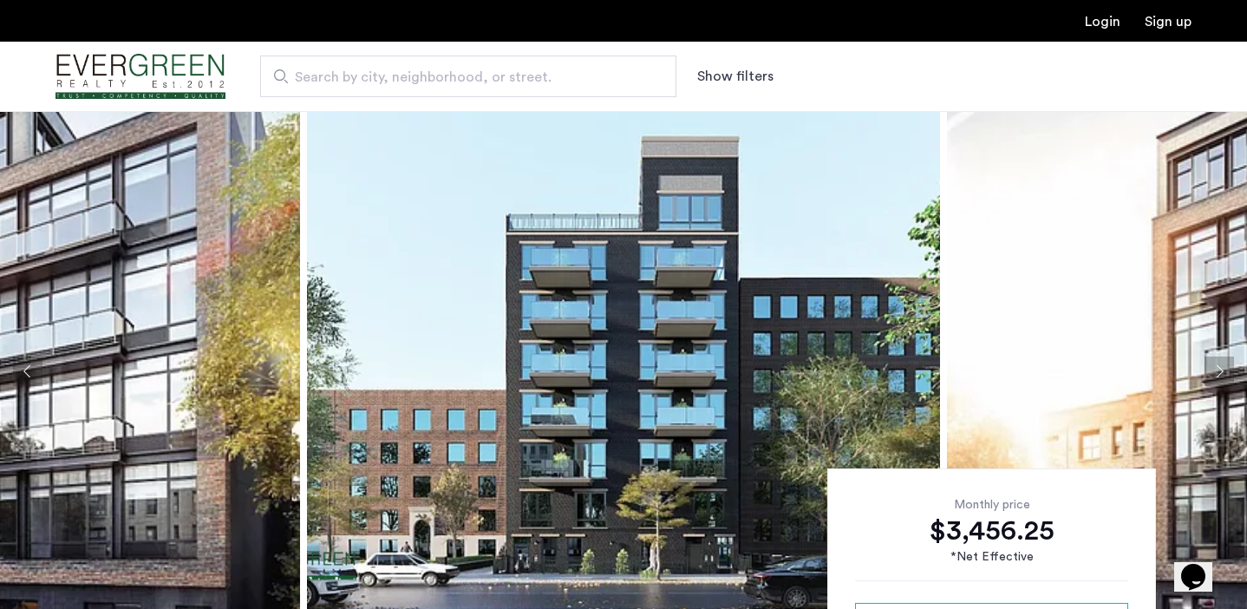
click at [1220, 363] on button "Next apartment" at bounding box center [1218, 370] width 29 height 29
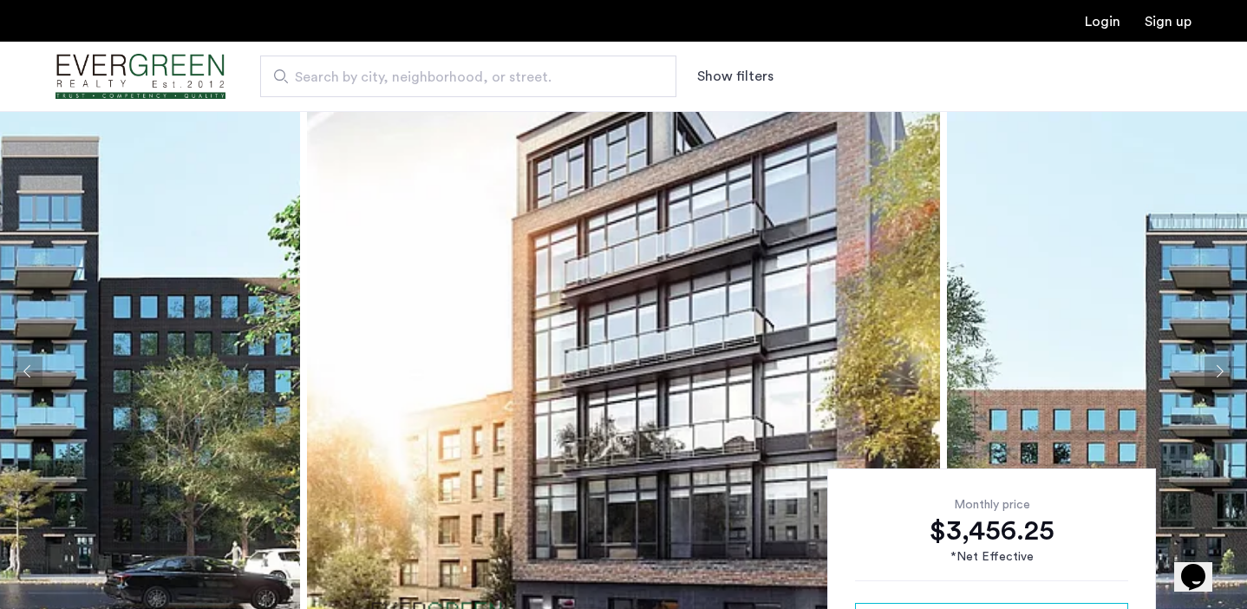
click at [1220, 363] on button "Next apartment" at bounding box center [1218, 370] width 29 height 29
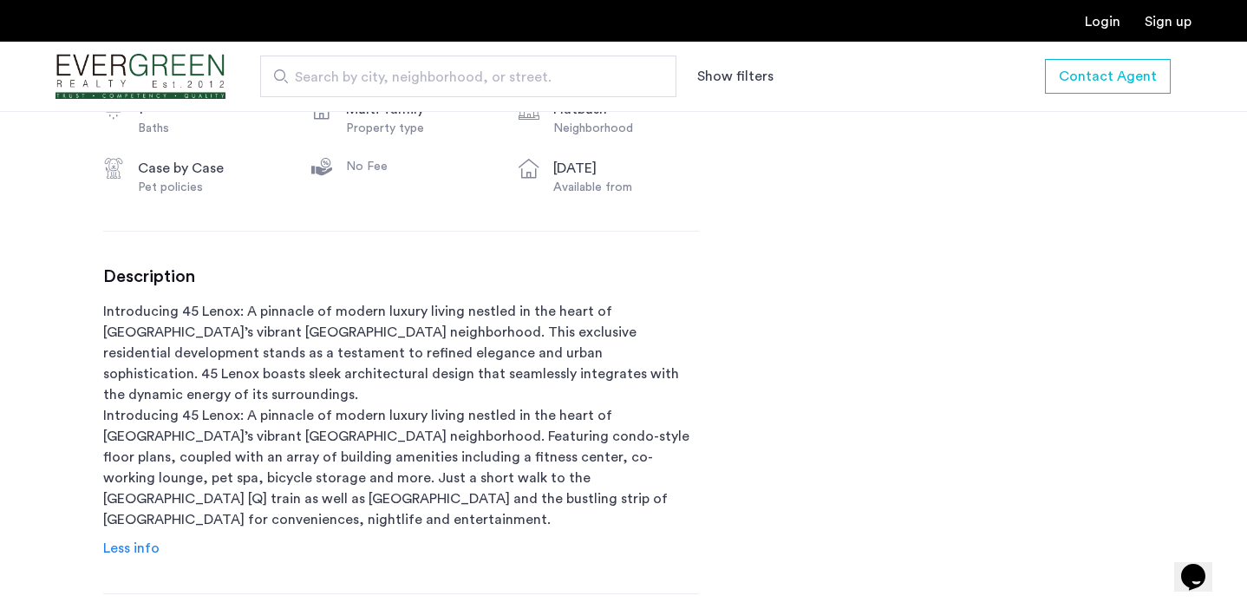
scroll to position [562, 0]
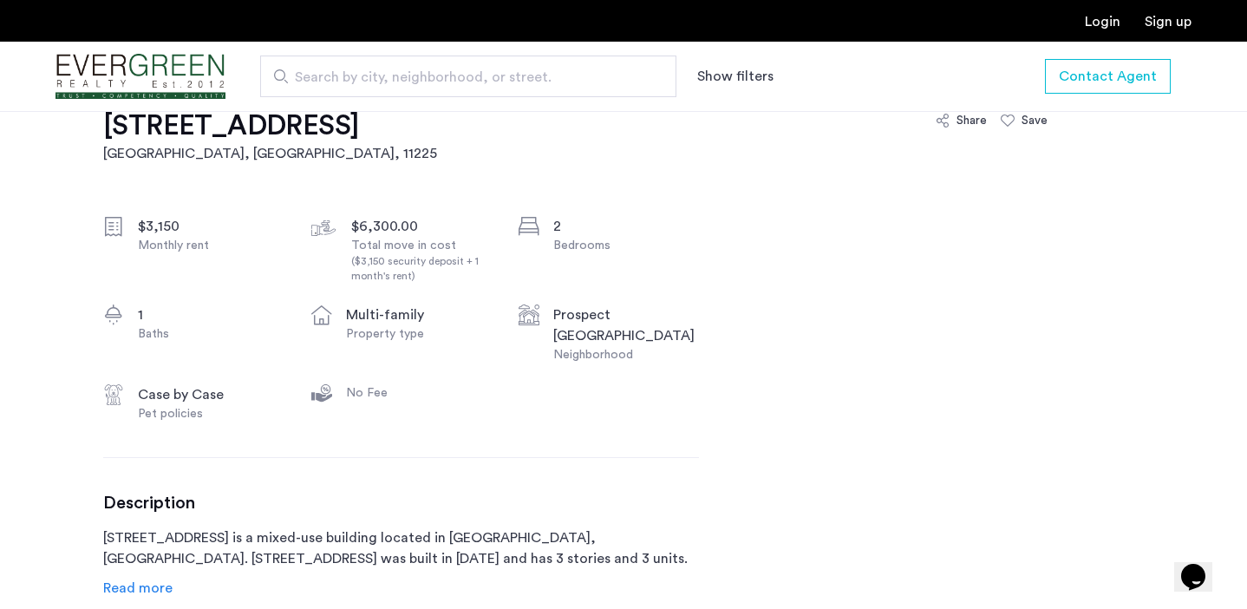
scroll to position [529, 0]
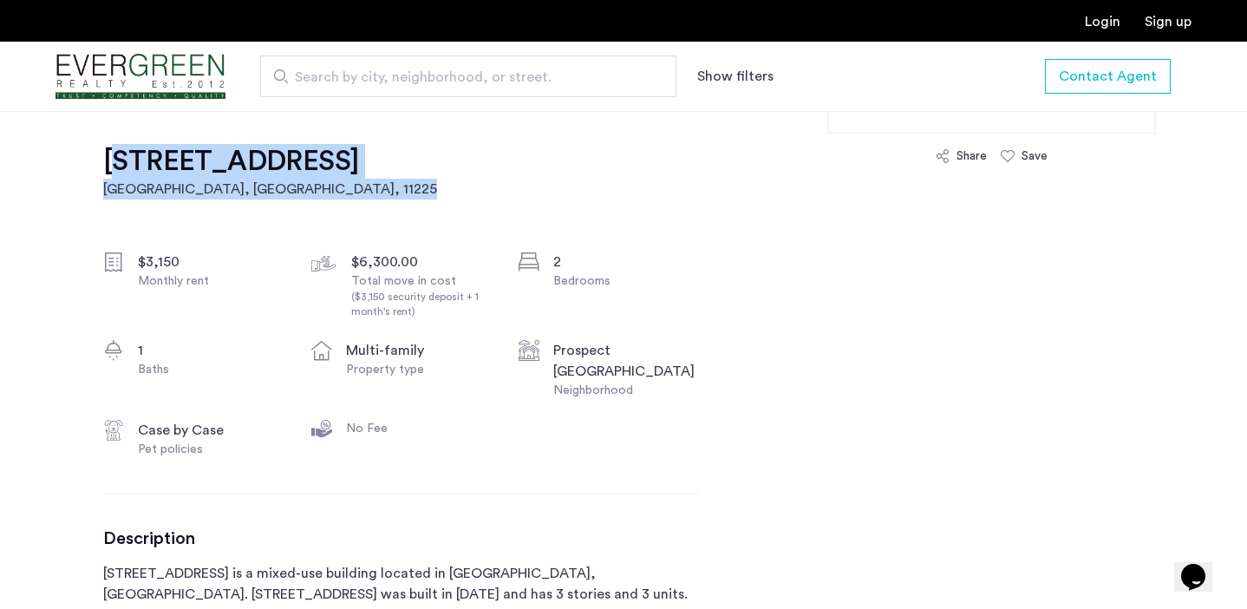
drag, startPoint x: 72, startPoint y: 159, endPoint x: 290, endPoint y: 200, distance: 221.6
copy link "[STREET_ADDRESS]"
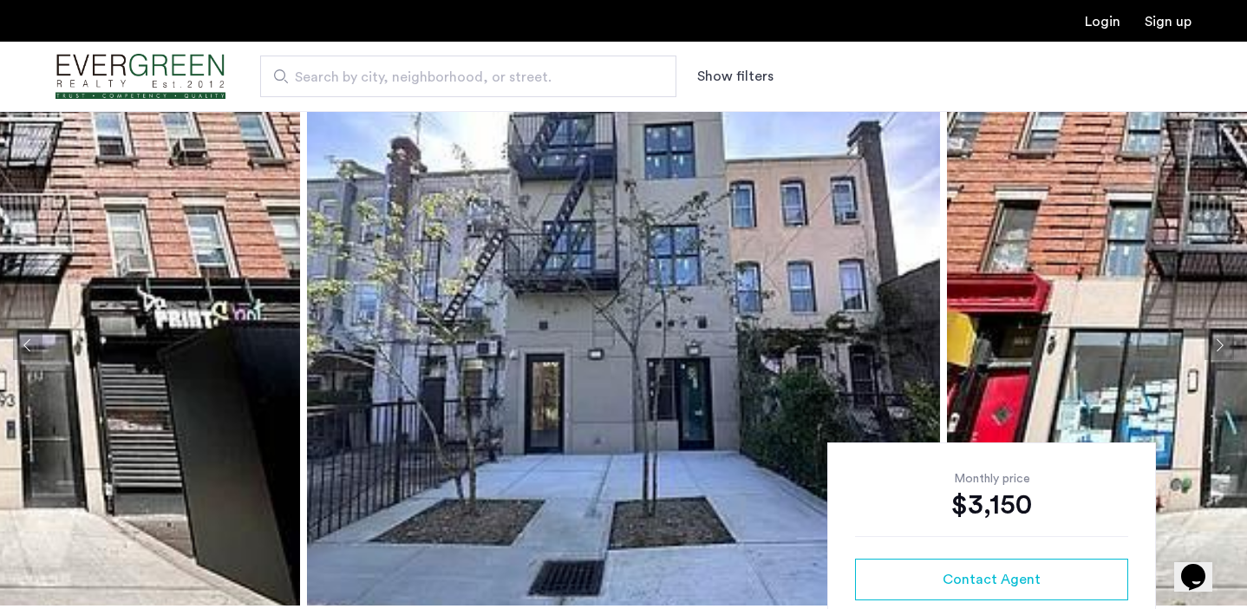
scroll to position [0, 0]
